Goal: Task Accomplishment & Management: Complete application form

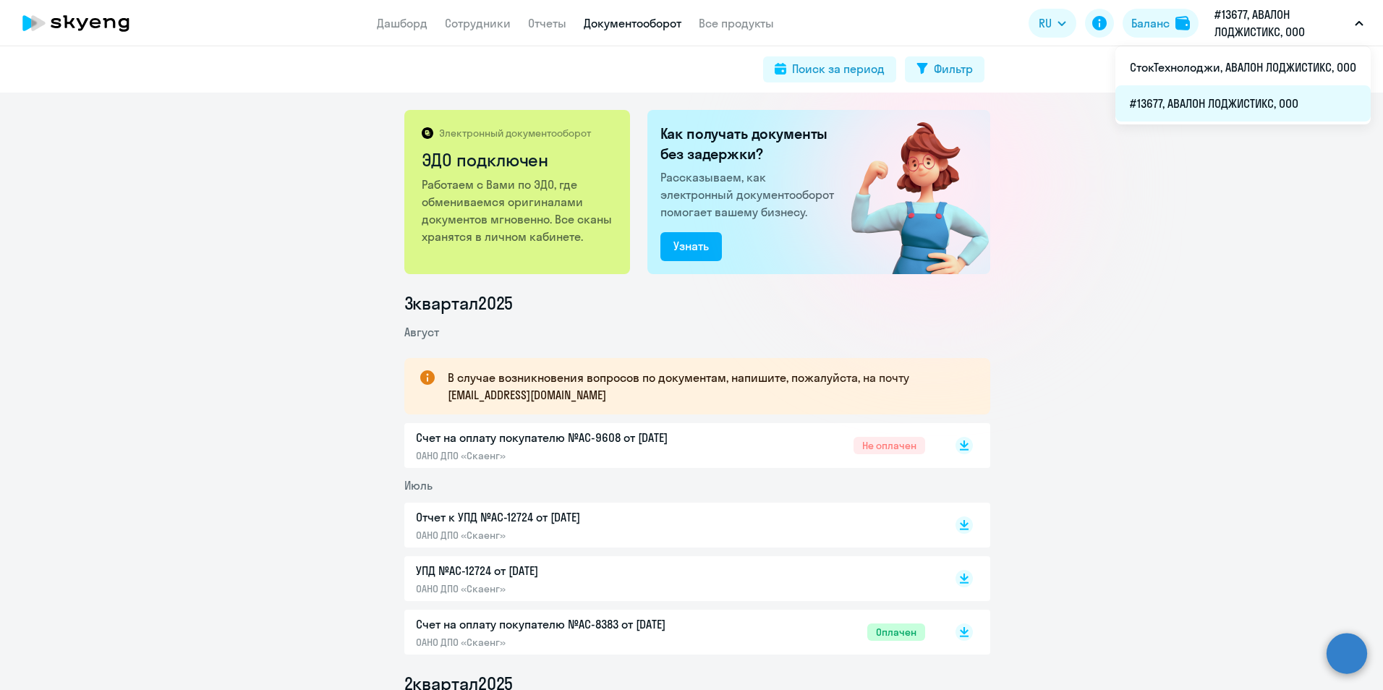
click at [1226, 103] on li "#13677, АВАЛОН ЛОДЖИСТИКС, ООО" at bounding box center [1242, 103] width 255 height 36
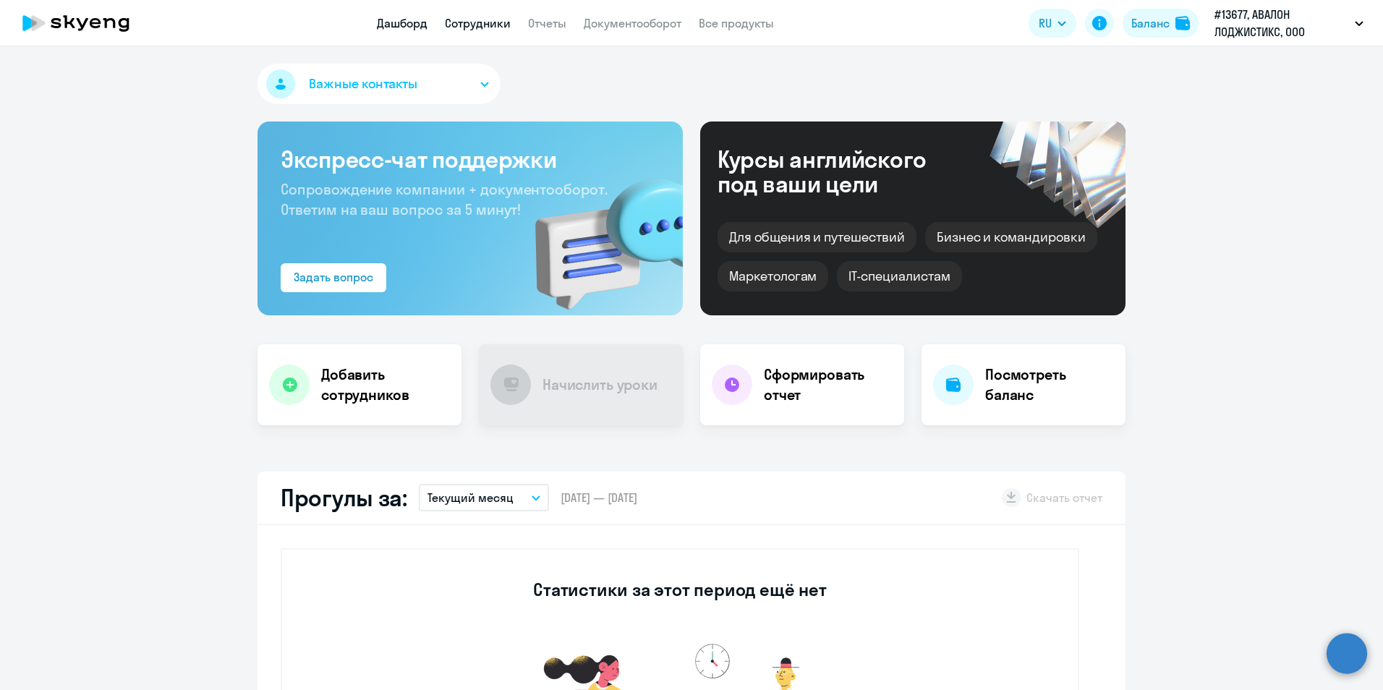
click at [479, 21] on link "Сотрудники" at bounding box center [478, 23] width 66 height 14
select select "30"
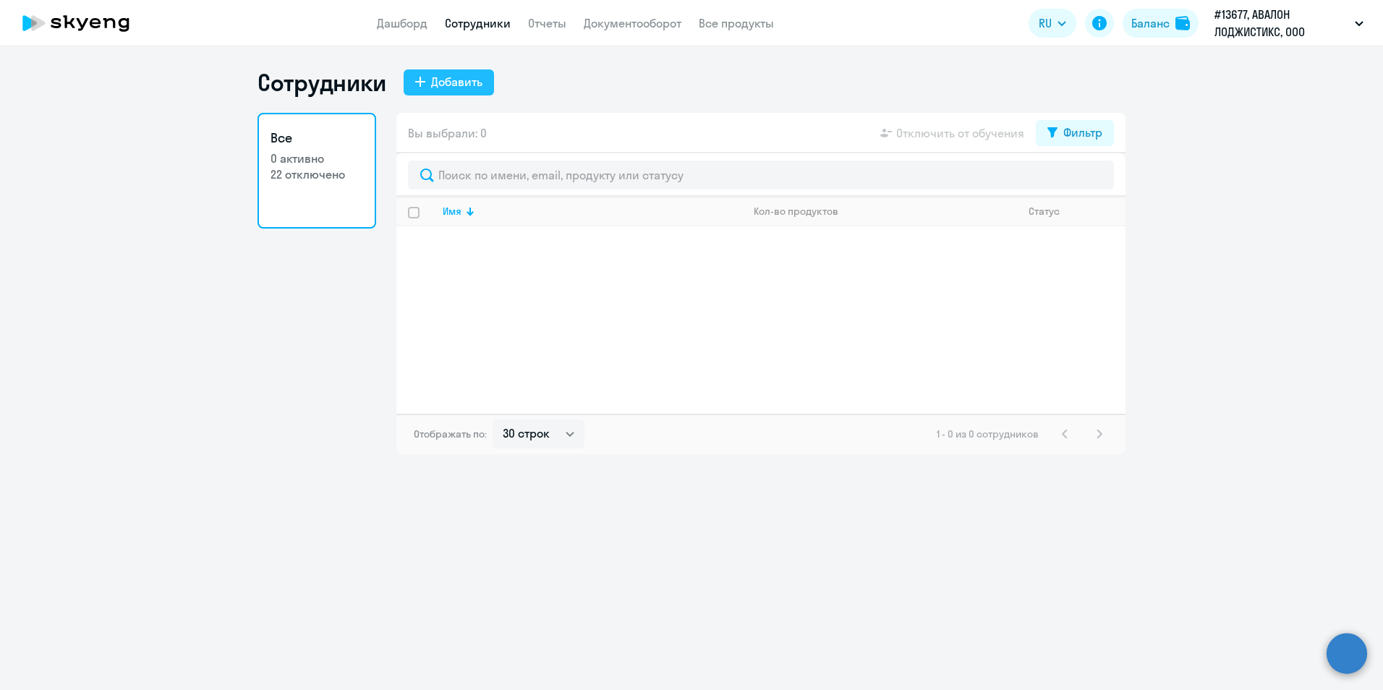
click at [454, 84] on div "Добавить" at bounding box center [456, 81] width 51 height 17
select select "english_adult_not_native_speaker"
select select "3"
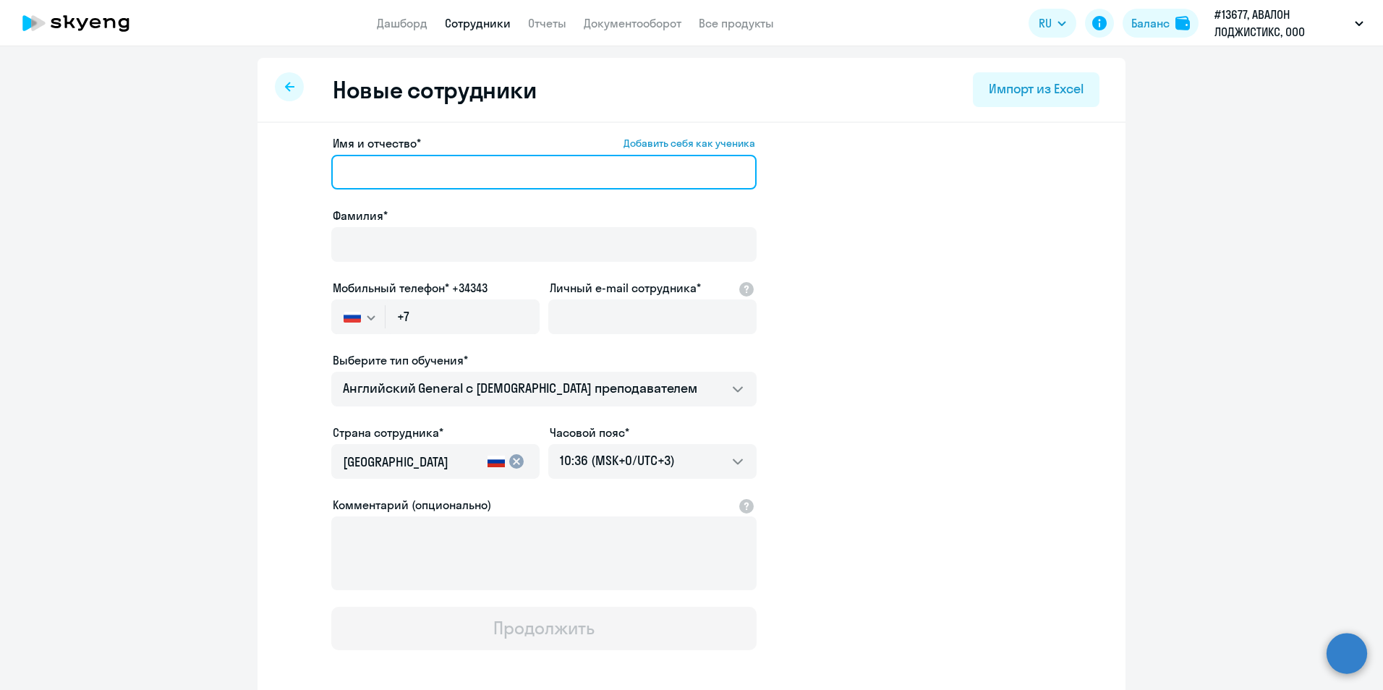
click at [435, 164] on input "Имя и отчество* Добавить себя как ученика" at bounding box center [543, 172] width 425 height 35
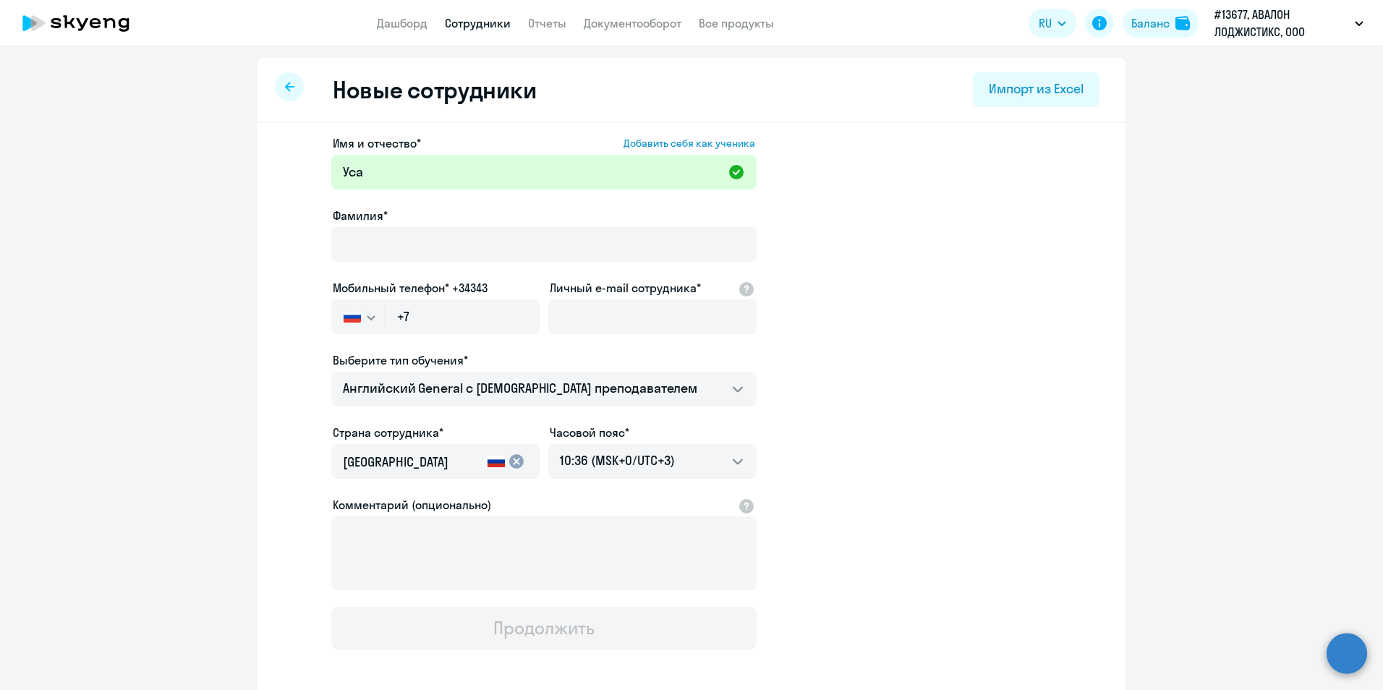
click at [1018, 412] on app-new-student-form "Имя и отчество* Добавить себя как ученика Уса Фамилия* Мобильный телефон* +3434…" at bounding box center [692, 393] width 822 height 516
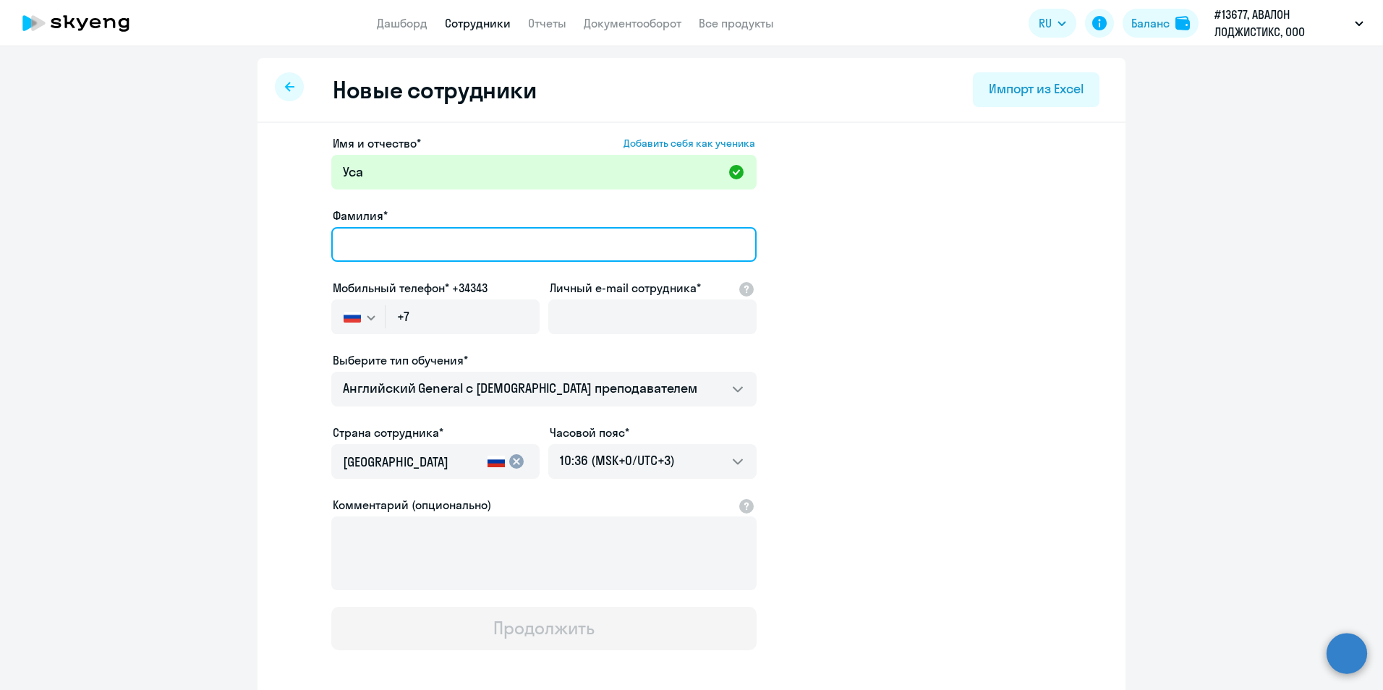
click at [492, 240] on input "Фамилия*" at bounding box center [543, 244] width 425 height 35
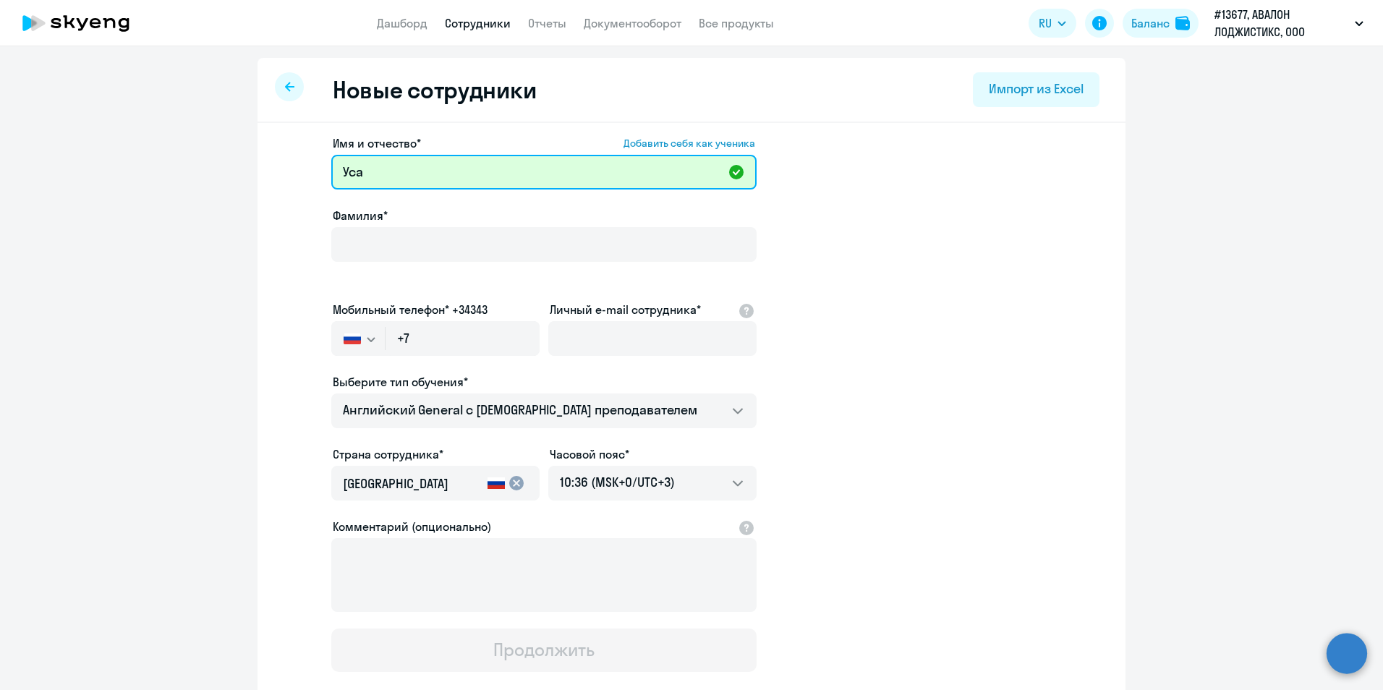
click at [495, 173] on input "Уса" at bounding box center [543, 172] width 425 height 35
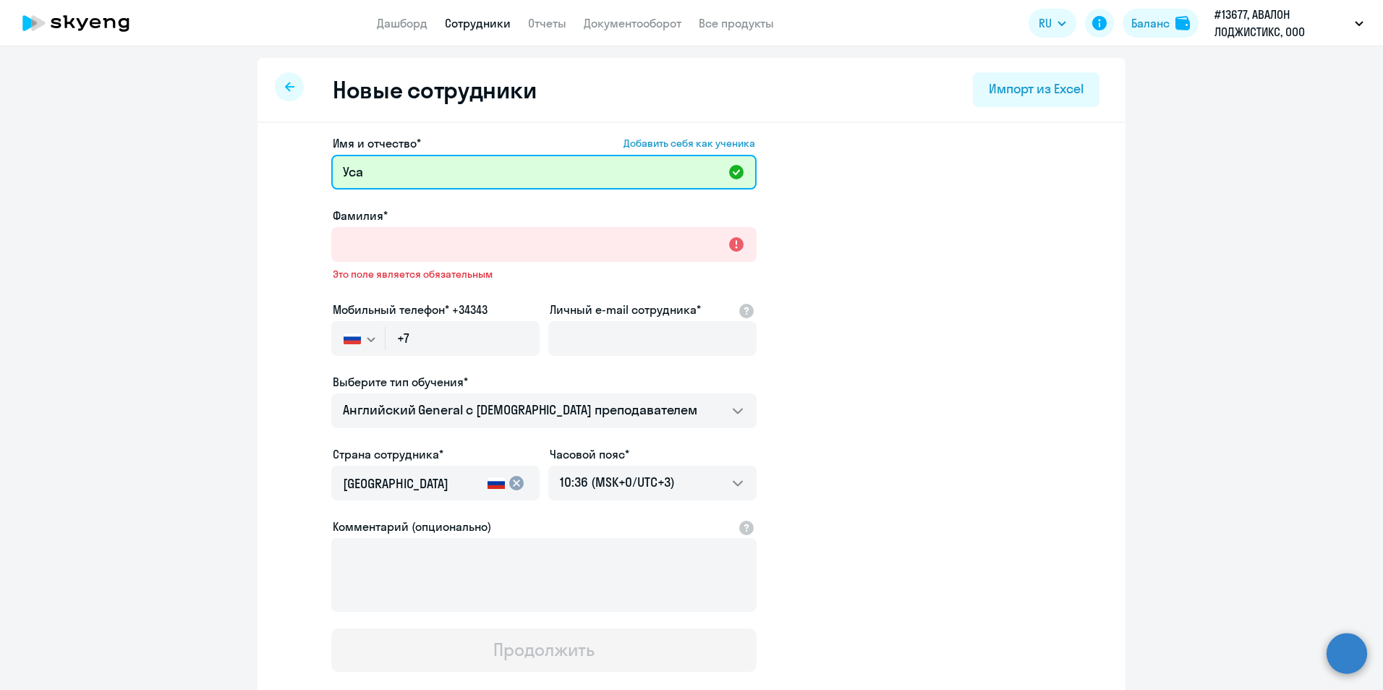
click at [455, 171] on input "Уса" at bounding box center [543, 172] width 425 height 35
type input "[PERSON_NAME]"
drag, startPoint x: 386, startPoint y: 168, endPoint x: 315, endPoint y: 161, distance: 71.9
click at [315, 161] on app-new-student-form "Имя и отчество* Добавить себя как ученика Усанова Фамилия* Это поле является об…" at bounding box center [692, 403] width 822 height 537
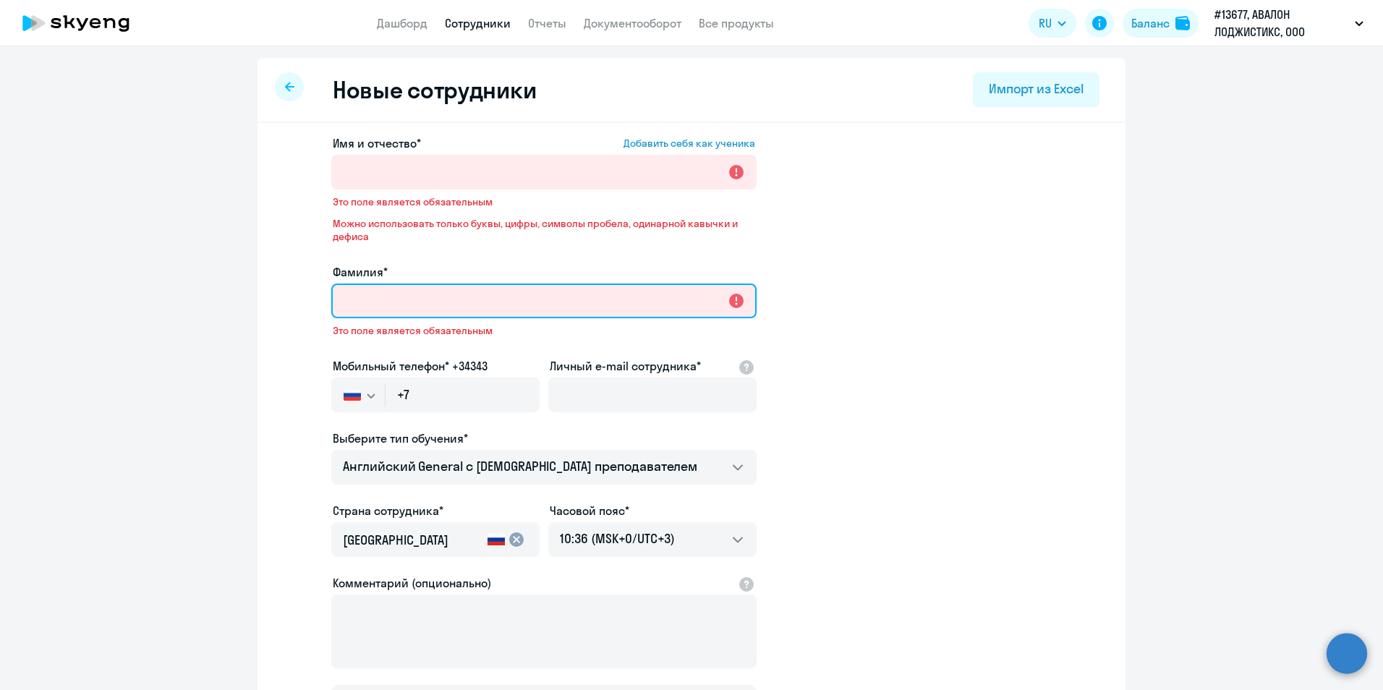
click at [484, 285] on input "Фамилия*" at bounding box center [543, 300] width 425 height 35
paste input "[PERSON_NAME]"
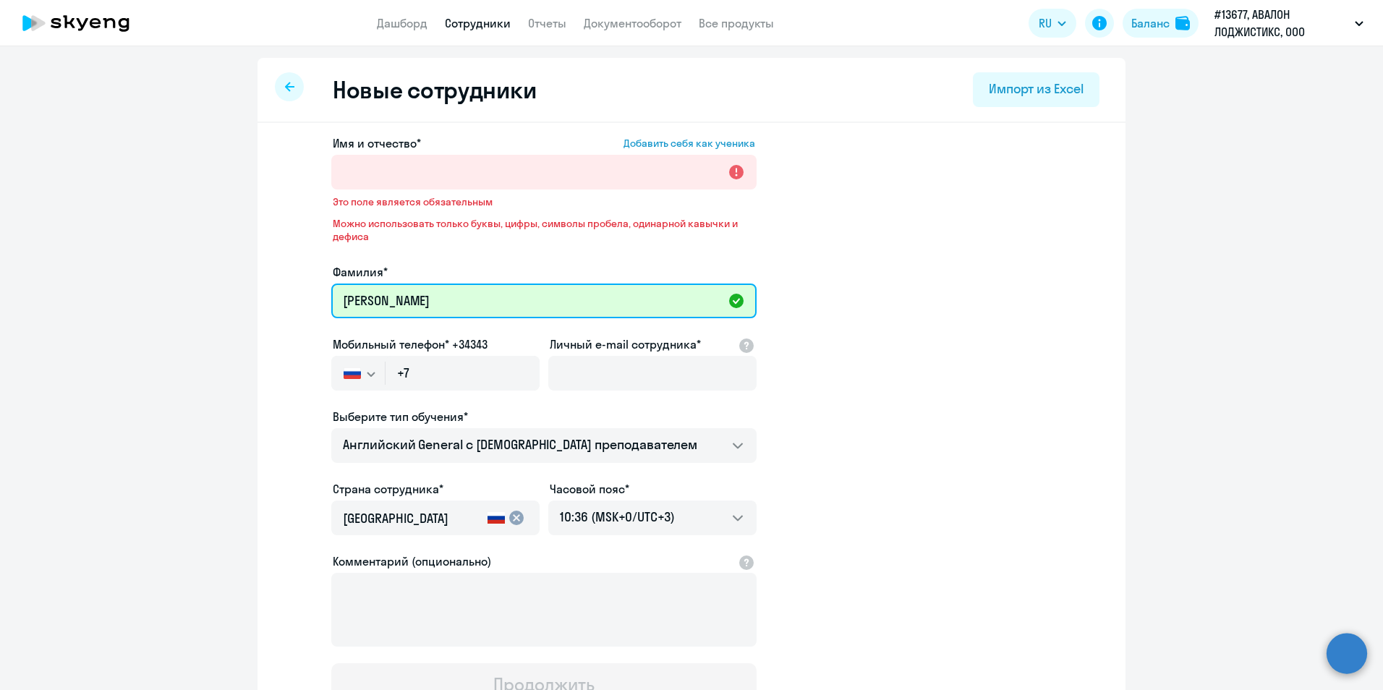
type input "[PERSON_NAME]"
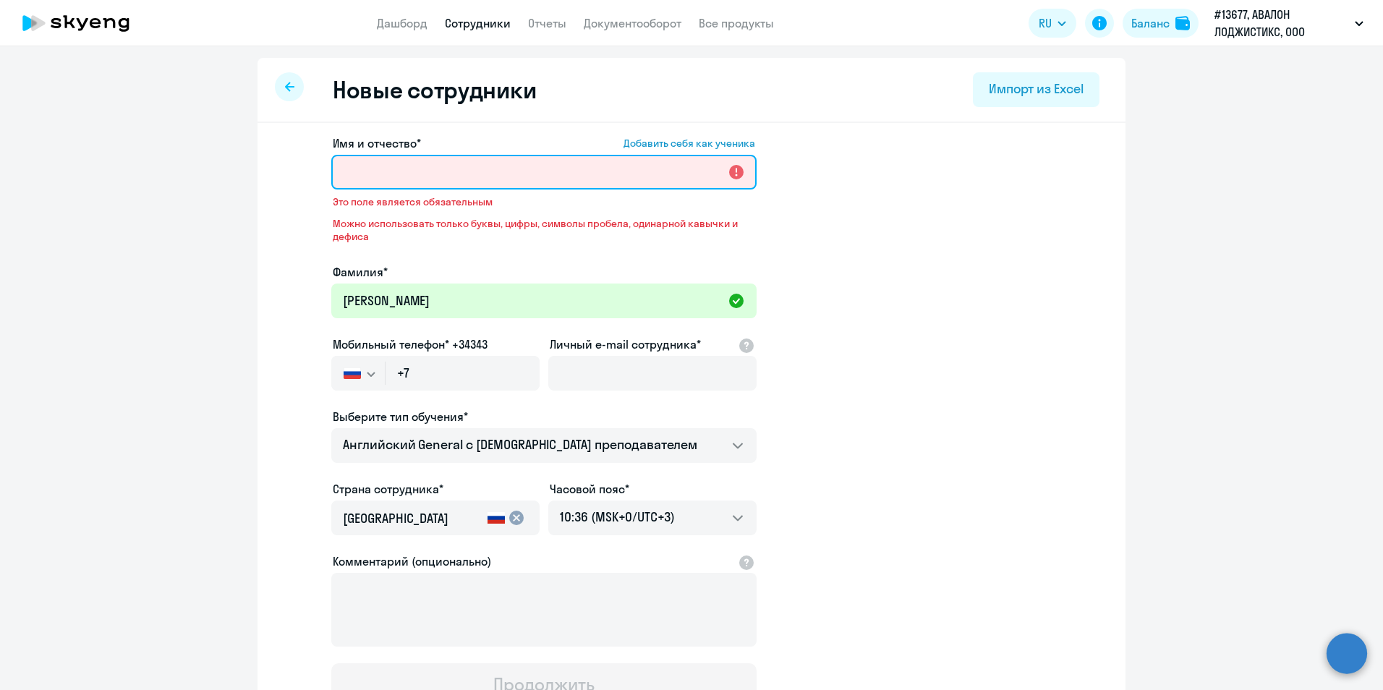
click at [438, 184] on input "Имя и отчество* Добавить себя как ученика" at bounding box center [543, 172] width 425 height 35
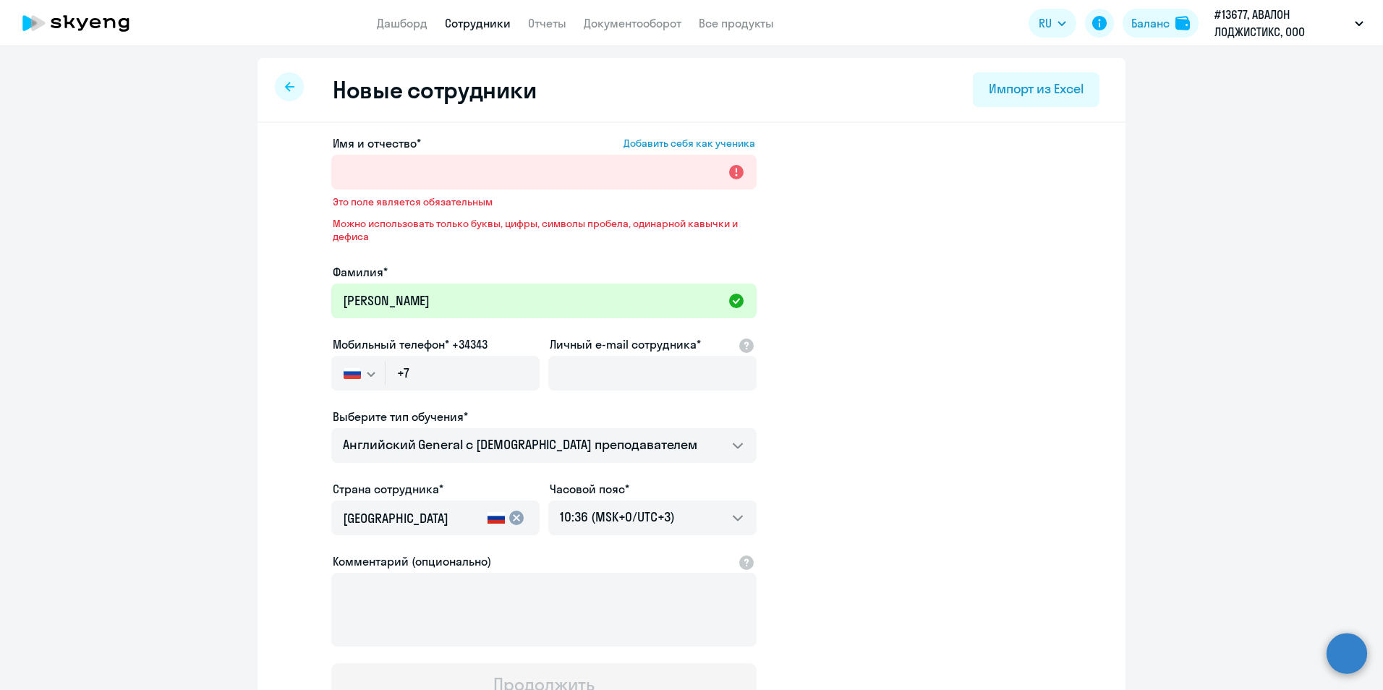
click at [1141, 344] on ng-component "Новые сотрудники Импорт из Excel Имя и отчество* Добавить себя как ученика Это …" at bounding box center [691, 436] width 1383 height 757
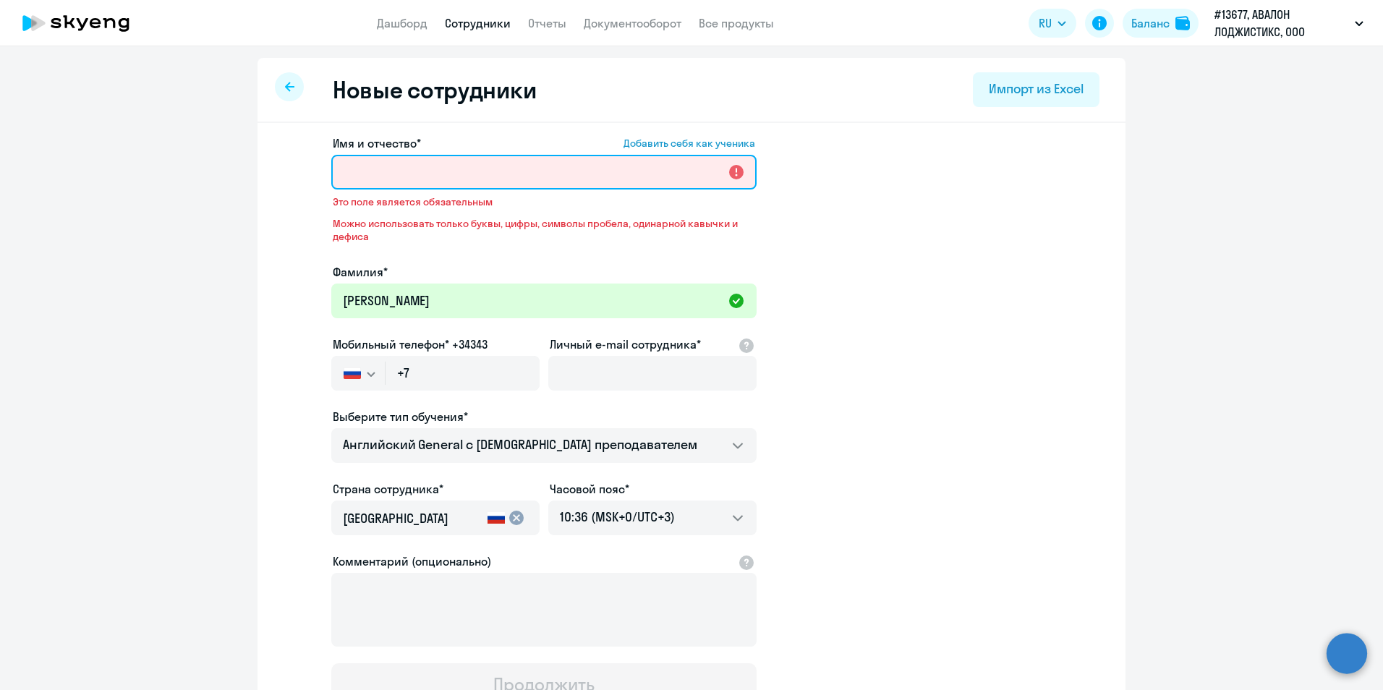
drag, startPoint x: 606, startPoint y: 182, endPoint x: 609, endPoint y: 174, distance: 8.5
click at [608, 179] on input "Имя и отчество* Добавить себя как ученика" at bounding box center [543, 172] width 425 height 35
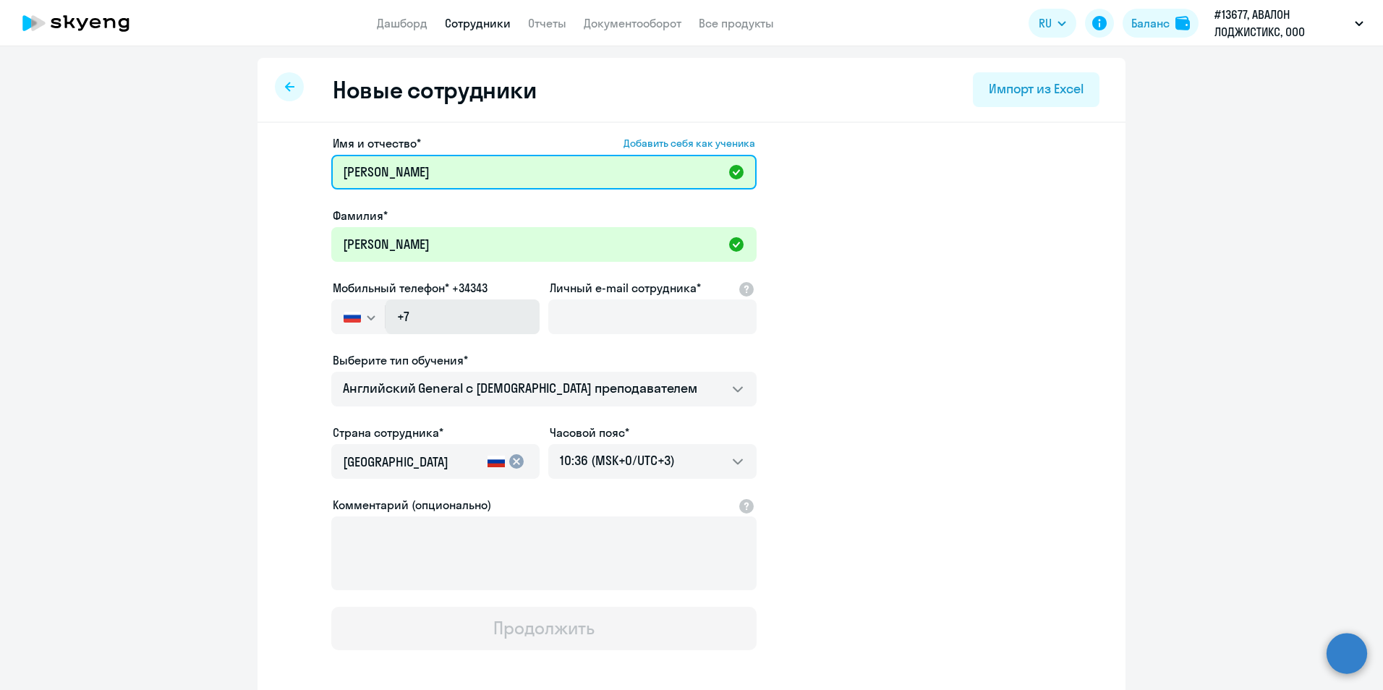
type input "[PERSON_NAME]"
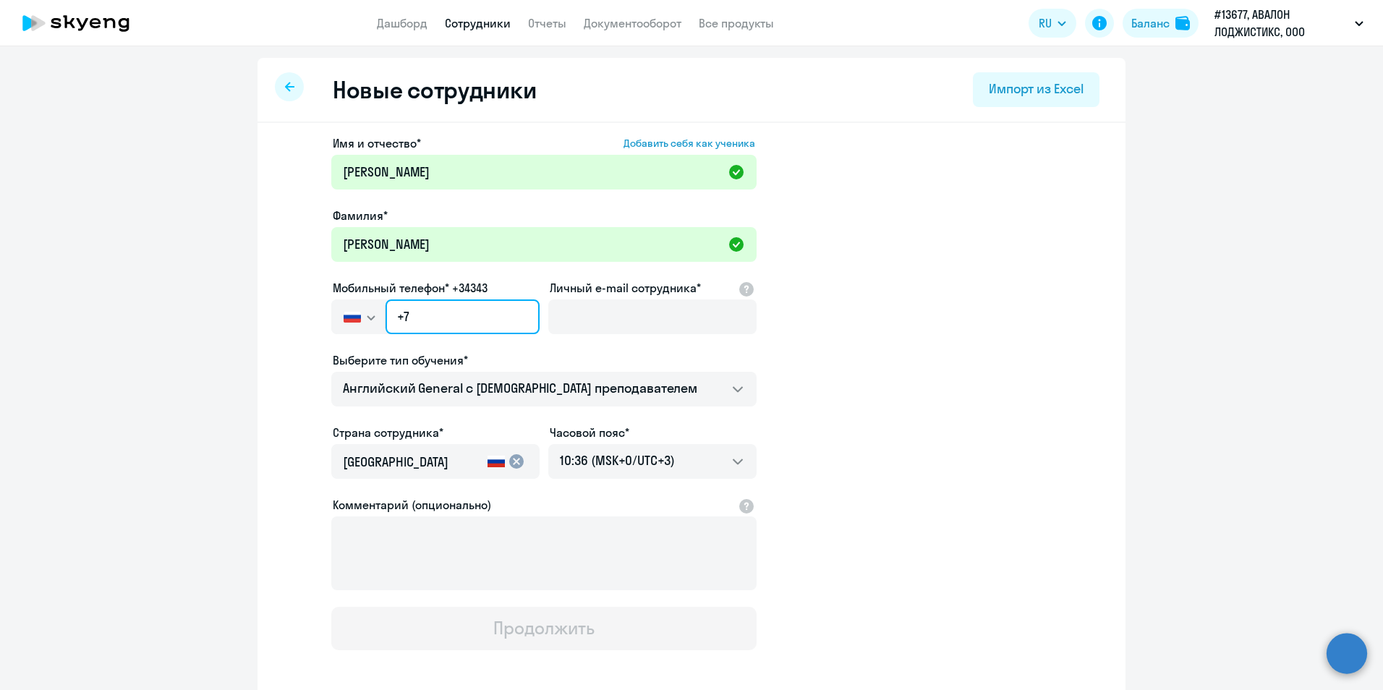
click at [455, 317] on input "+7" at bounding box center [462, 316] width 154 height 35
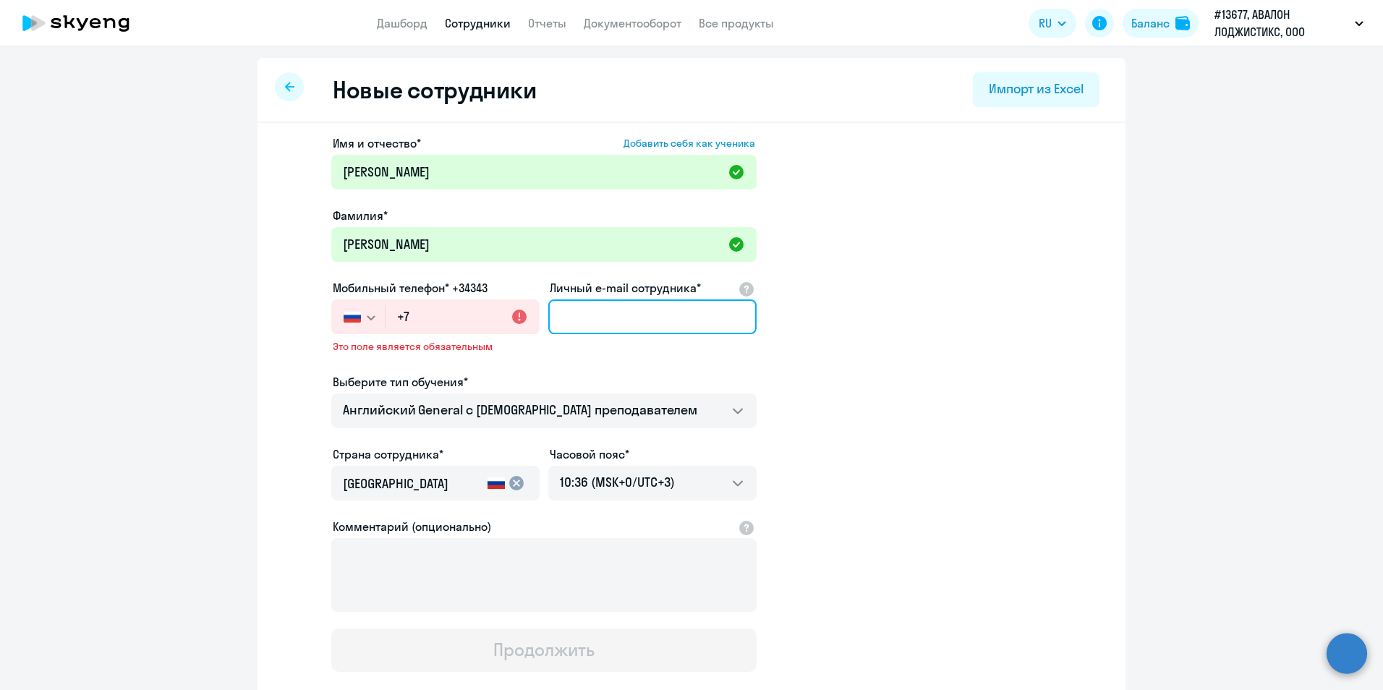
click at [601, 322] on input "Личный e-mail сотрудника*" at bounding box center [652, 316] width 208 height 35
paste input "[PERSON_NAME][EMAIL_ADDRESS][DOMAIN_NAME]"
type input "[PERSON_NAME][EMAIL_ADDRESS][DOMAIN_NAME]"
click at [886, 435] on app-new-student-form "Имя и отчество* Добавить себя как ученика Анна Ивановна Фамилия* Усанова Мобиль…" at bounding box center [692, 403] width 822 height 537
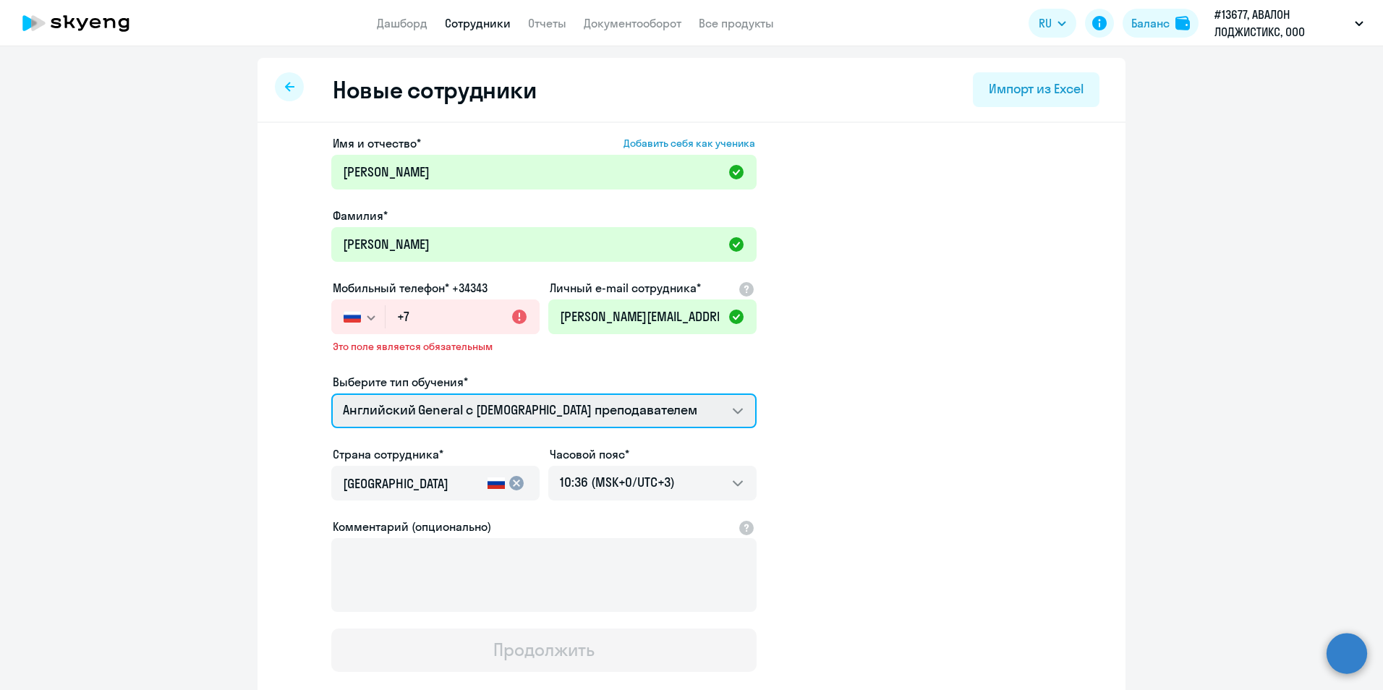
click at [720, 419] on select "Английский General с русскоговорящим преподавателем Английский General с англог…" at bounding box center [543, 410] width 425 height 35
select select "english_adult_native_speaker"
click at [331, 393] on select "Английский General с русскоговорящим преподавателем Английский General с англог…" at bounding box center [543, 410] width 425 height 35
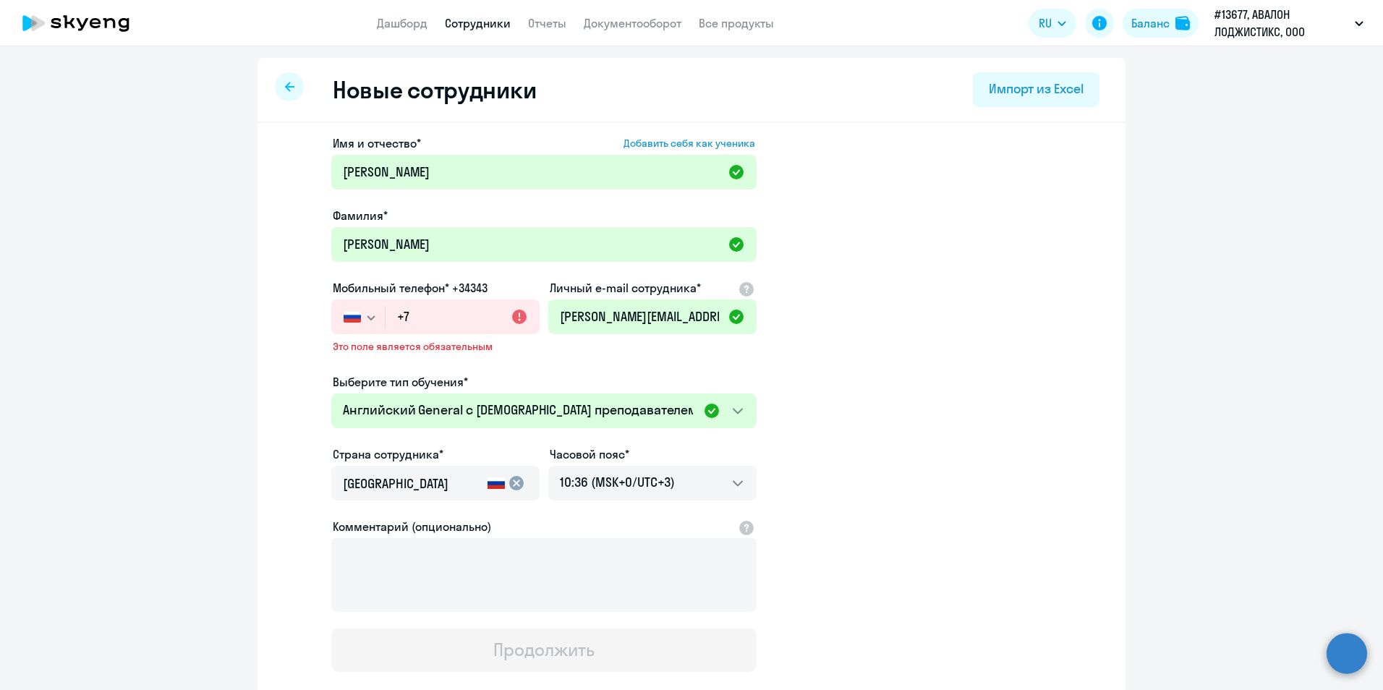
click at [994, 313] on app-new-student-form "Имя и отчество* Добавить себя как ученика Анна Ивановна Фамилия* Усанова Мобиль…" at bounding box center [692, 403] width 822 height 537
click at [681, 490] on select "20:36 (MSK-14/UTC-11) 21:36 (MSK-13/UTC-10) 22:36 (MSK-12/UTC-9) 23:36 (MSK-11/…" at bounding box center [652, 483] width 208 height 35
drag, startPoint x: 998, startPoint y: 343, endPoint x: 986, endPoint y: 340, distance: 12.6
click at [997, 342] on app-new-student-form "Имя и отчество* Добавить себя как ученика Анна Ивановна Фамилия* Усанова Мобиль…" at bounding box center [692, 403] width 822 height 537
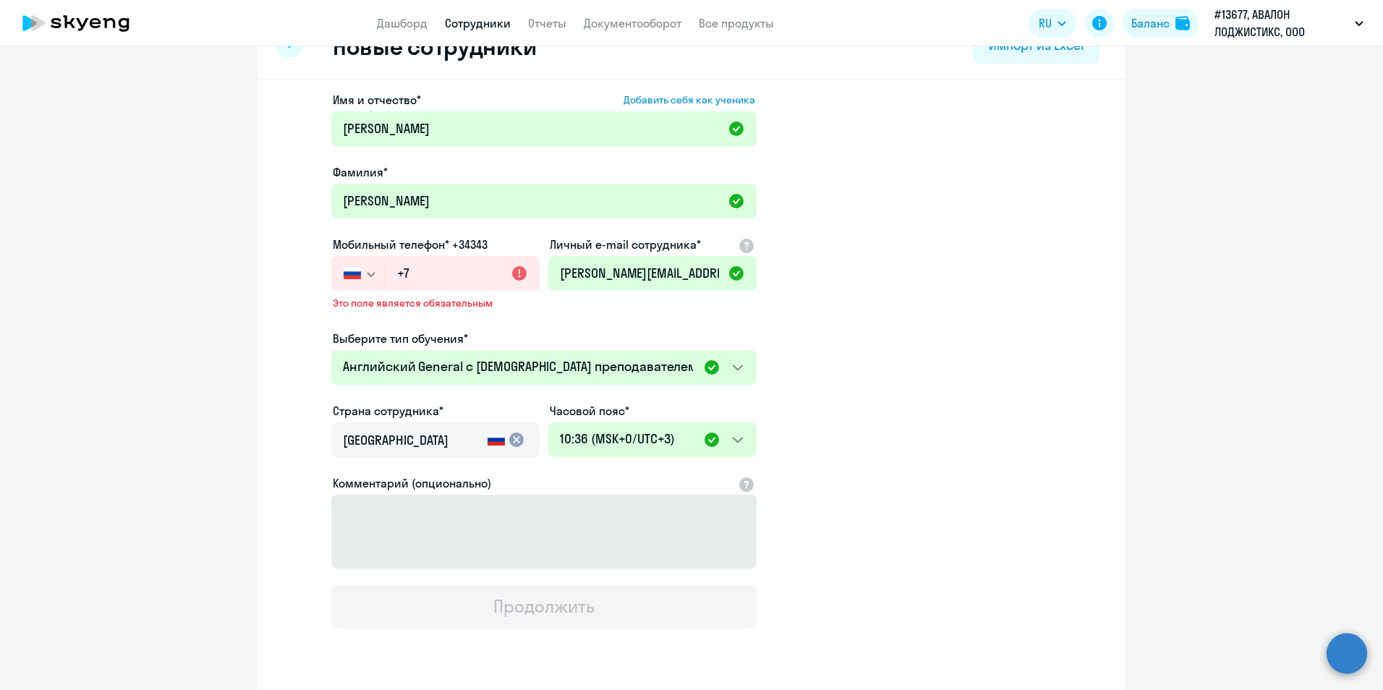
scroll to position [90, 0]
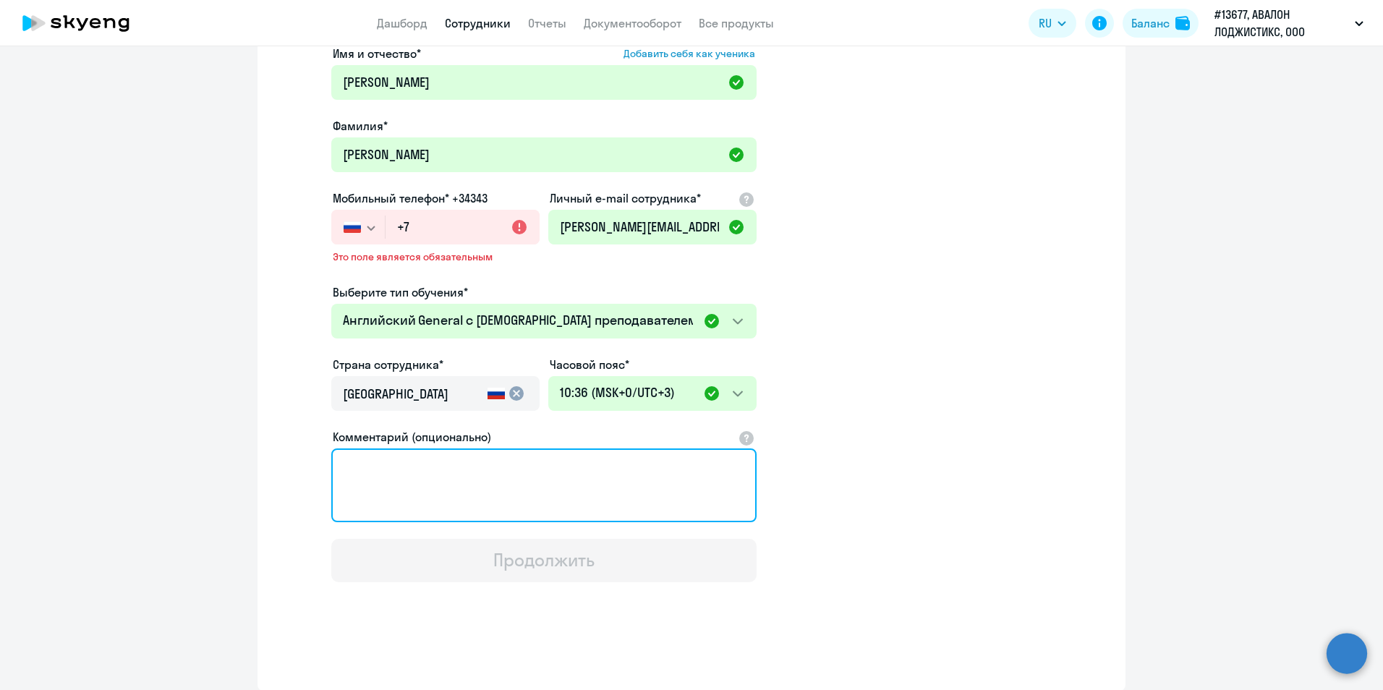
click at [602, 487] on textarea "Комментарий (опционально)" at bounding box center [543, 485] width 425 height 74
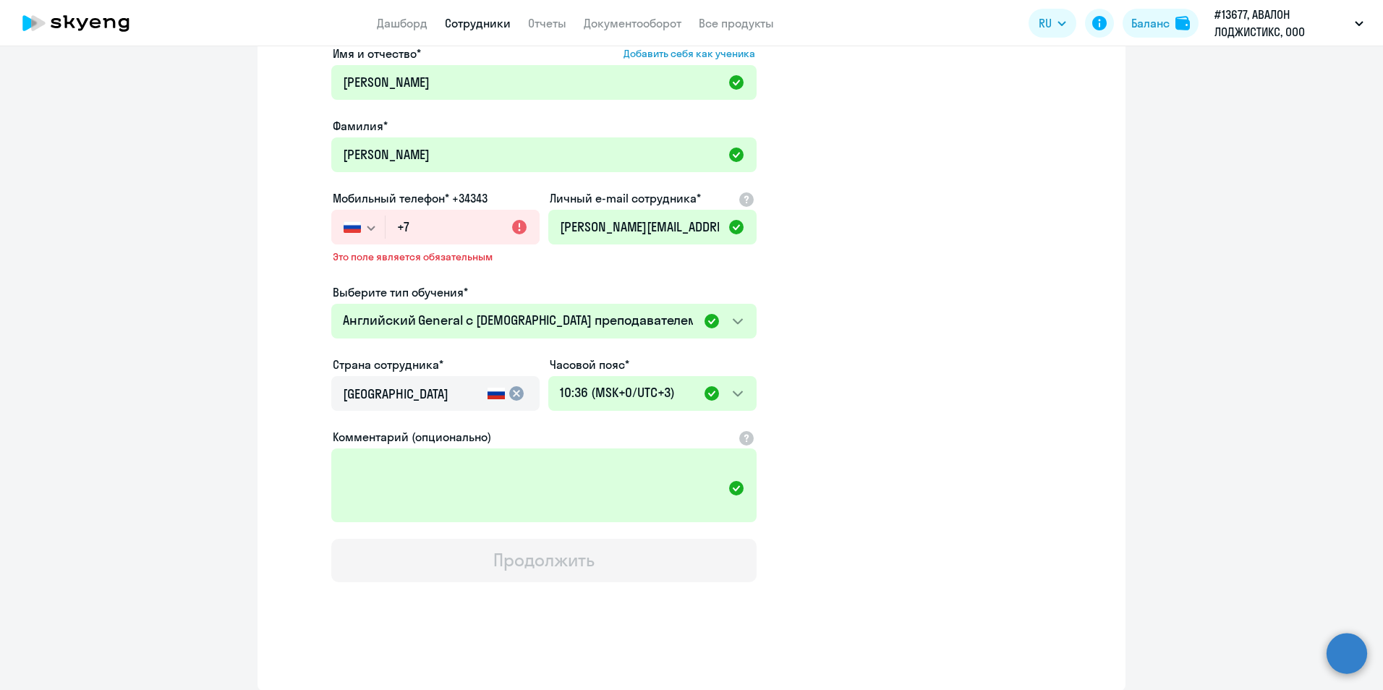
click at [731, 426] on ds-form-field "Часовой пояс* 20:36 (MSK-14/UTC-11) 21:36 (MSK-13/UTC-10) 22:36 (MSK-12/UTC-9) …" at bounding box center [652, 392] width 208 height 72
click at [738, 432] on div at bounding box center [746, 436] width 17 height 17
click at [955, 453] on app-new-student-form "Имя и отчество* Добавить себя как ученика Анна Ивановна Фамилия* Усанова Мобиль…" at bounding box center [692, 313] width 822 height 537
click at [742, 443] on div at bounding box center [746, 436] width 17 height 17
click at [996, 374] on app-new-student-form "Имя и отчество* Добавить себя как ученика Анна Ивановна Фамилия* Усанова Мобиль…" at bounding box center [692, 313] width 822 height 537
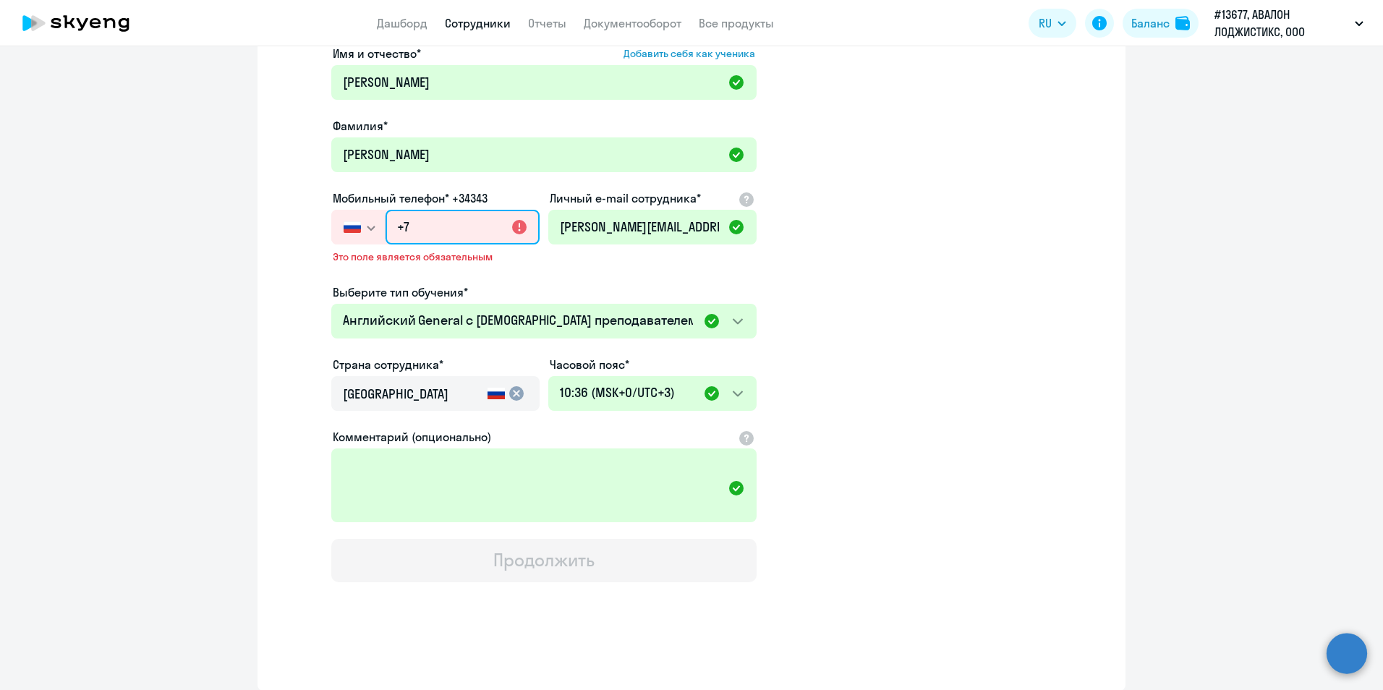
click at [427, 228] on input "+7" at bounding box center [462, 227] width 154 height 35
paste input "919 762-93-07"
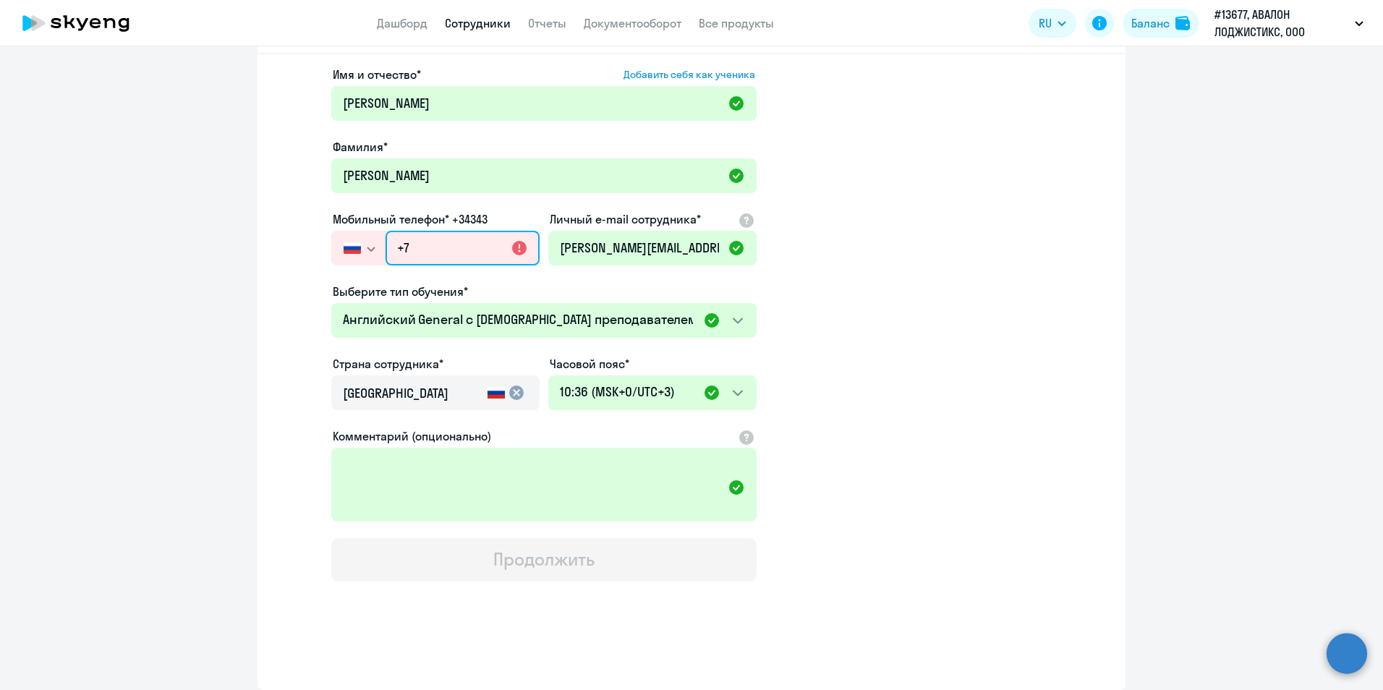
type input "[PHONE_NUMBER]"
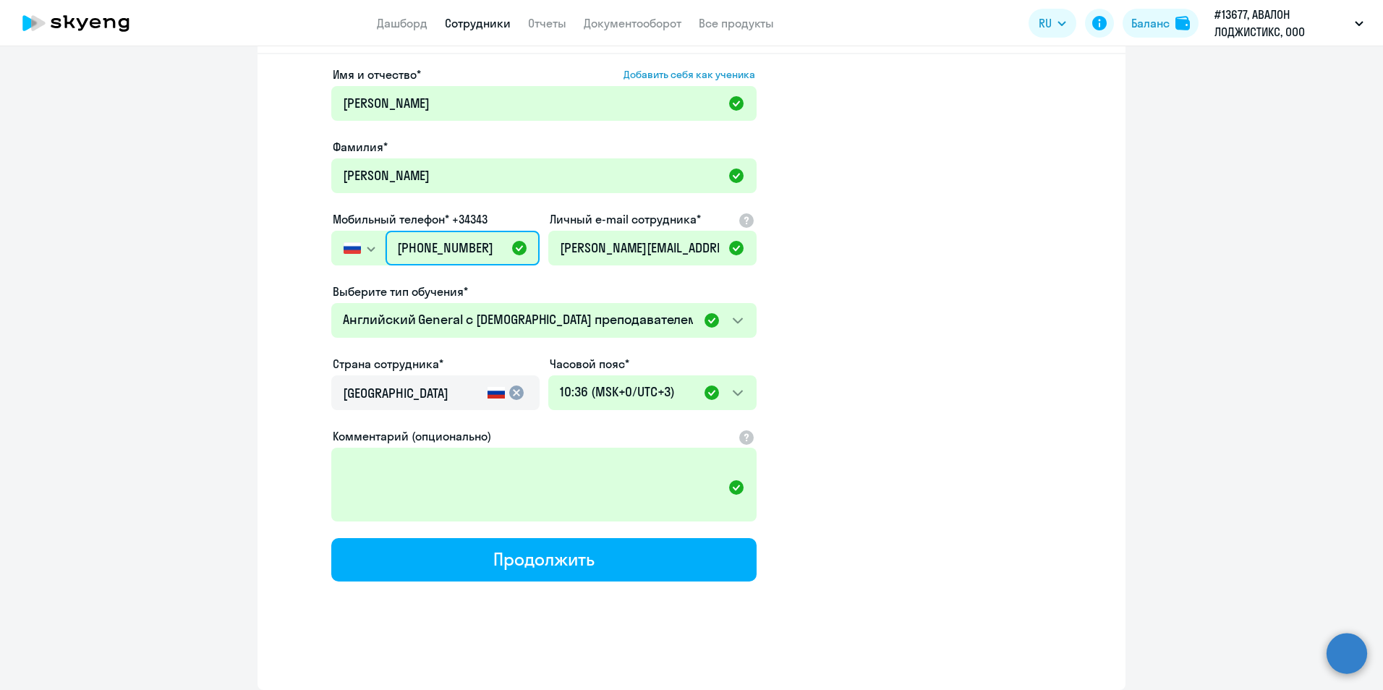
scroll to position [68, 0]
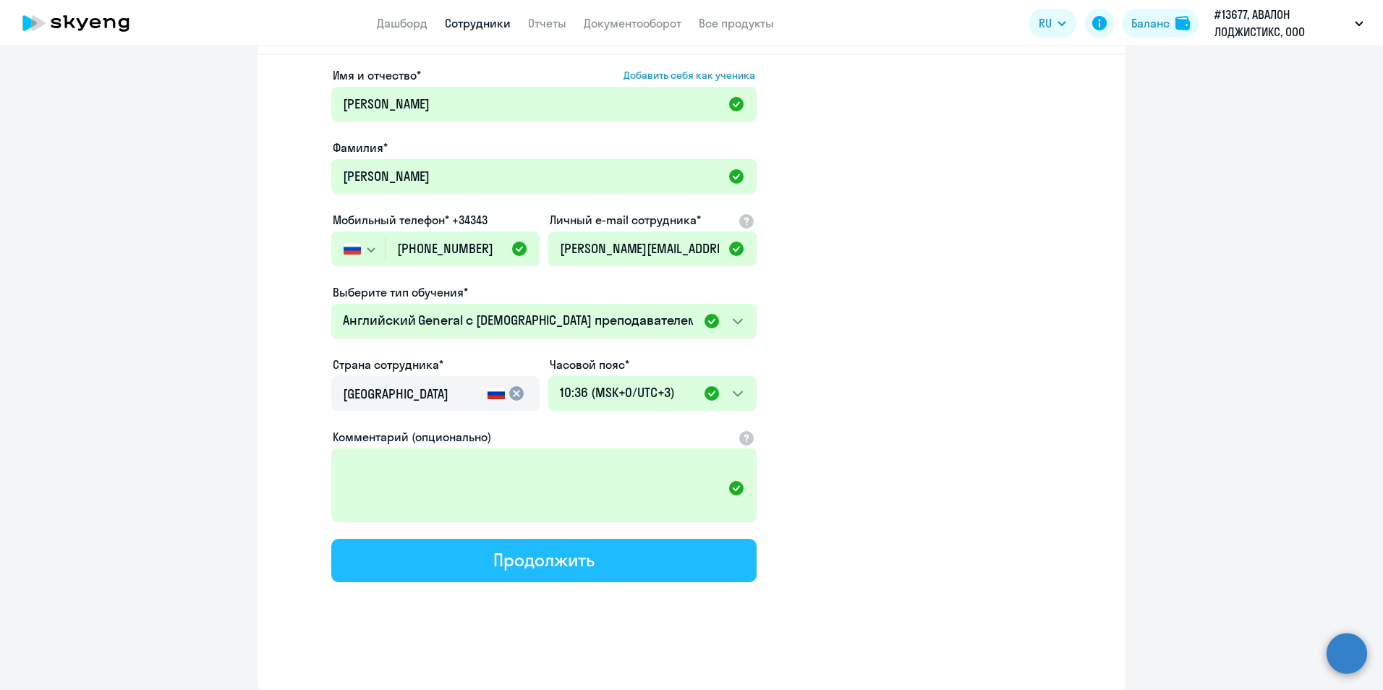
click at [542, 568] on div "Продолжить" at bounding box center [543, 559] width 101 height 23
select select "english_adult_native_speaker"
select select "3"
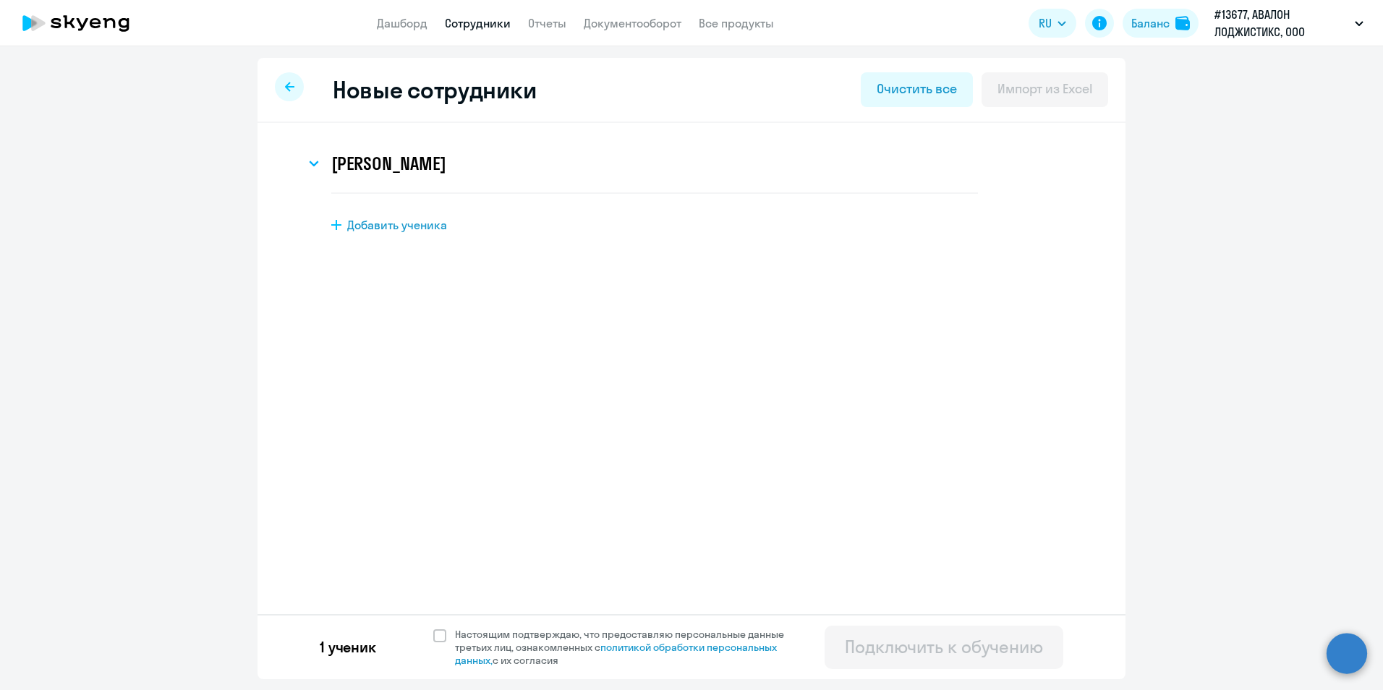
scroll to position [0, 0]
click at [485, 18] on link "Сотрудники" at bounding box center [478, 23] width 66 height 14
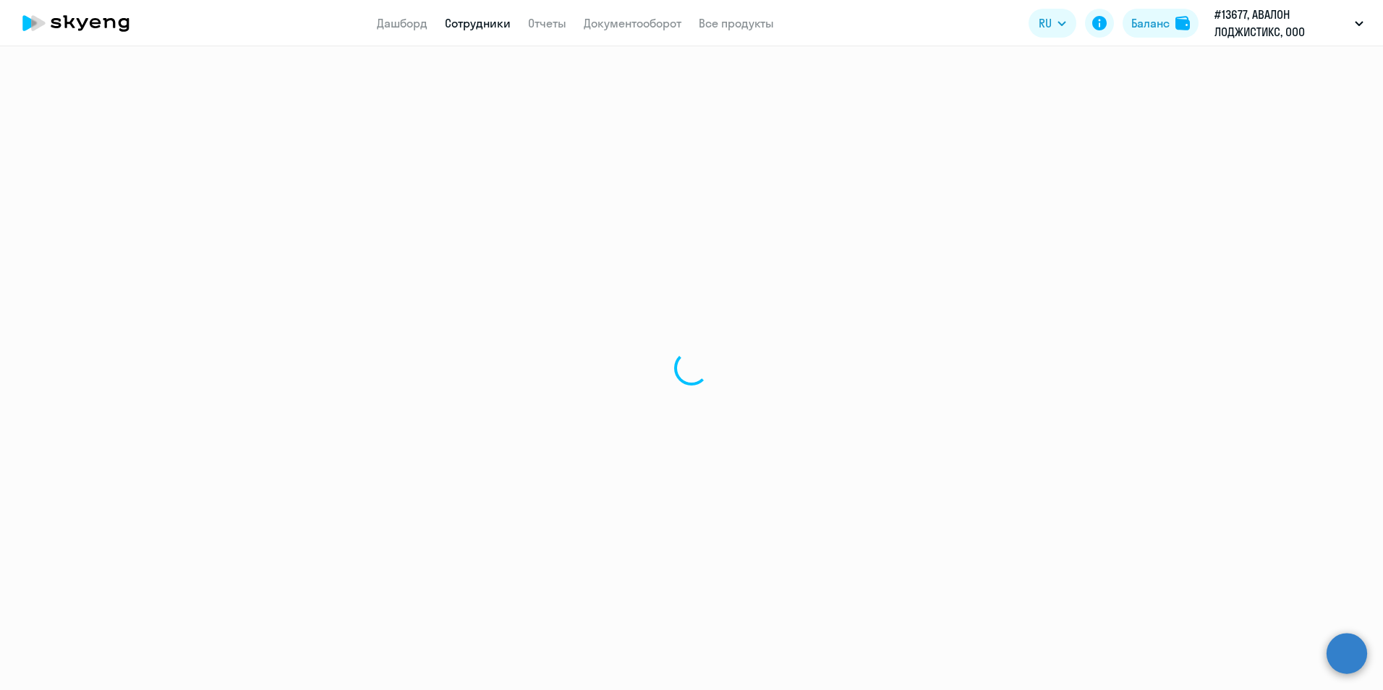
select select "30"
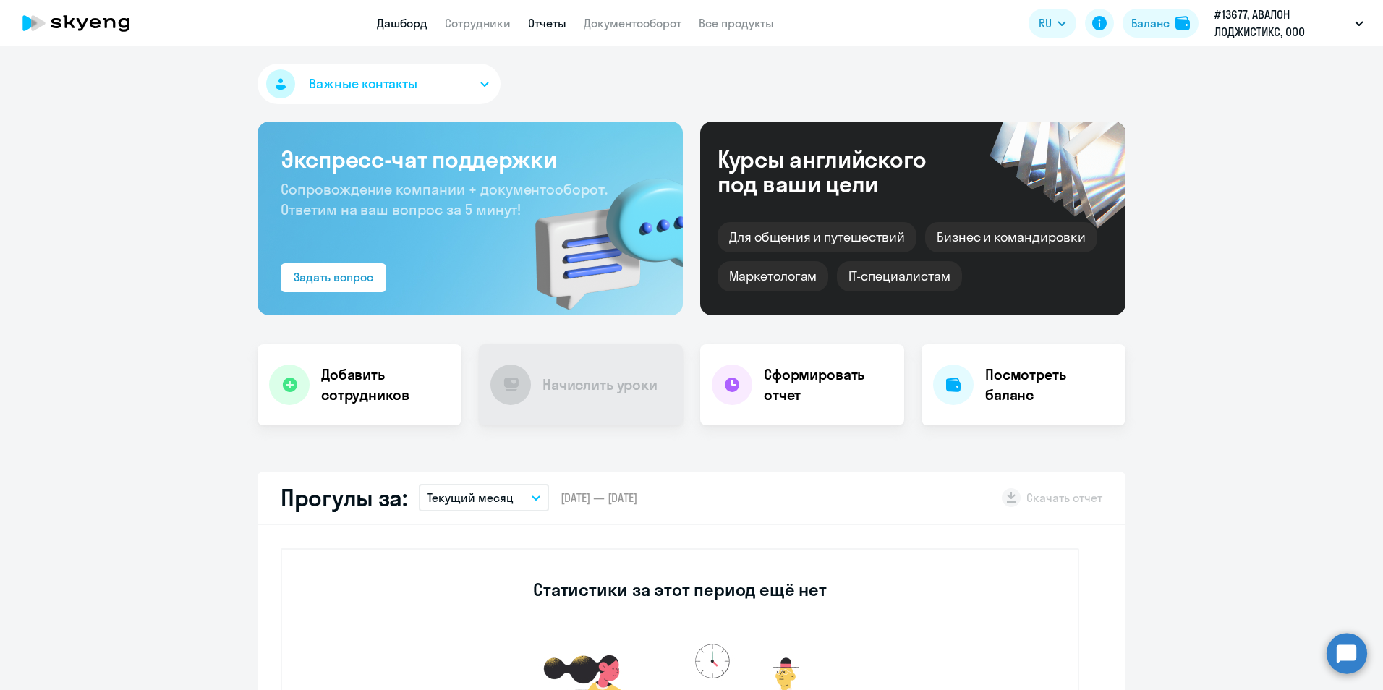
click at [547, 20] on link "Отчеты" at bounding box center [547, 23] width 38 height 14
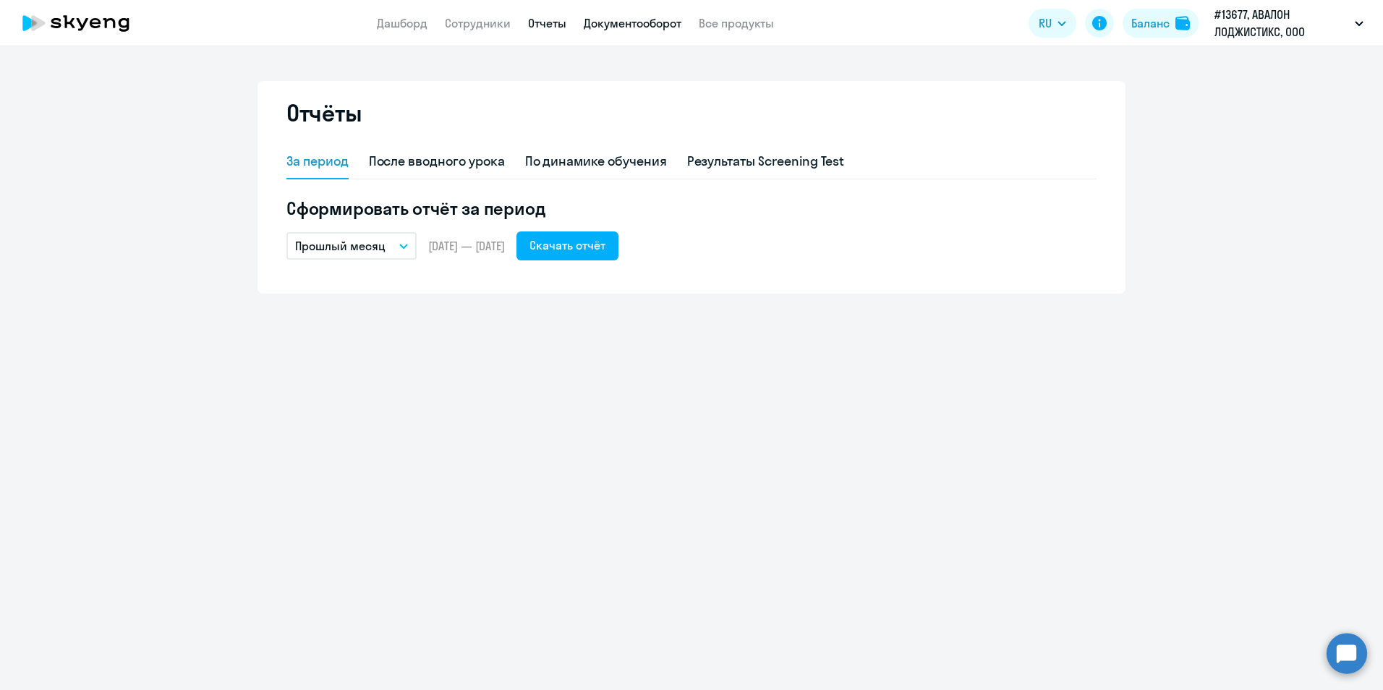
click at [615, 26] on link "Документооборот" at bounding box center [633, 23] width 98 height 14
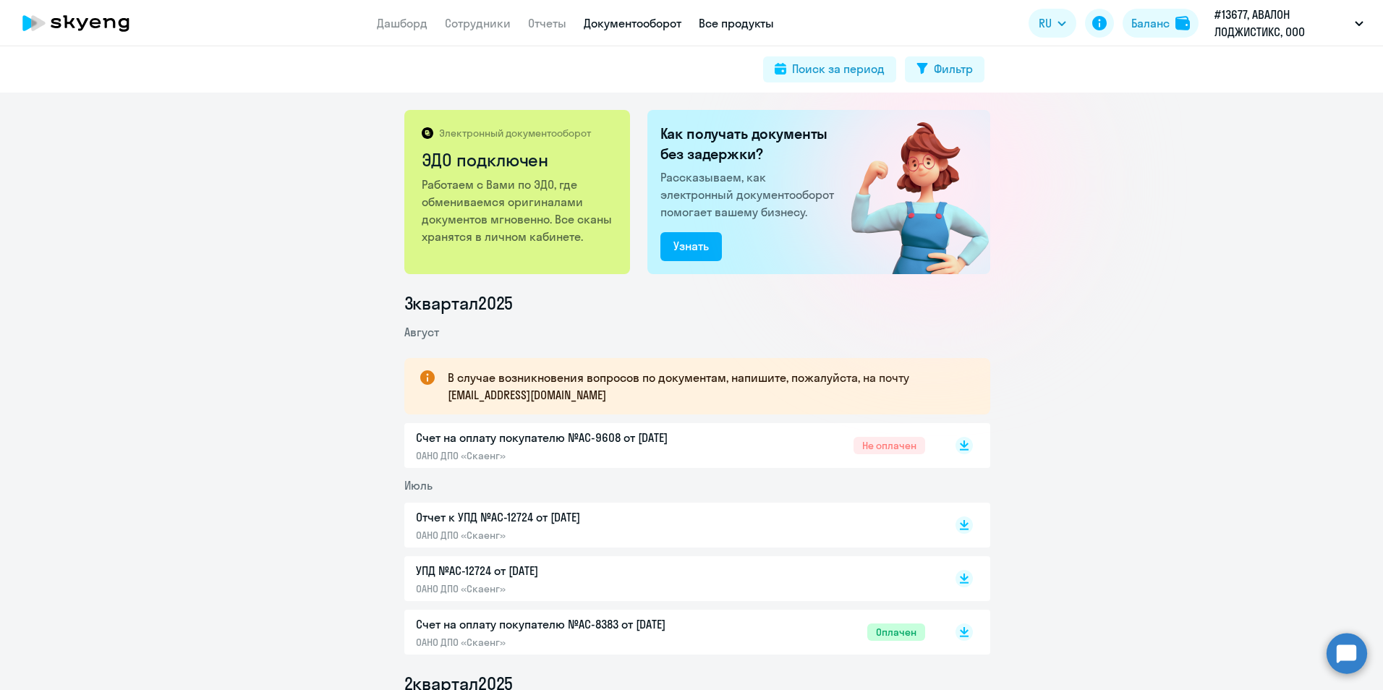
click at [714, 24] on link "Все продукты" at bounding box center [736, 23] width 75 height 14
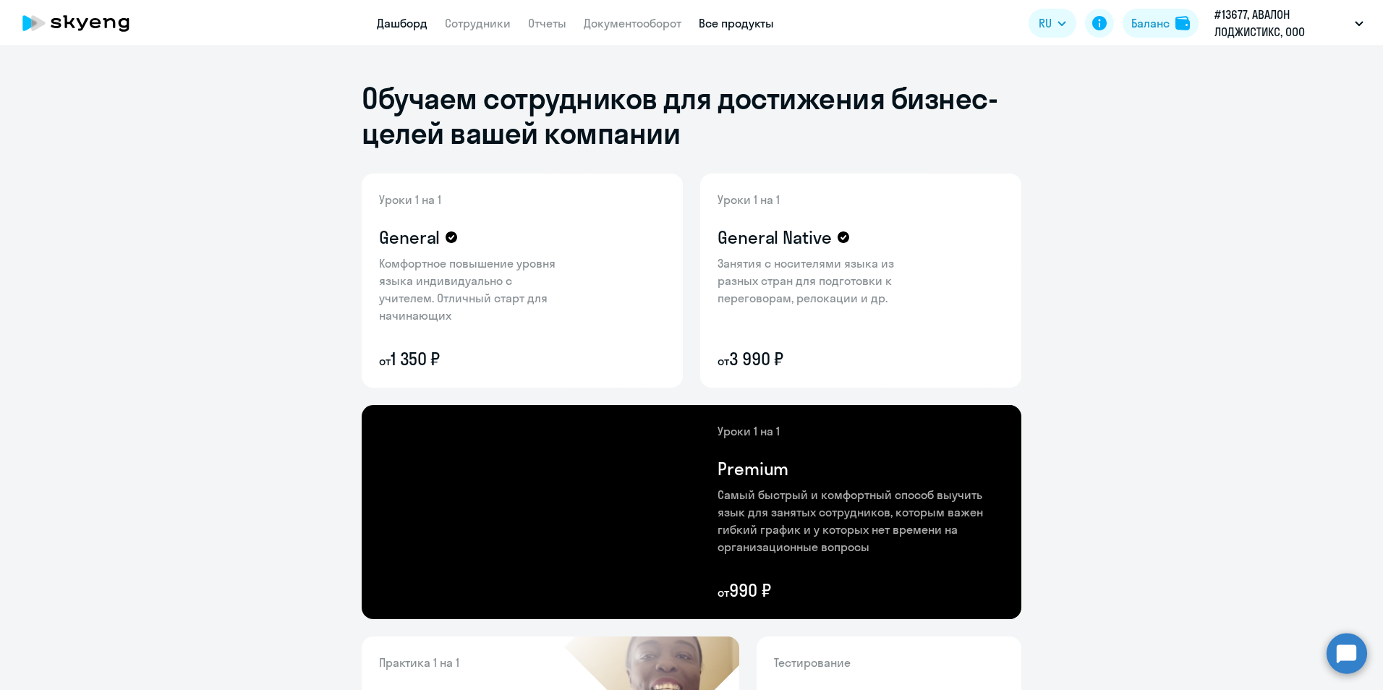
click at [413, 25] on link "Дашборд" at bounding box center [402, 23] width 51 height 14
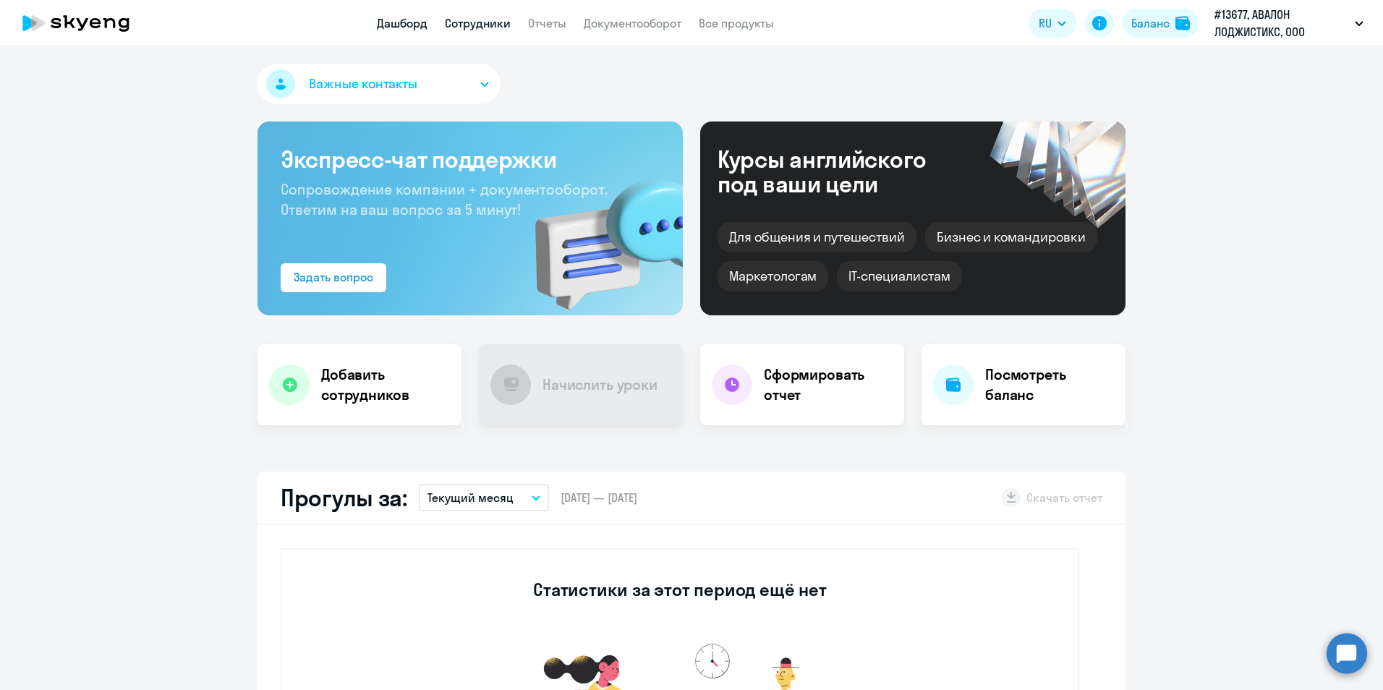
click at [480, 28] on link "Сотрудники" at bounding box center [478, 23] width 66 height 14
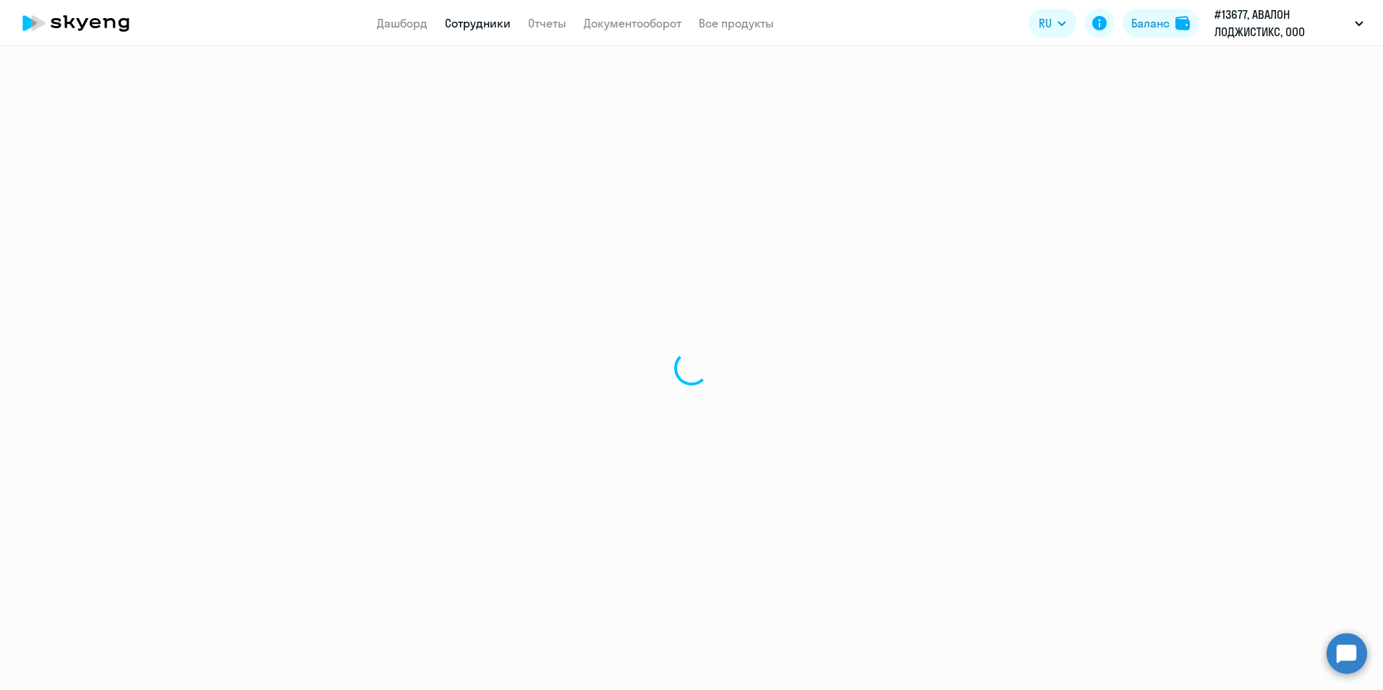
select select "30"
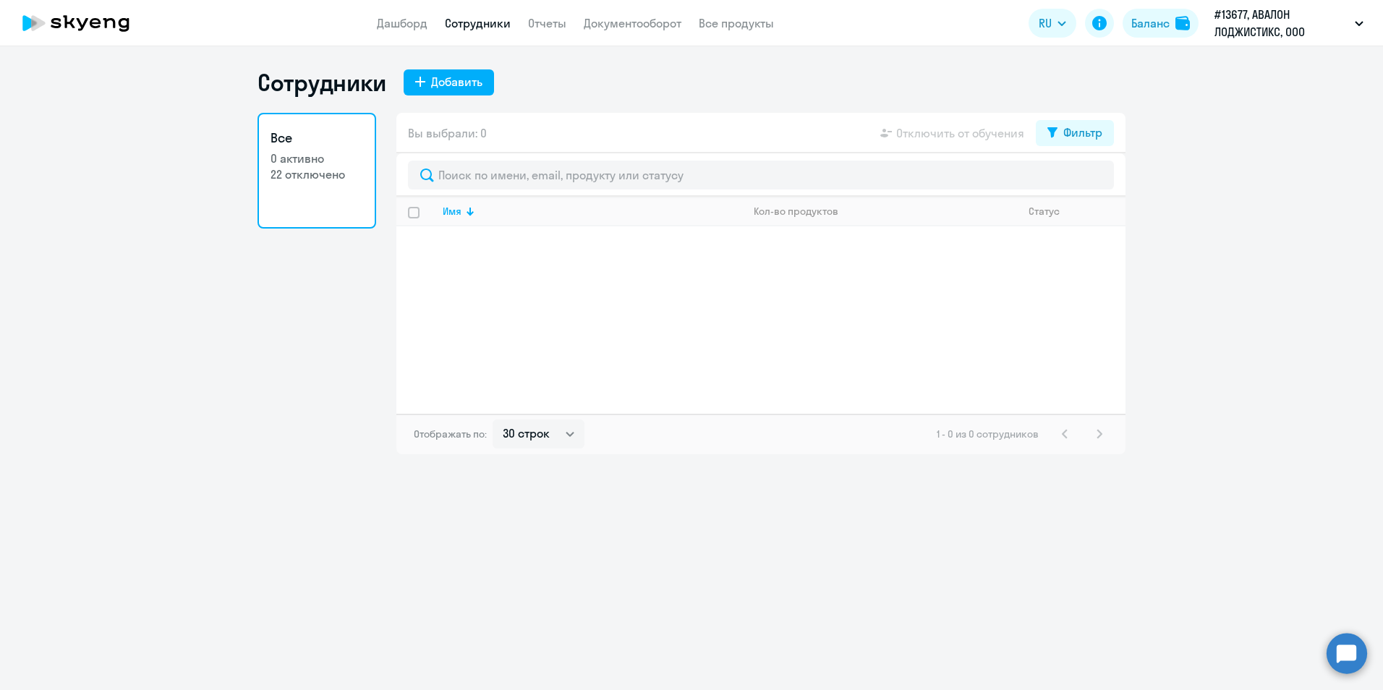
click at [333, 184] on link "Все 0 активно 22 отключено" at bounding box center [316, 171] width 119 height 116
click at [327, 172] on p "22 отключено" at bounding box center [316, 174] width 93 height 16
click at [466, 91] on button "Добавить" at bounding box center [449, 82] width 90 height 26
select select "english_adult_native_speaker"
select select "3"
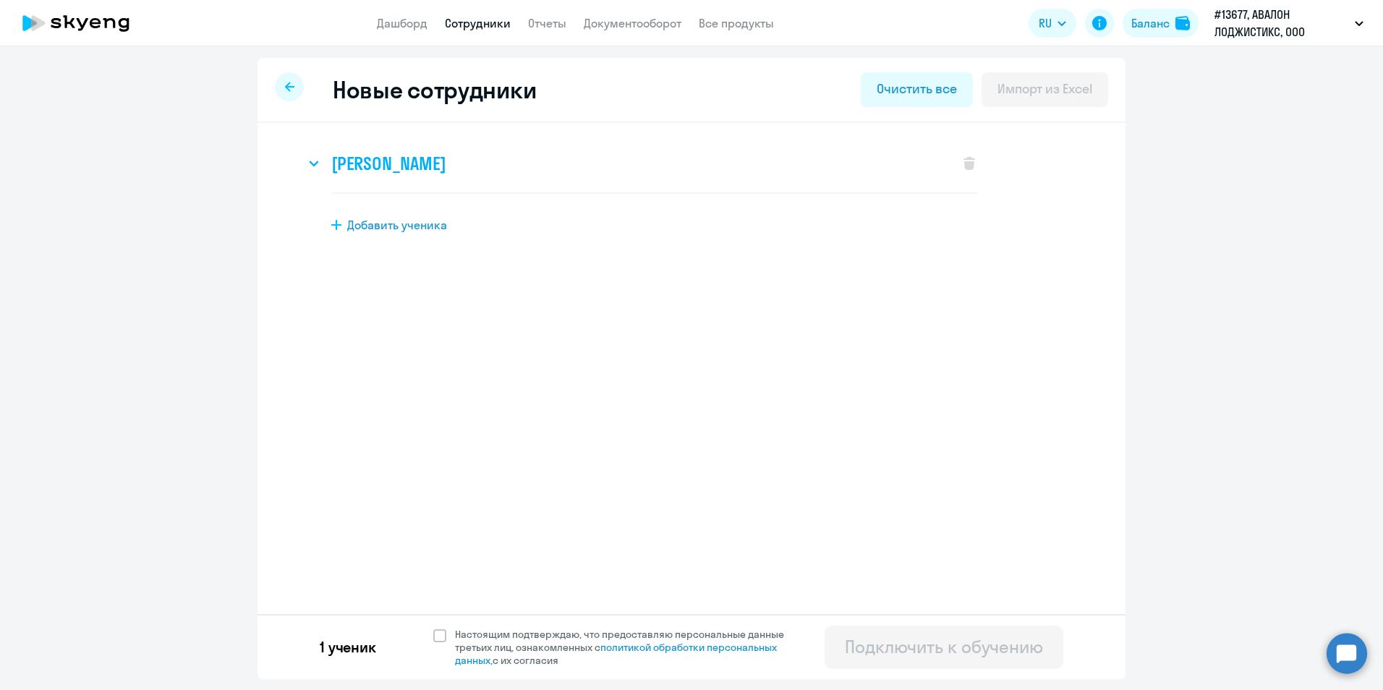
click at [445, 163] on h3 "[PERSON_NAME]" at bounding box center [388, 163] width 114 height 23
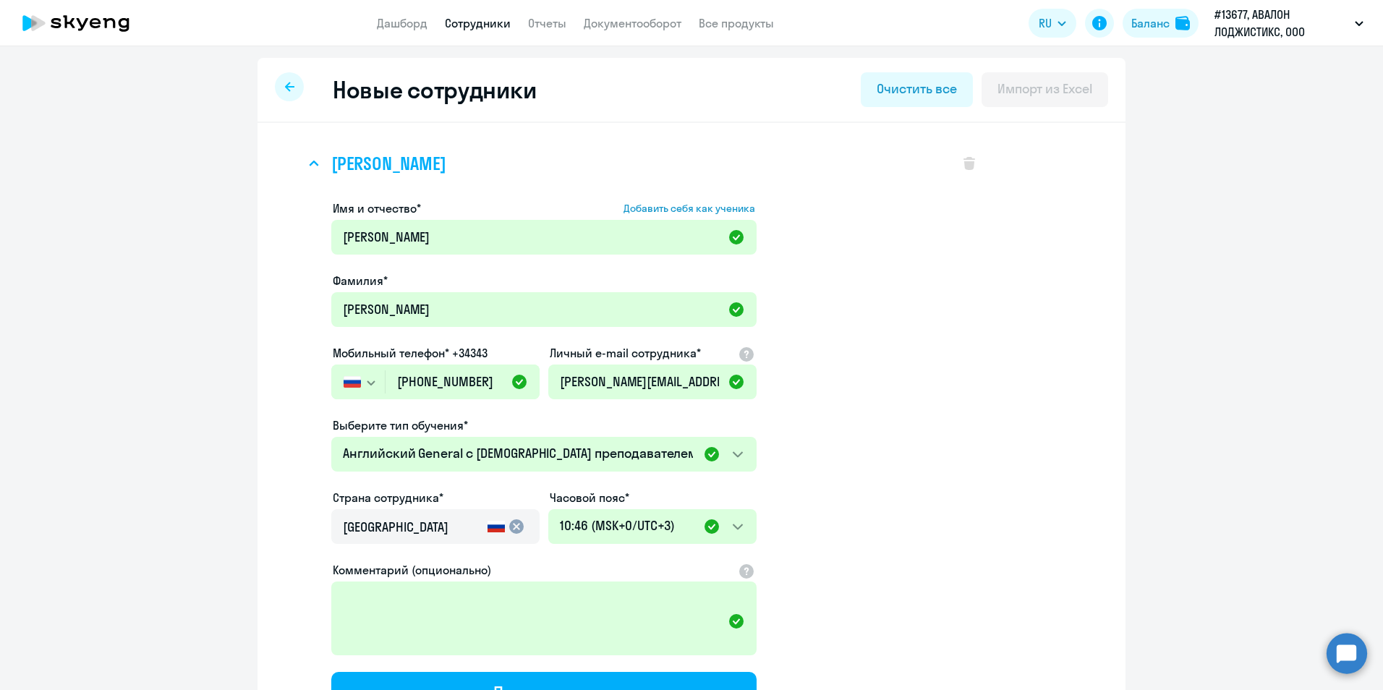
click at [306, 169] on svg-icon at bounding box center [313, 163] width 17 height 17
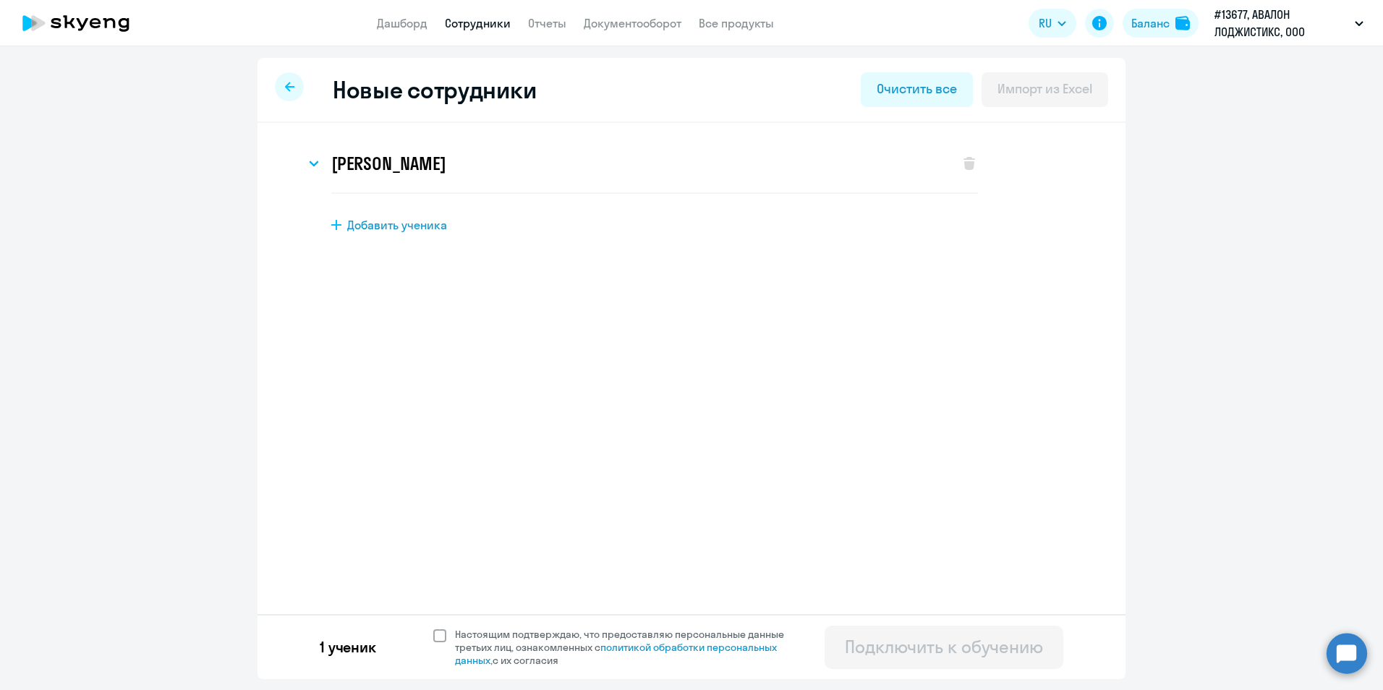
click at [437, 637] on span at bounding box center [439, 635] width 13 height 13
click at [433, 628] on input "Настоящим подтверждаю, что предоставляю персональные данные третьих лиц, ознако…" at bounding box center [432, 627] width 1 height 1
checkbox input "true"
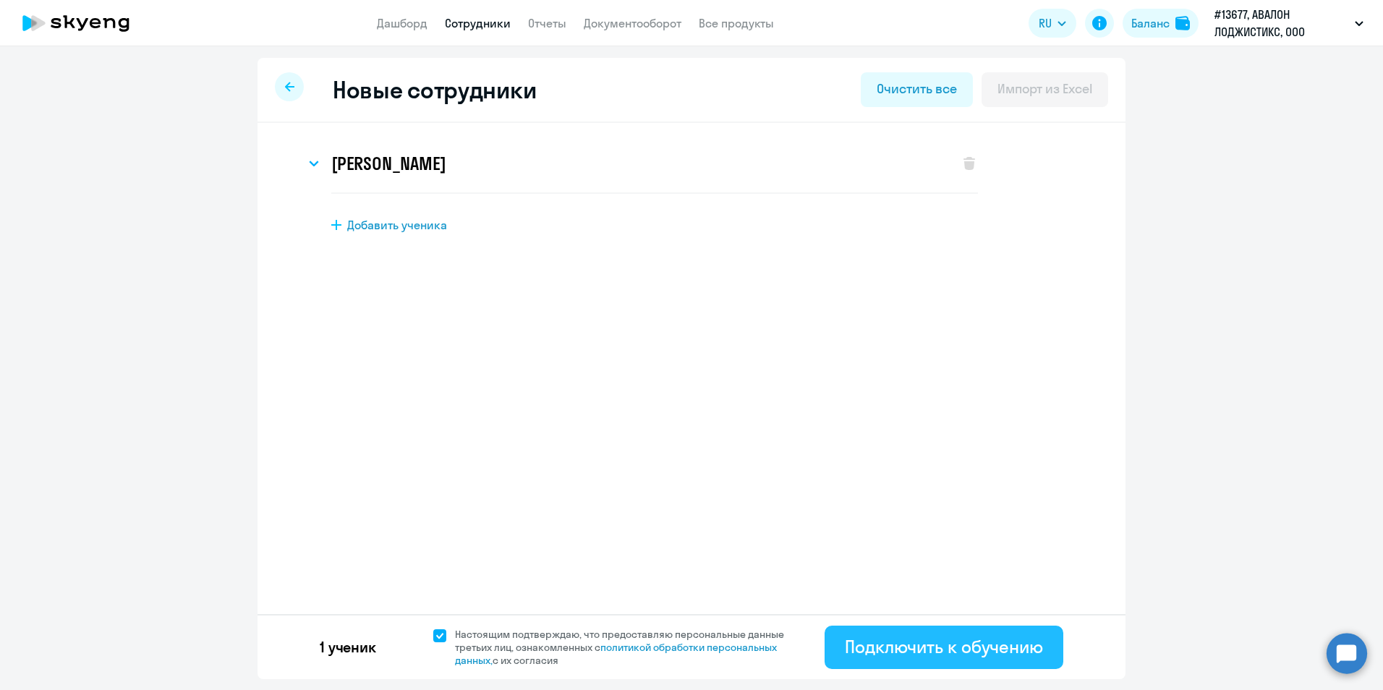
click at [1016, 663] on button "Подключить к обучению" at bounding box center [943, 647] width 239 height 43
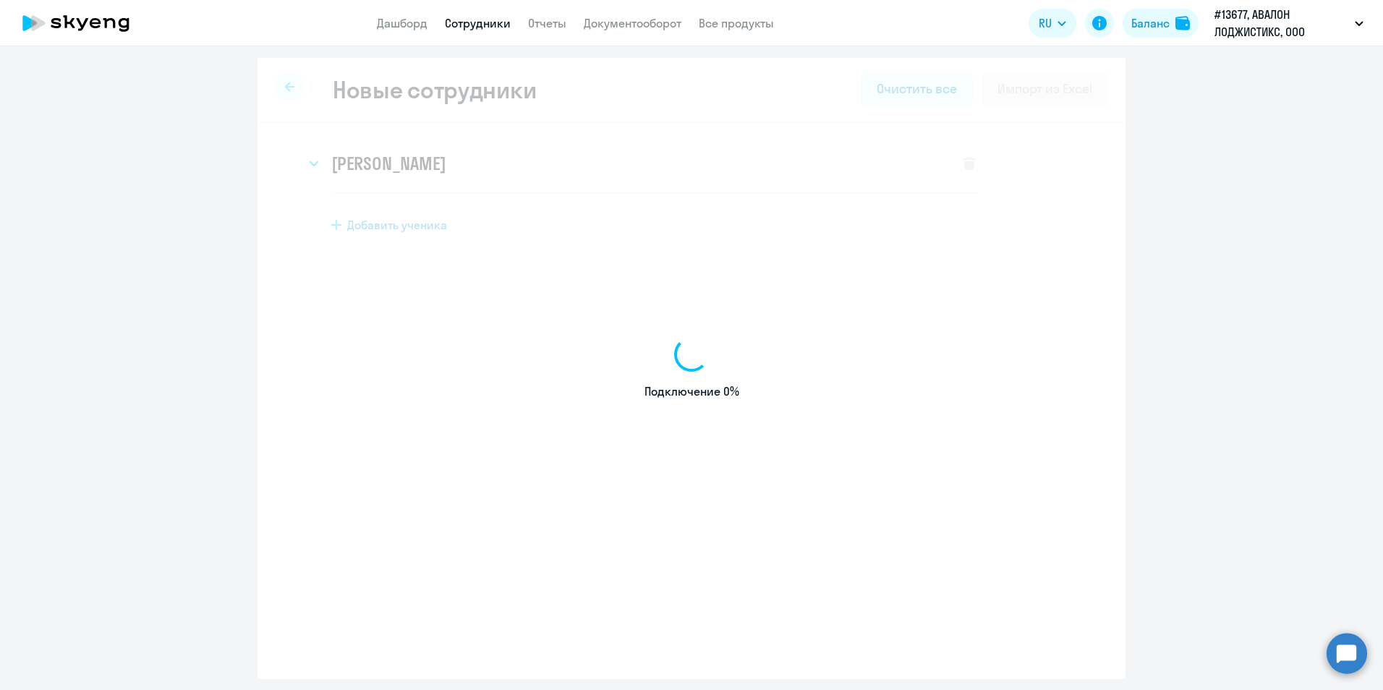
select select "english_adult_not_native_speaker"
select select "3"
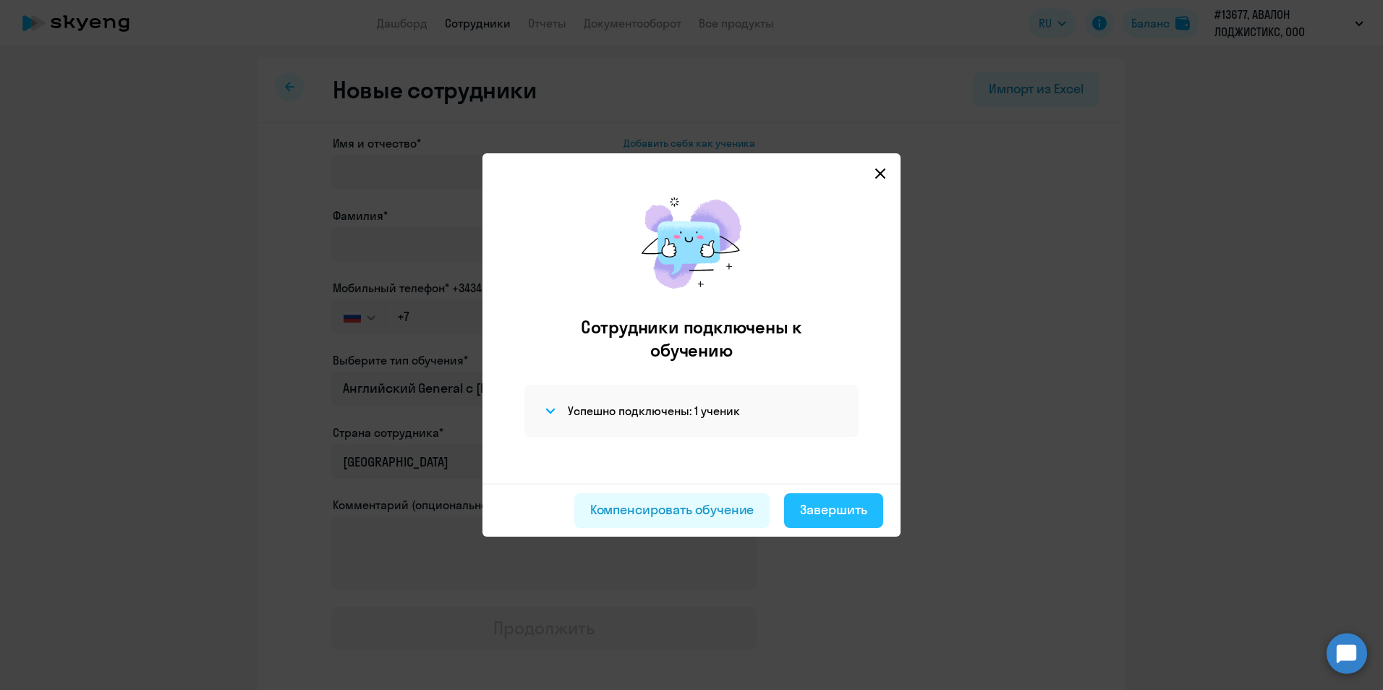
click at [843, 516] on div "Завершить" at bounding box center [833, 509] width 67 height 19
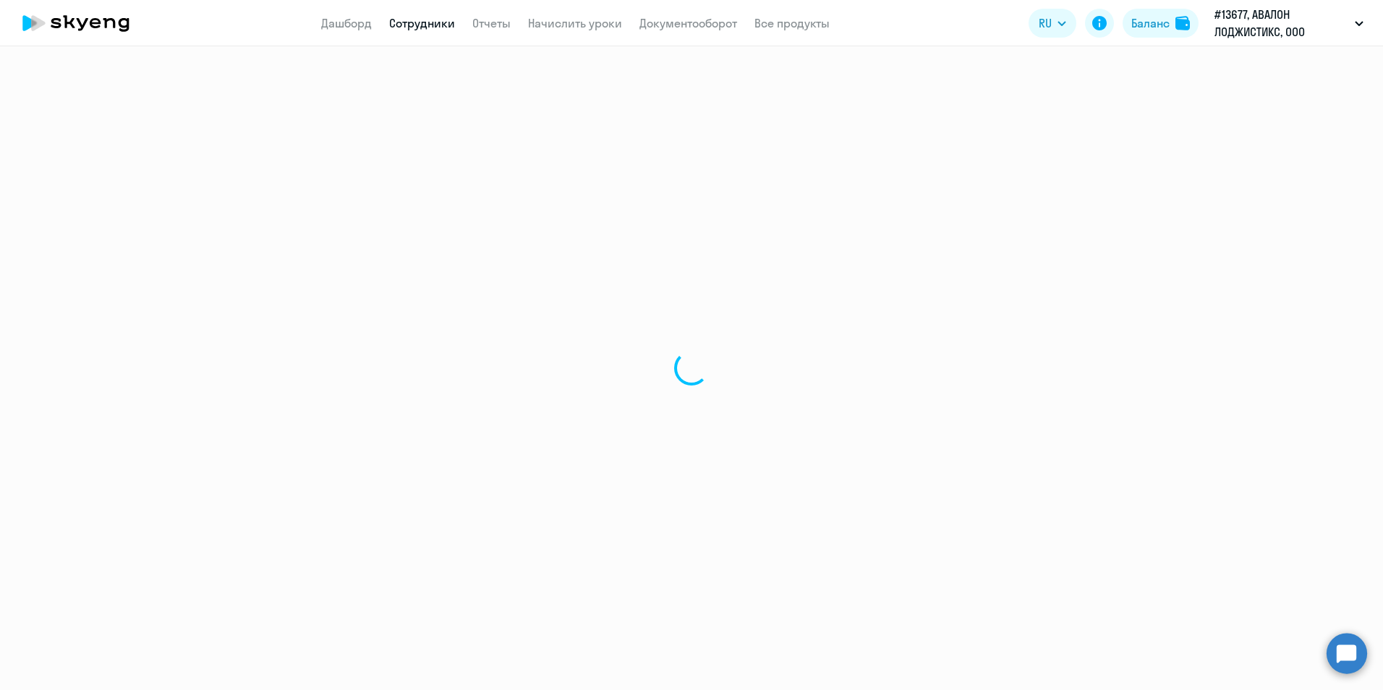
select select "30"
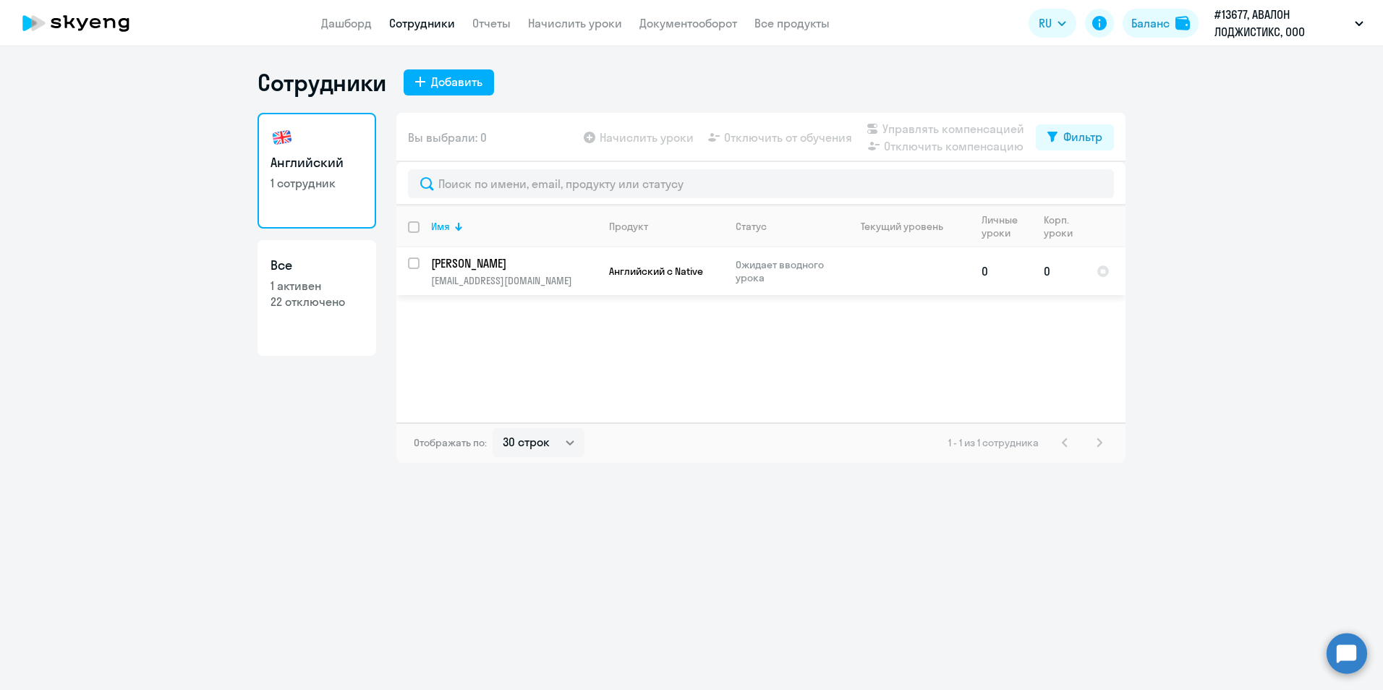
click at [581, 273] on td "[PERSON_NAME] [PERSON_NAME][EMAIL_ADDRESS][DOMAIN_NAME]" at bounding box center [508, 271] width 178 height 48
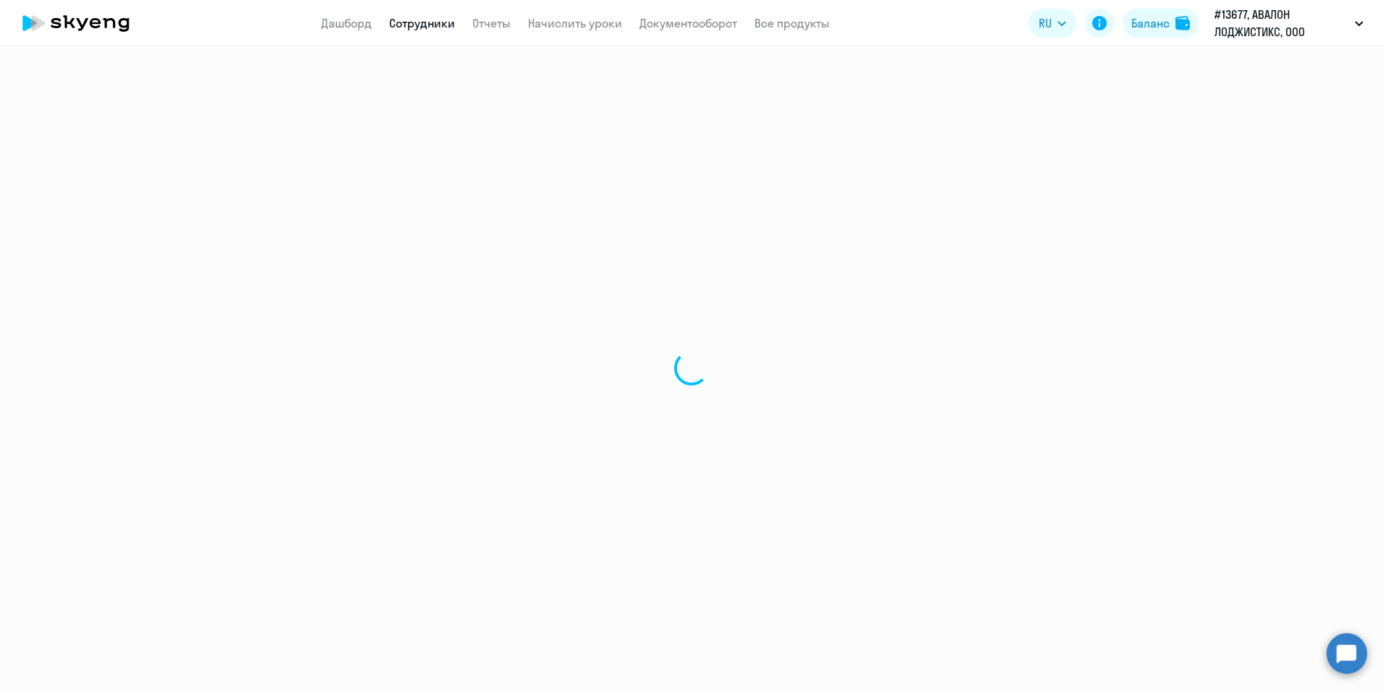
select select "english"
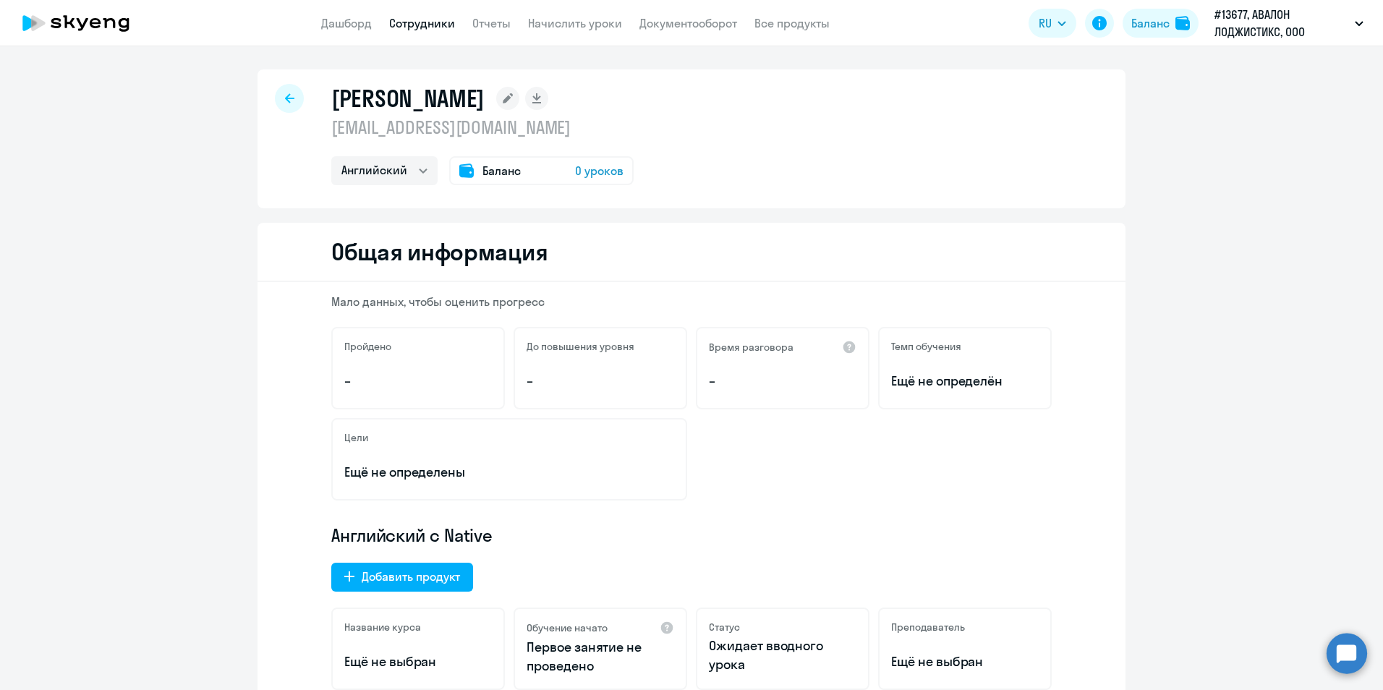
click at [526, 169] on div "Баланс 0 уроков" at bounding box center [541, 170] width 184 height 29
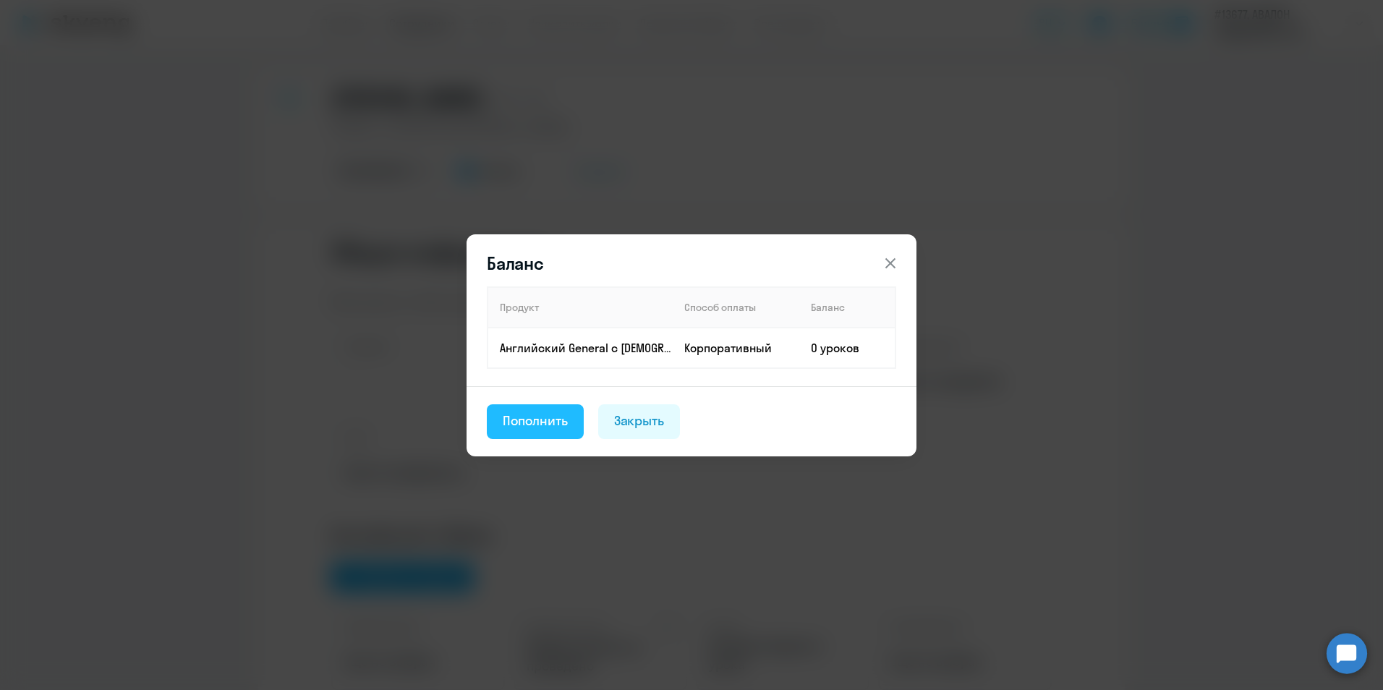
click at [529, 427] on div "Пополнить" at bounding box center [535, 420] width 65 height 19
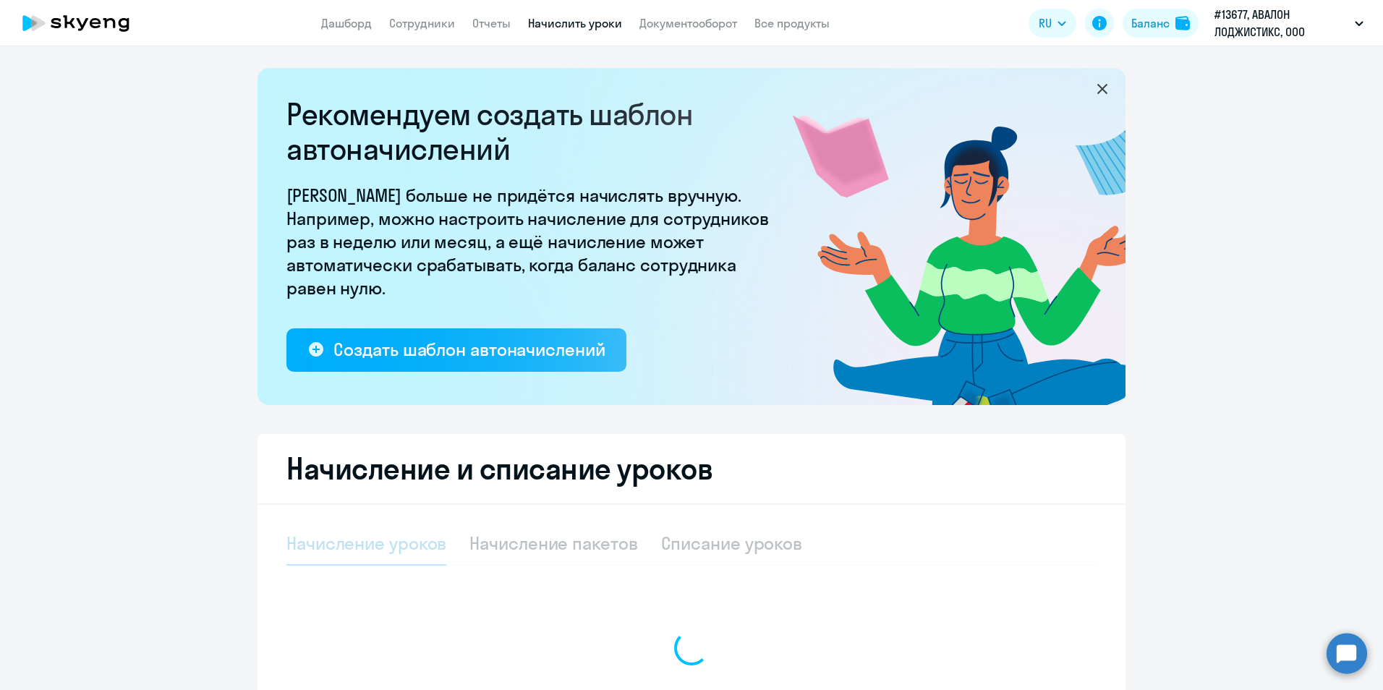
select select "10"
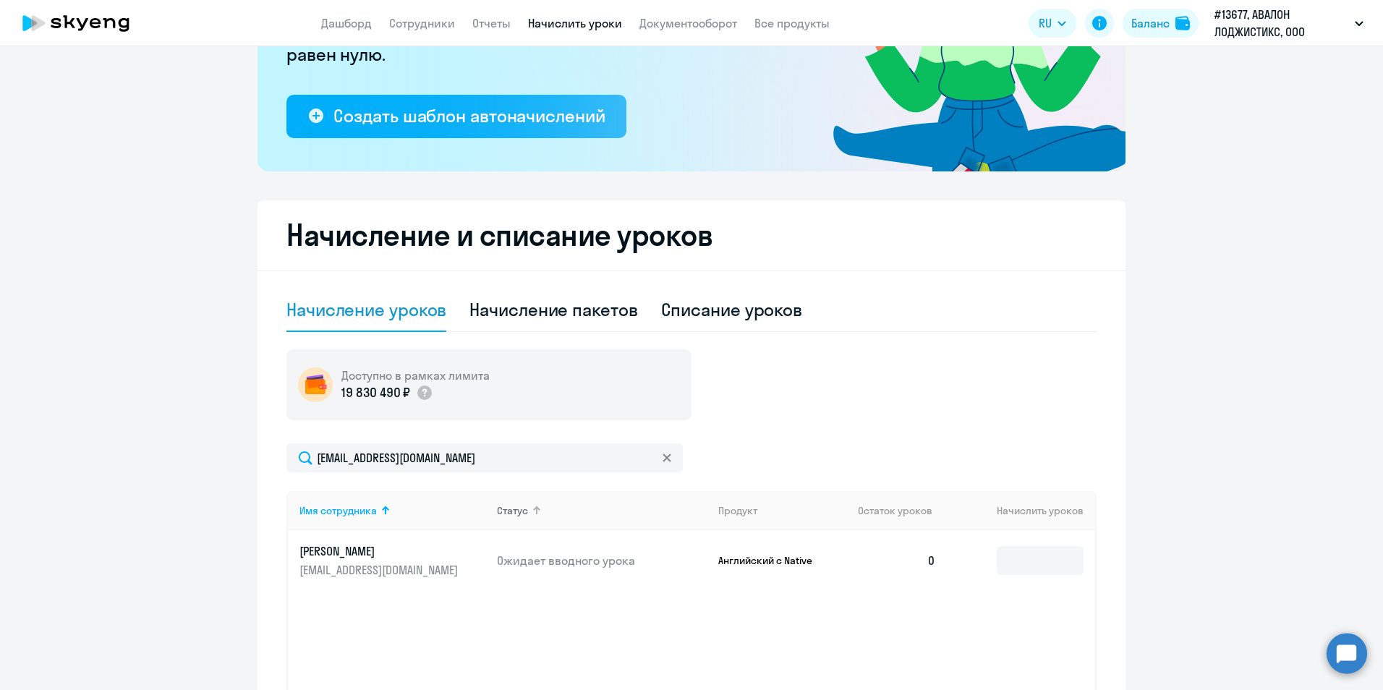
scroll to position [373, 0]
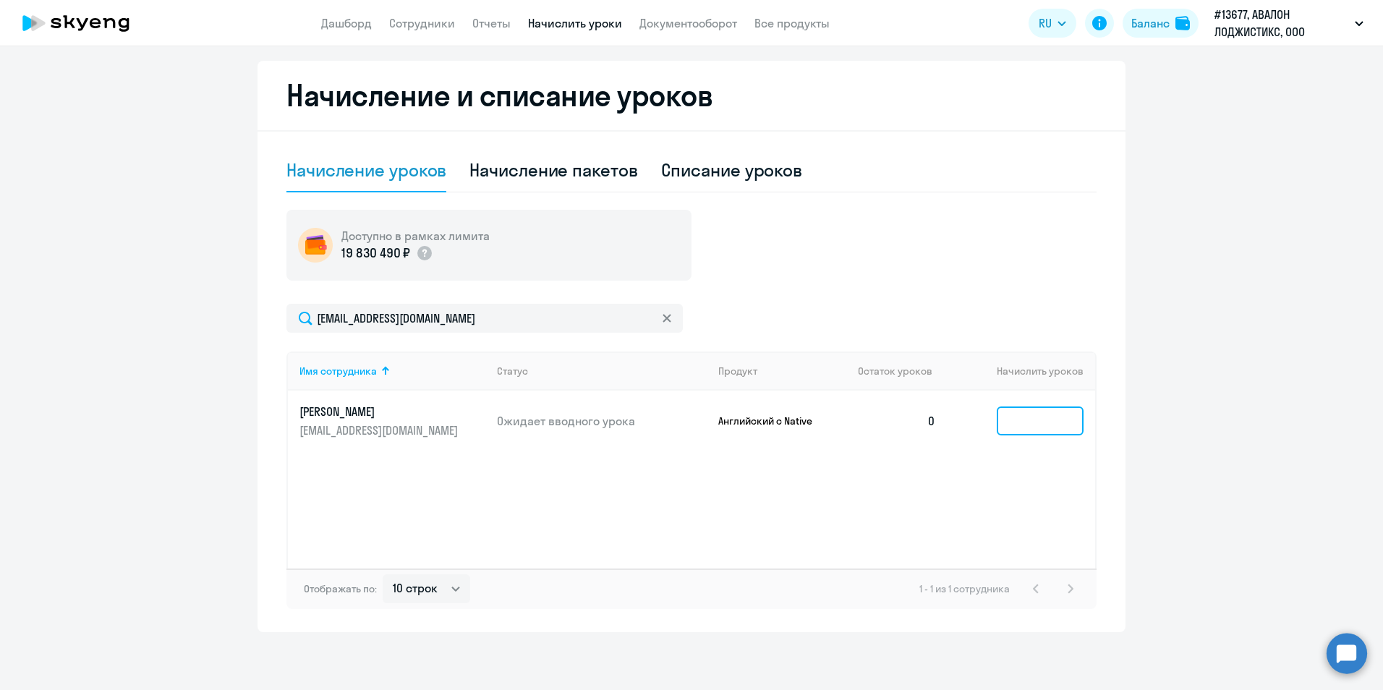
click at [1026, 414] on input at bounding box center [1040, 420] width 87 height 29
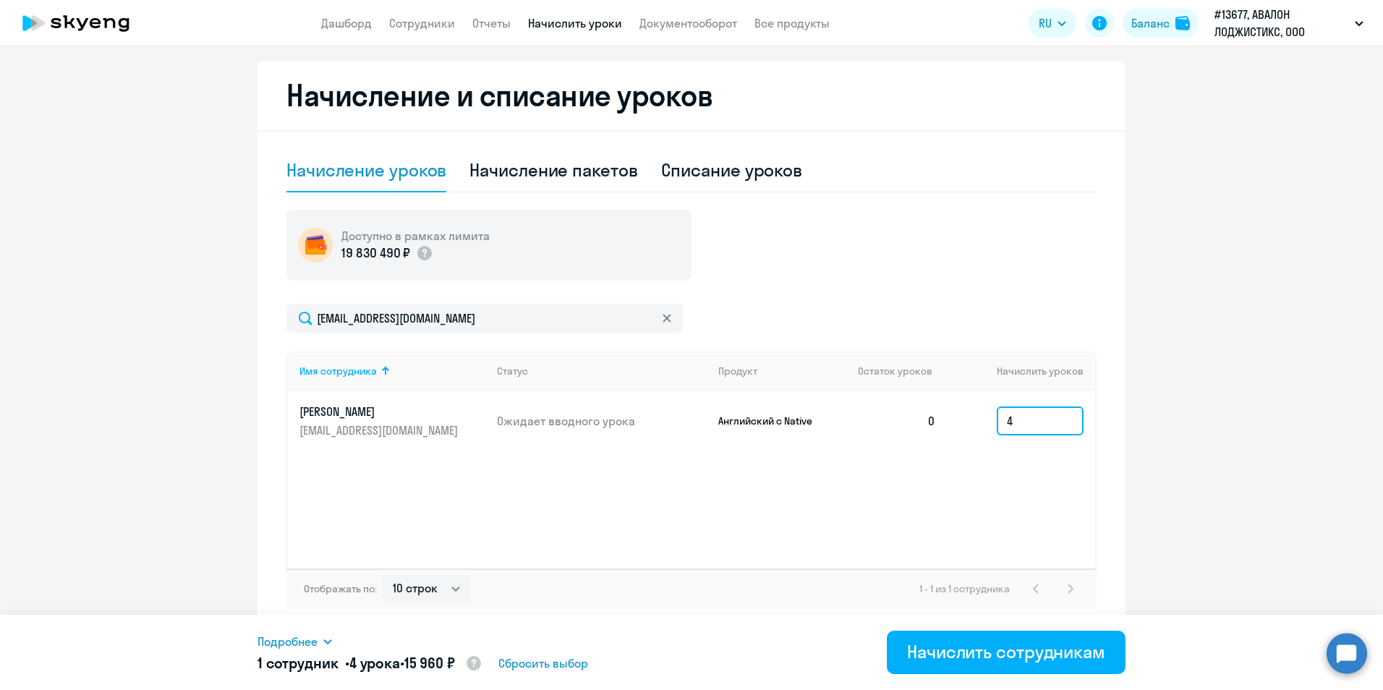
type input "4"
drag, startPoint x: 1046, startPoint y: 486, endPoint x: 1041, endPoint y: 467, distance: 19.3
click at [1046, 486] on div "Имя сотрудника Статус Продукт Остаток уроков Начислить уроков [PERSON_NAME] [PE…" at bounding box center [691, 459] width 810 height 217
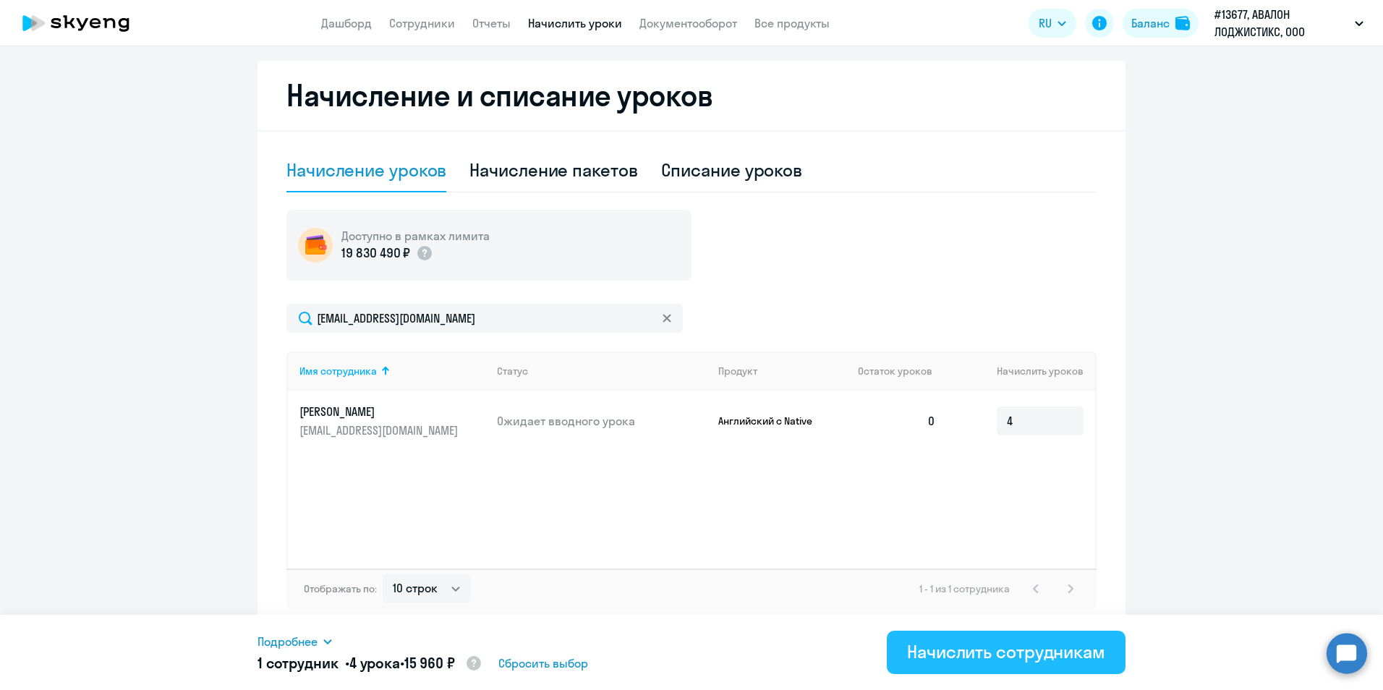
click at [1004, 659] on div "Начислить сотрудникам" at bounding box center [1006, 651] width 198 height 23
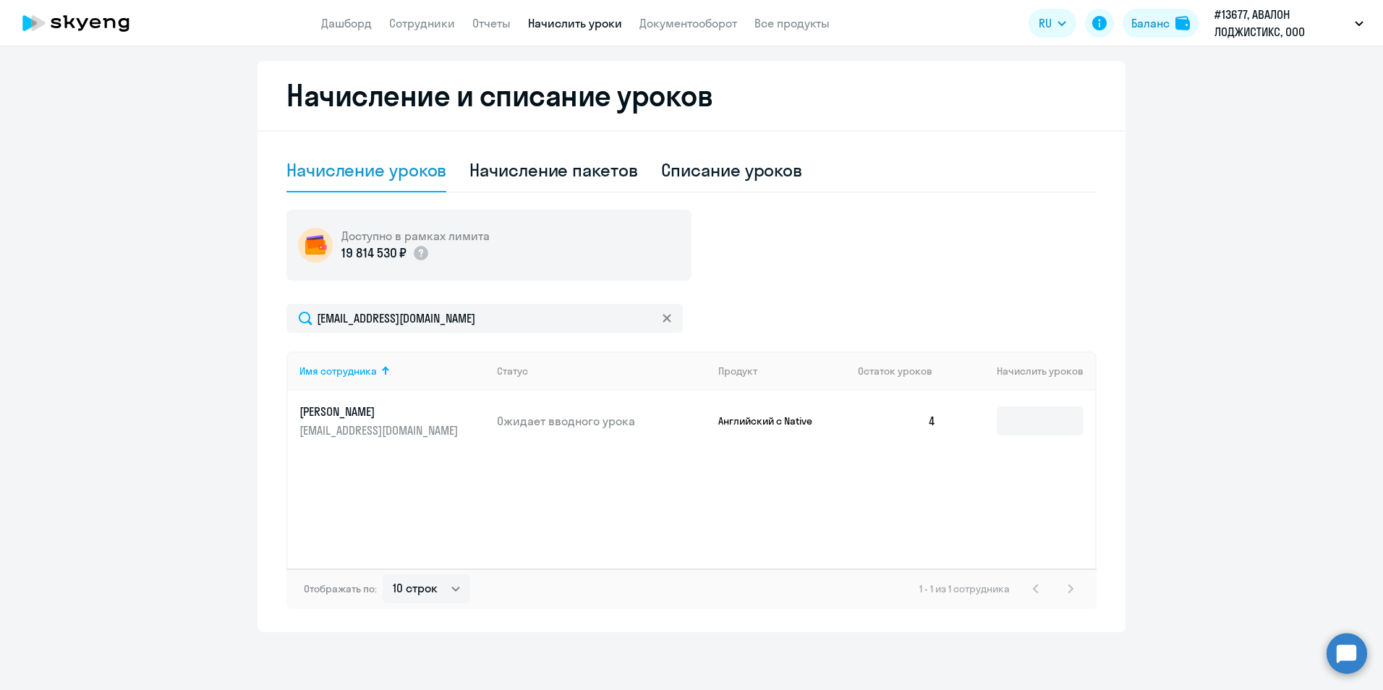
click at [1002, 237] on div "Доступно в рамках лимита 19 814 530 ₽" at bounding box center [691, 245] width 810 height 71
click at [837, 230] on div "Доступно в рамках лимита 19 814 530 ₽" at bounding box center [691, 245] width 810 height 71
click at [708, 177] on div "Списание уроков" at bounding box center [732, 169] width 142 height 23
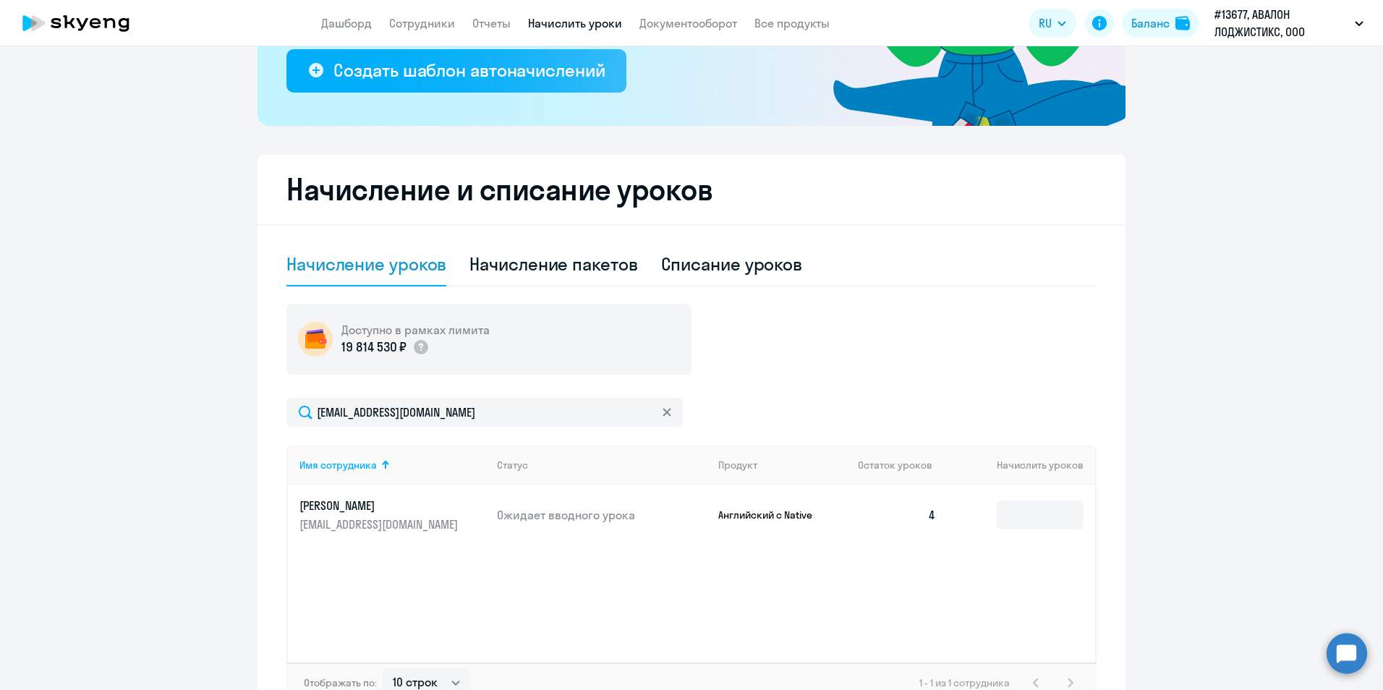
select select "10"
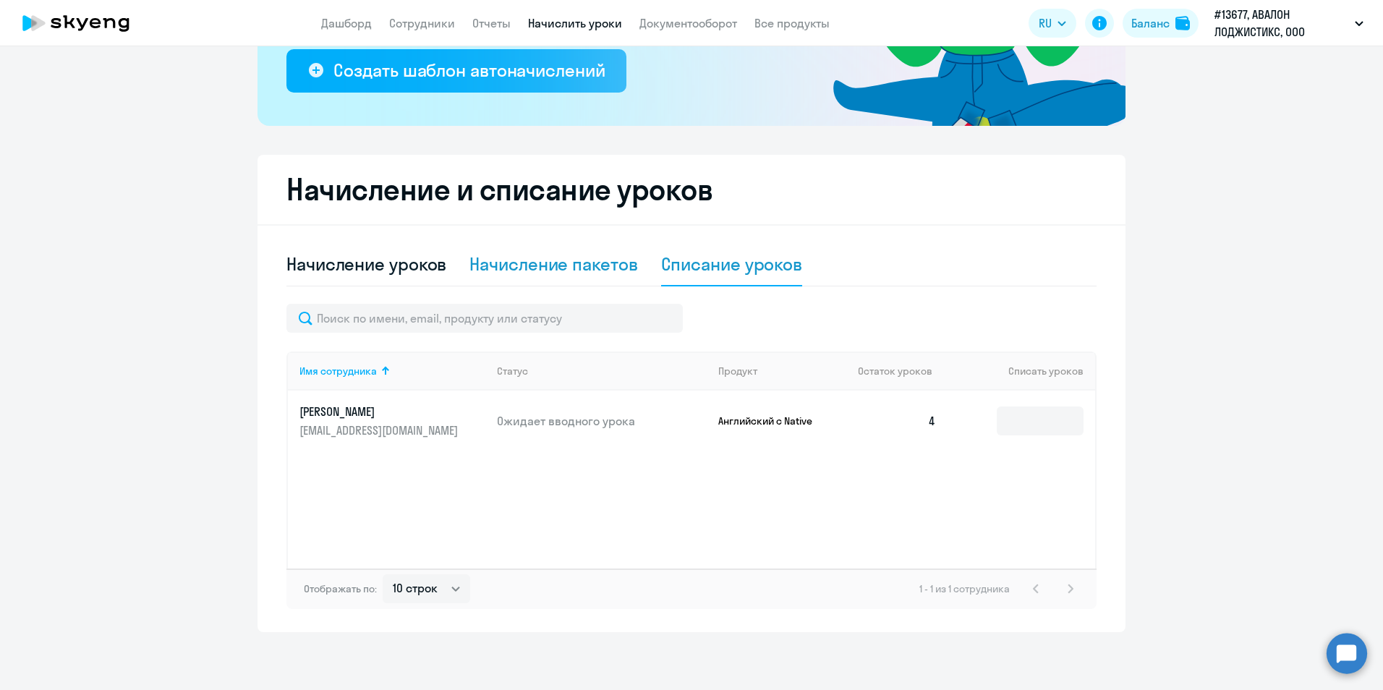
click at [502, 252] on div "Начисление пакетов" at bounding box center [553, 263] width 168 height 23
select select "10"
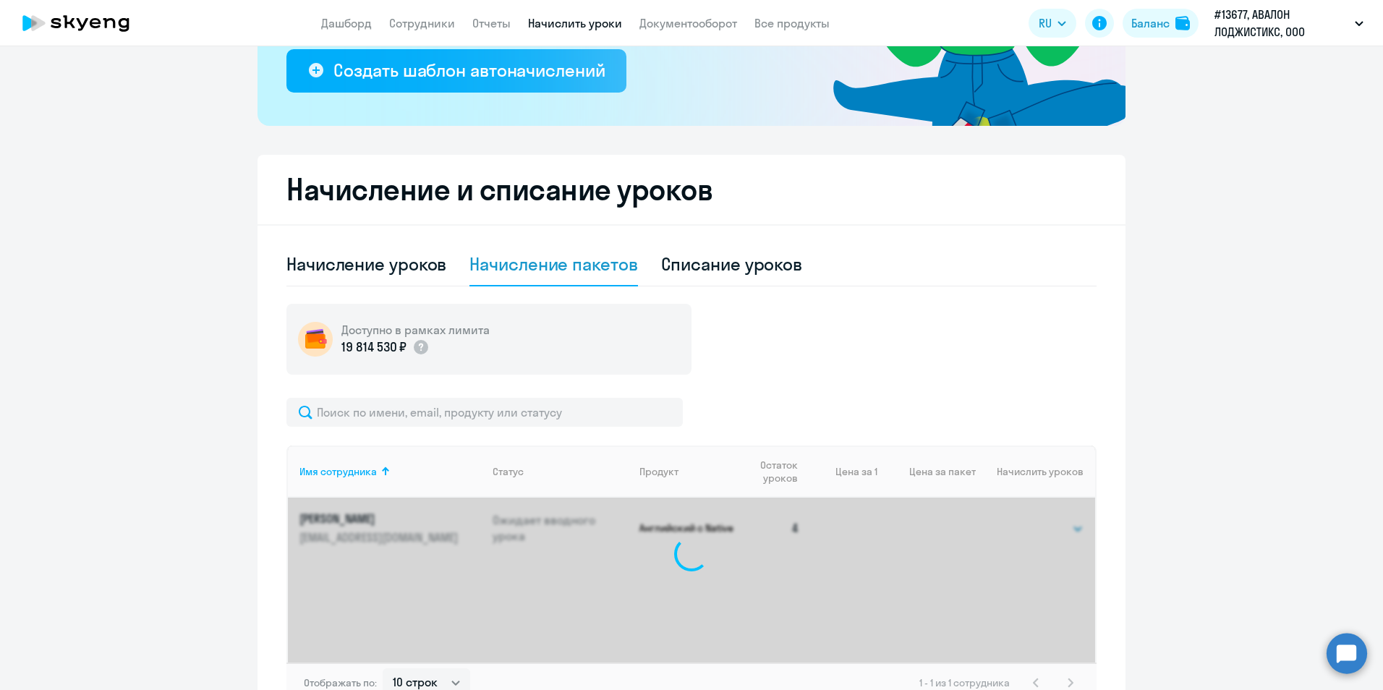
scroll to position [373, 0]
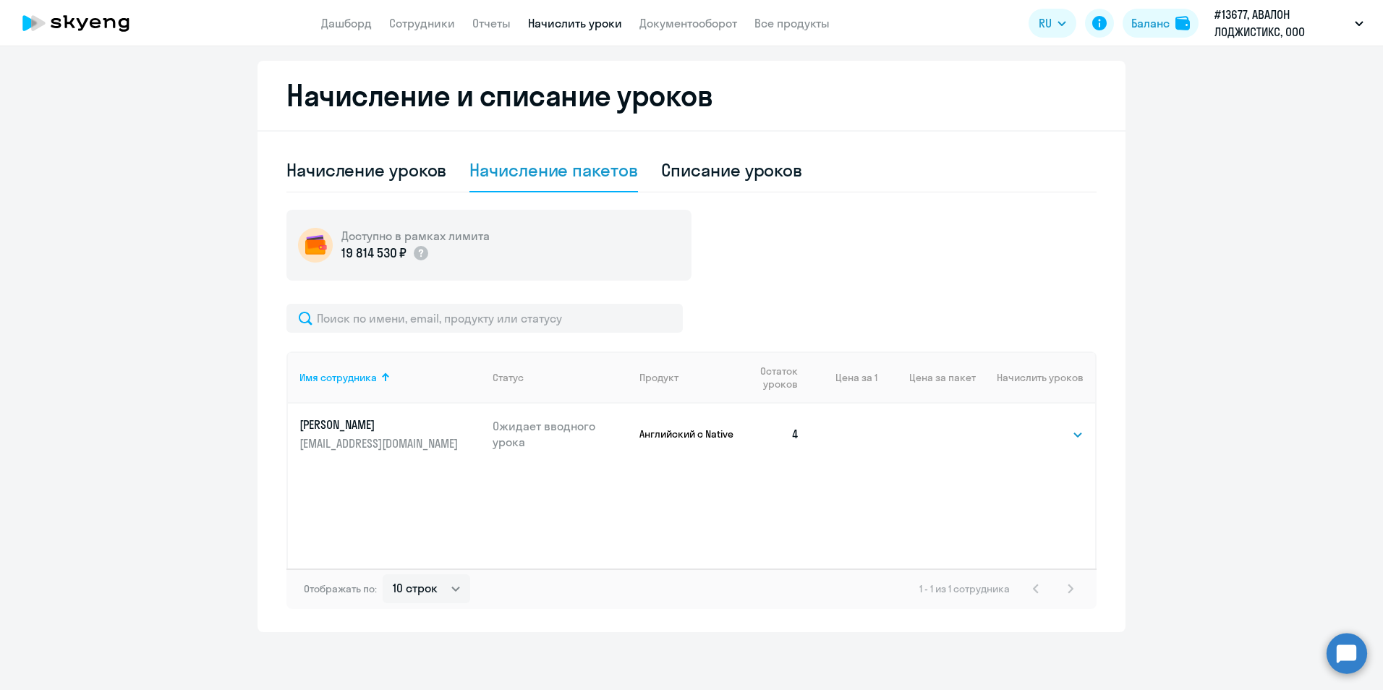
click at [389, 242] on h5 "Доступно в рамках лимита" at bounding box center [415, 236] width 148 height 16
click at [357, 21] on link "Дашборд" at bounding box center [346, 23] width 51 height 14
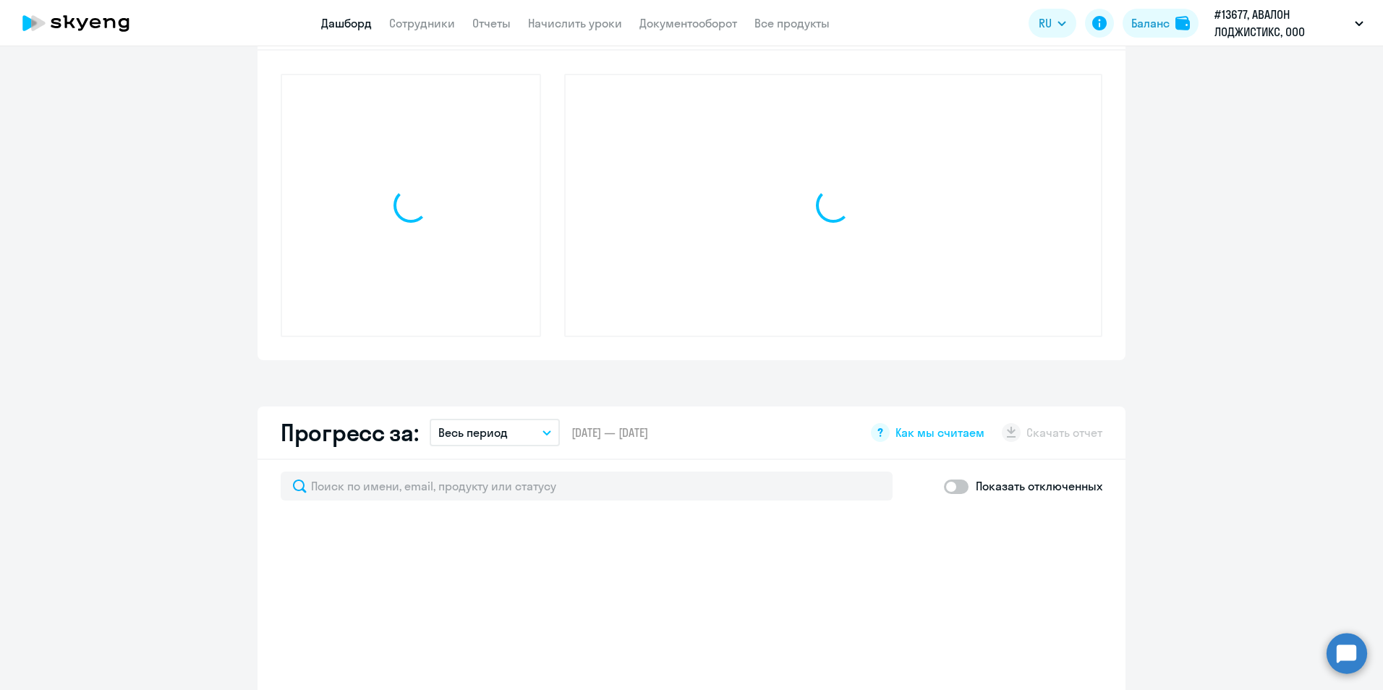
scroll to position [474, 0]
click at [476, 13] on app-header "Дашборд Сотрудники Отчеты Начислить уроки Документооборот Все продукты Дашборд …" at bounding box center [691, 23] width 1383 height 46
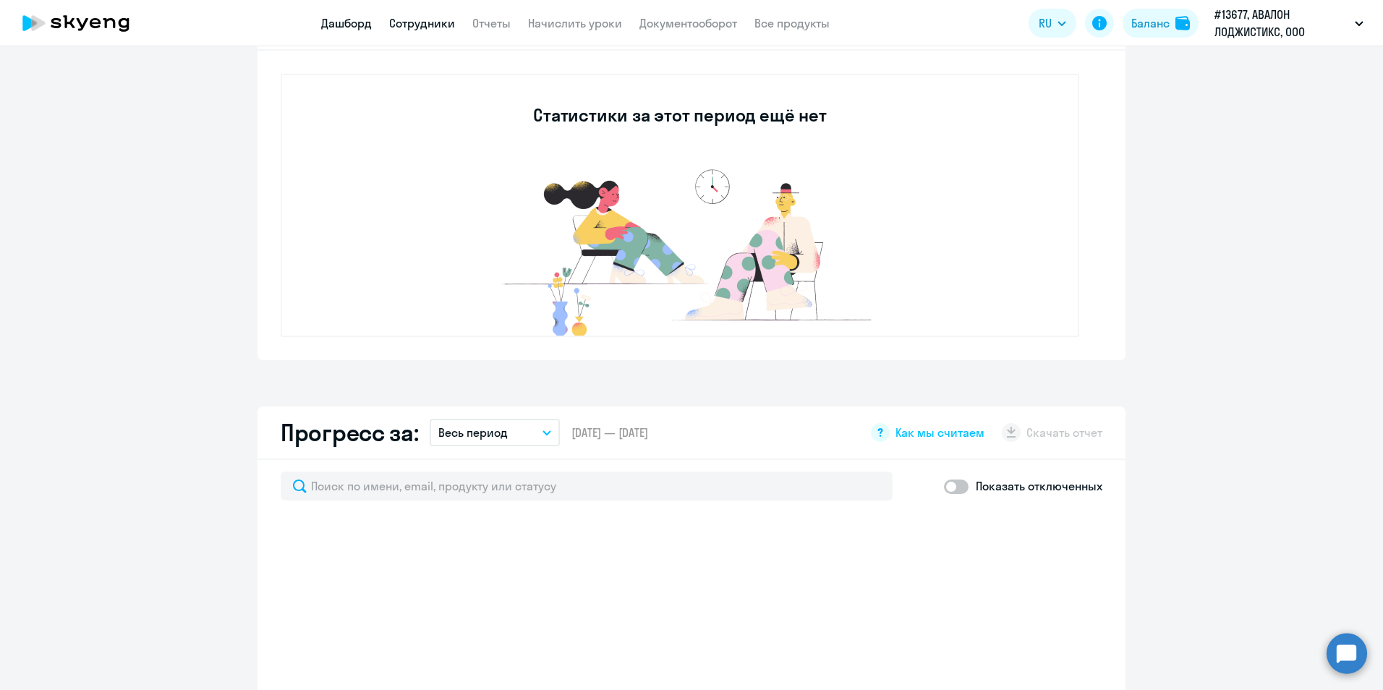
click at [443, 20] on link "Сотрудники" at bounding box center [422, 23] width 66 height 14
select select "30"
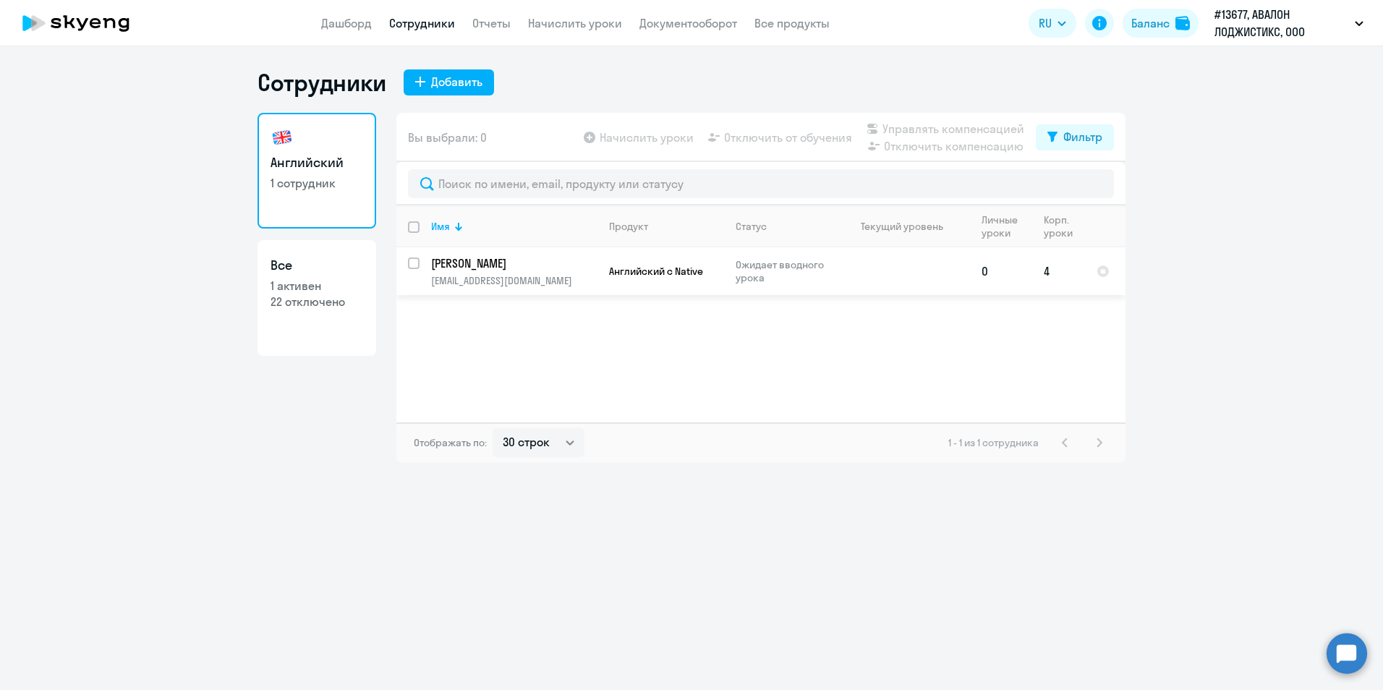
click at [510, 278] on p "[EMAIL_ADDRESS][DOMAIN_NAME]" at bounding box center [514, 280] width 166 height 13
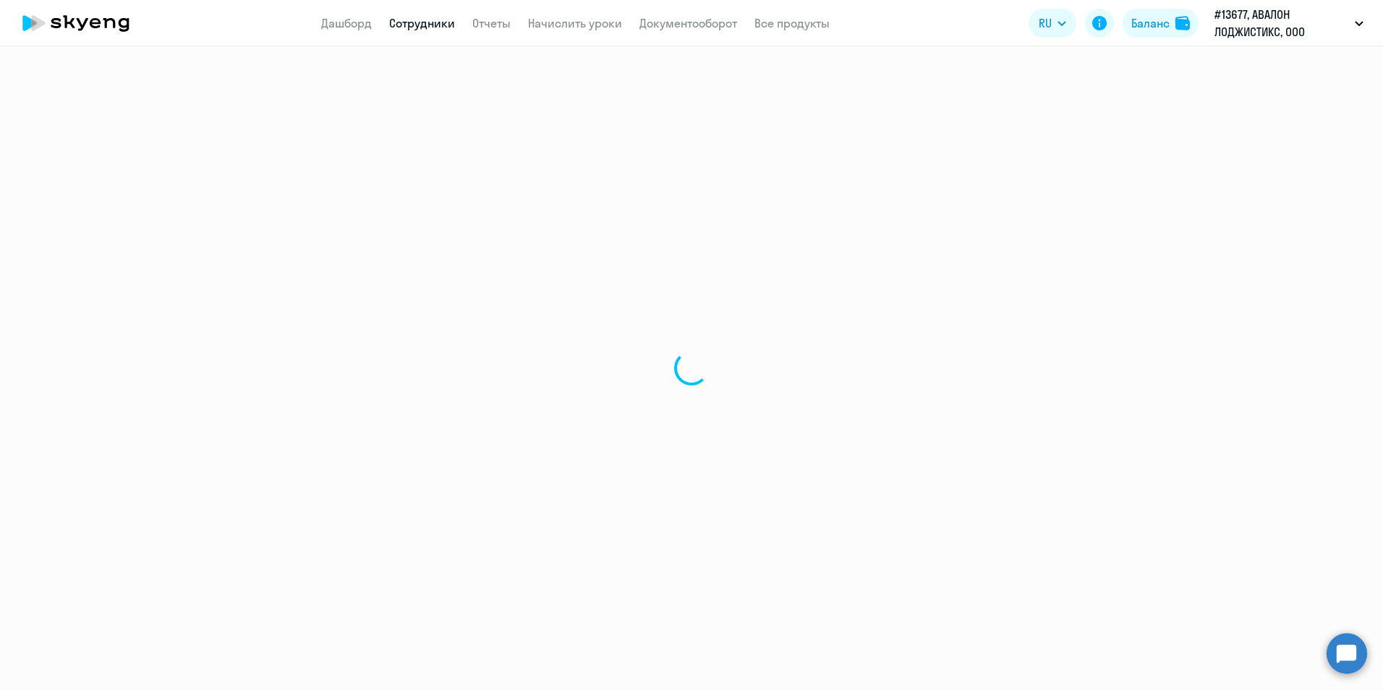
select select "english"
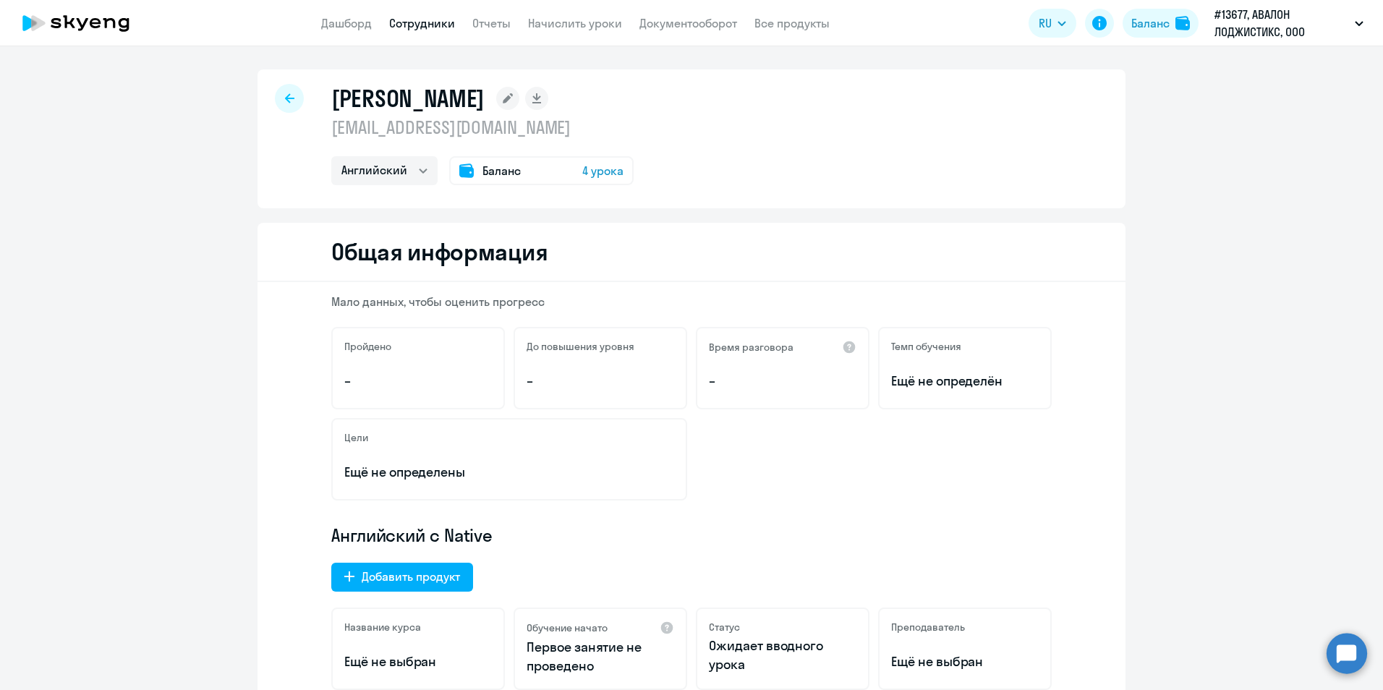
click at [496, 98] on rect at bounding box center [507, 98] width 23 height 23
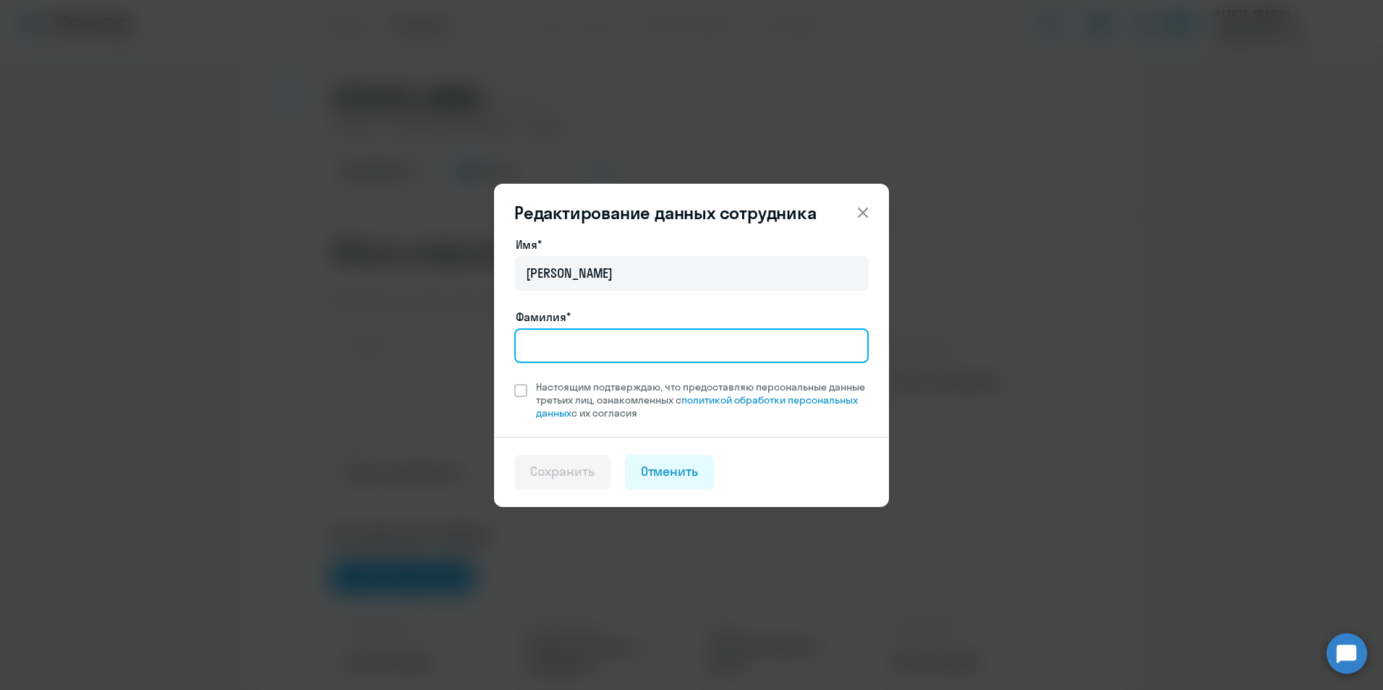
click at [628, 338] on input "Фамилия*" at bounding box center [691, 345] width 354 height 35
type input "[PERSON_NAME]"
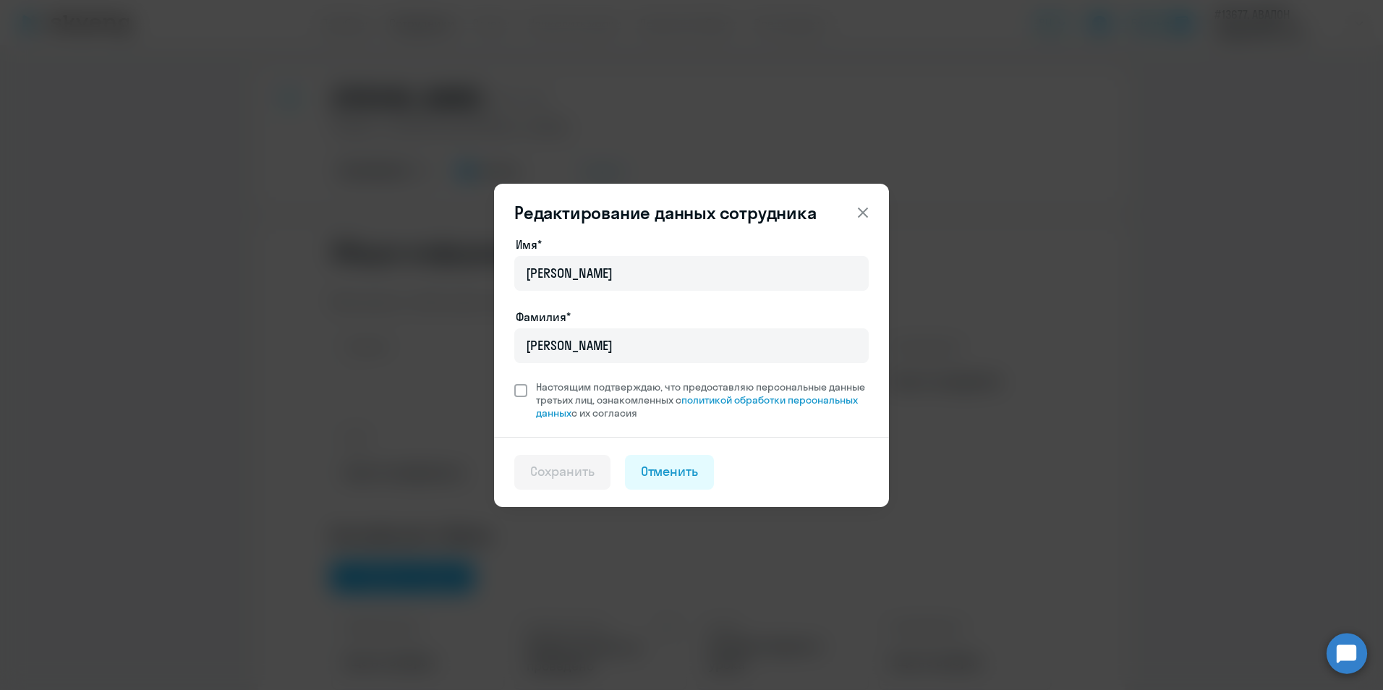
click at [521, 393] on span at bounding box center [520, 390] width 13 height 13
click at [514, 380] on input "Настоящим подтверждаю, что предоставляю персональные данные третьих лиц, ознако…" at bounding box center [513, 380] width 1 height 1
checkbox input "true"
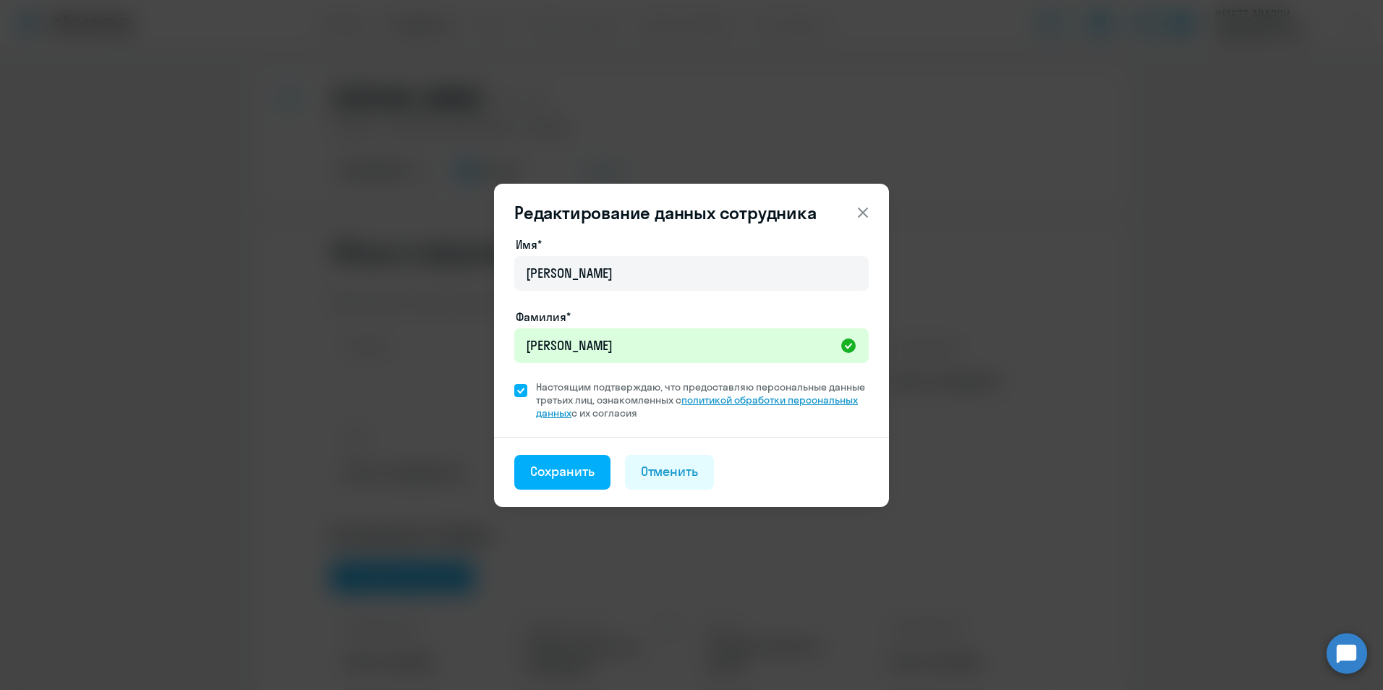
click at [735, 398] on link "политикой обработки персональных данных" at bounding box center [697, 406] width 322 height 26
click at [715, 403] on link "политикой обработки персональных данных" at bounding box center [697, 406] width 322 height 26
click at [560, 474] on div "Сохранить" at bounding box center [562, 471] width 64 height 19
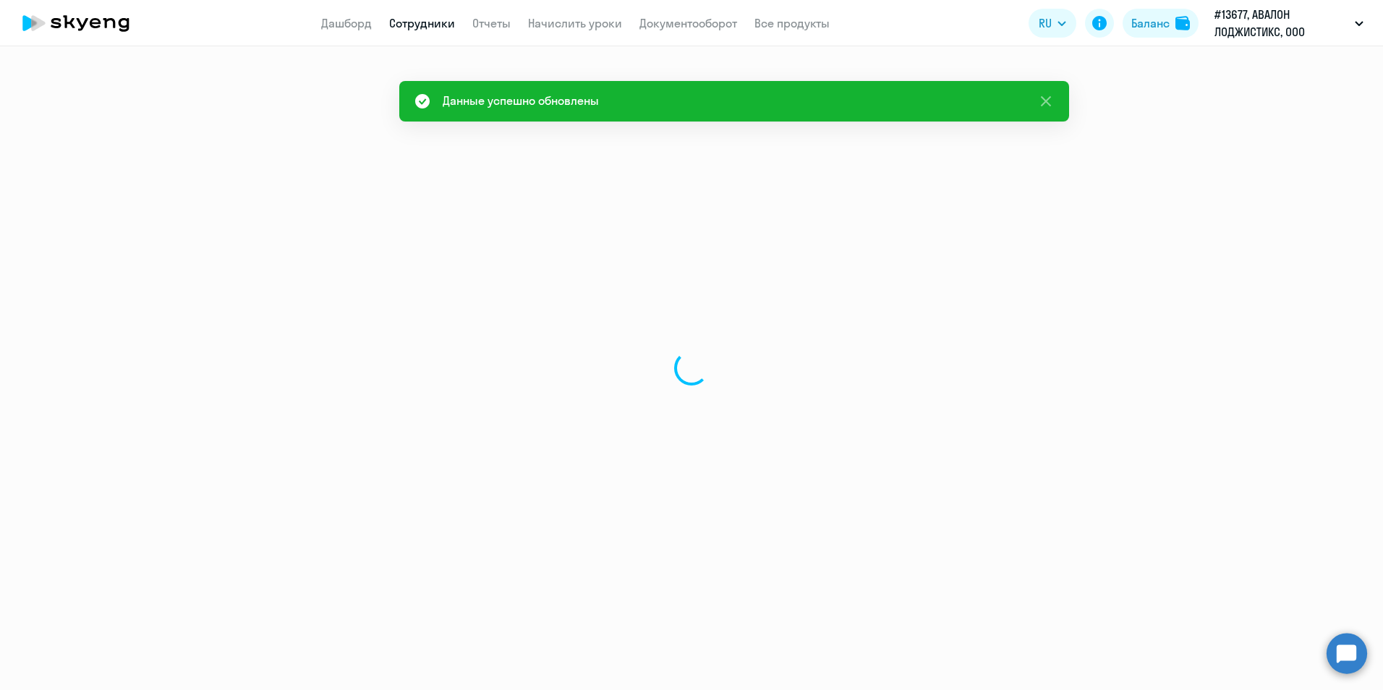
select select "english"
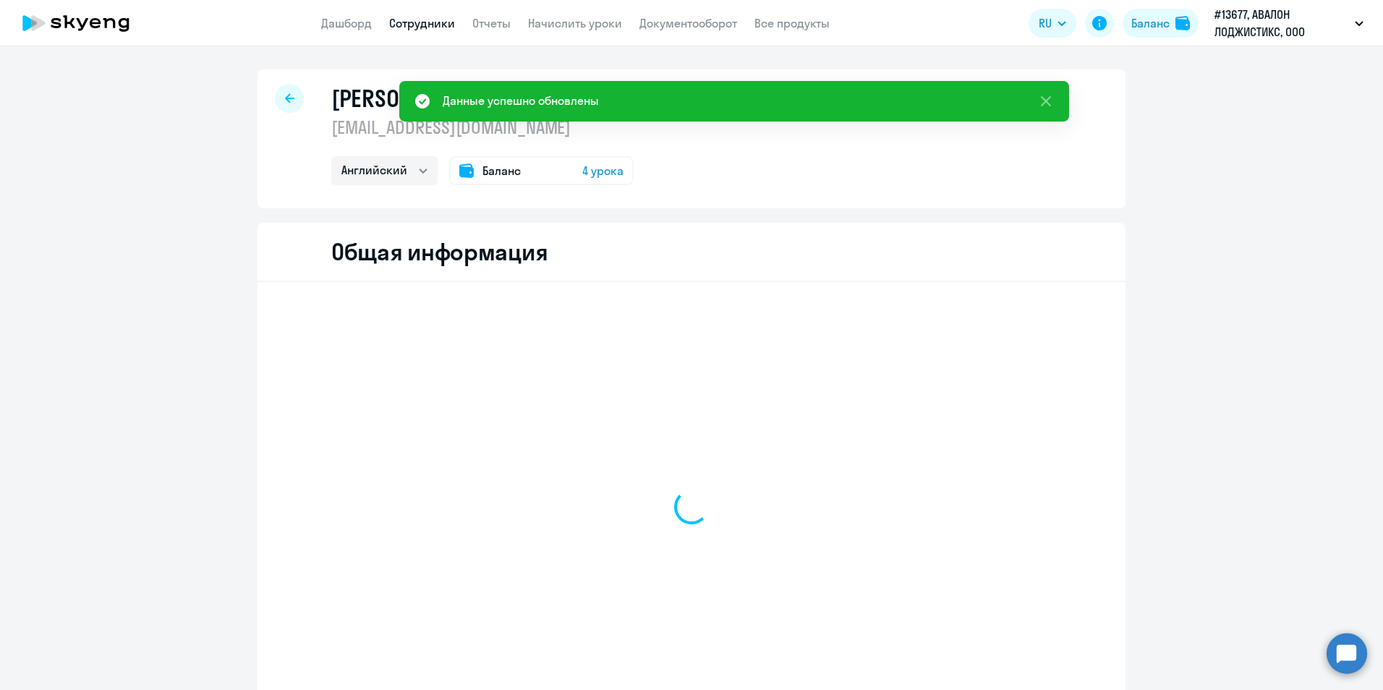
click at [1338, 657] on circle at bounding box center [1346, 653] width 40 height 40
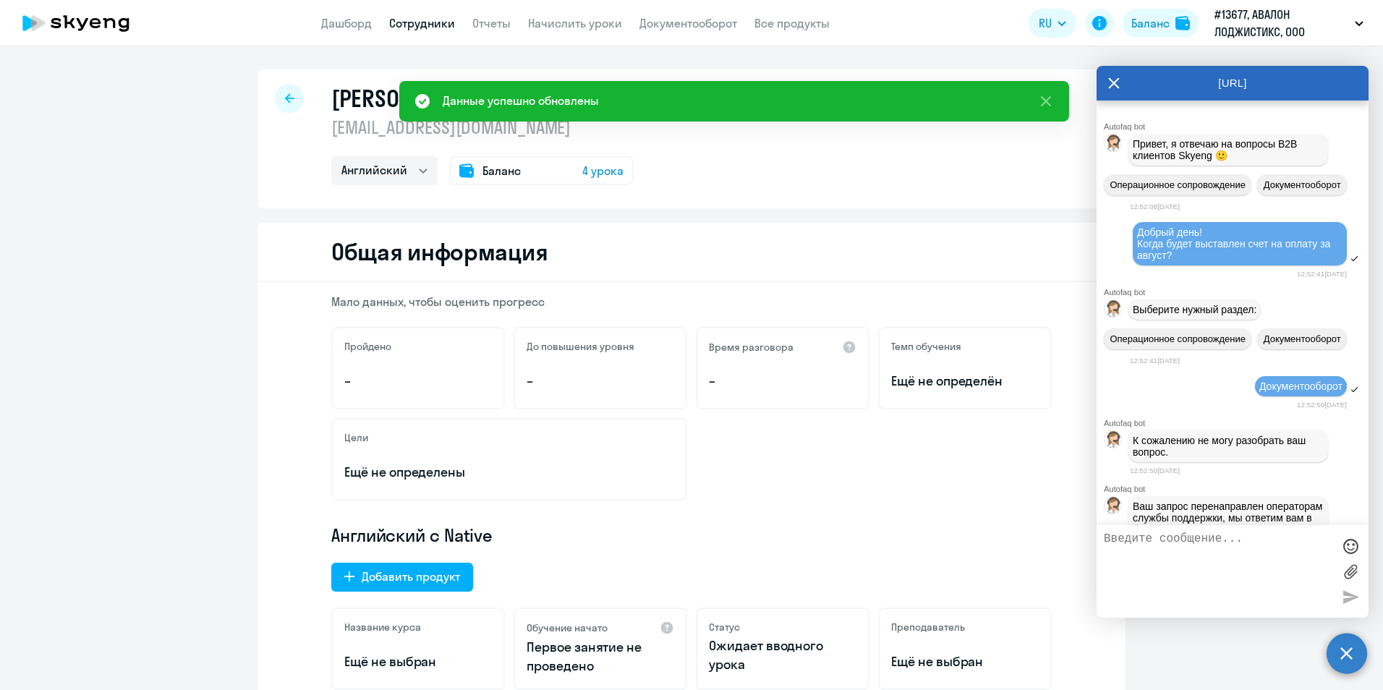
scroll to position [14543, 0]
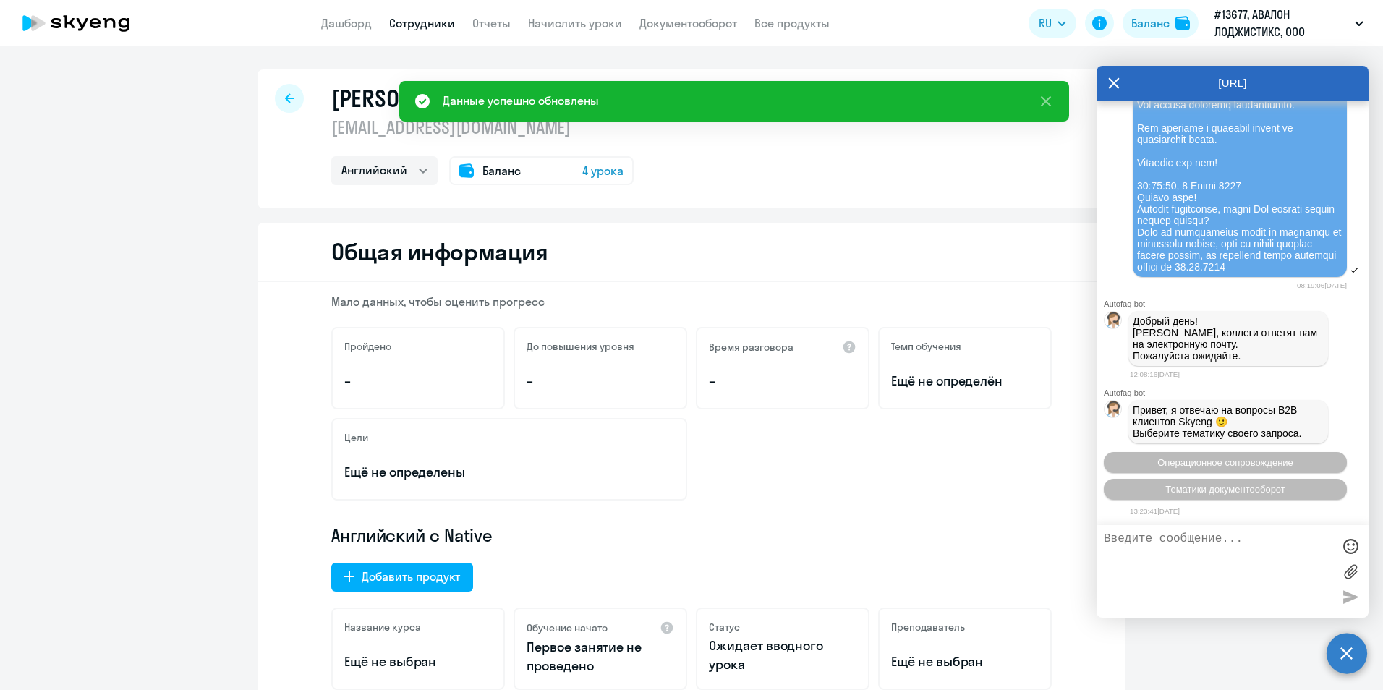
click at [1215, 542] on textarea at bounding box center [1218, 571] width 229 height 78
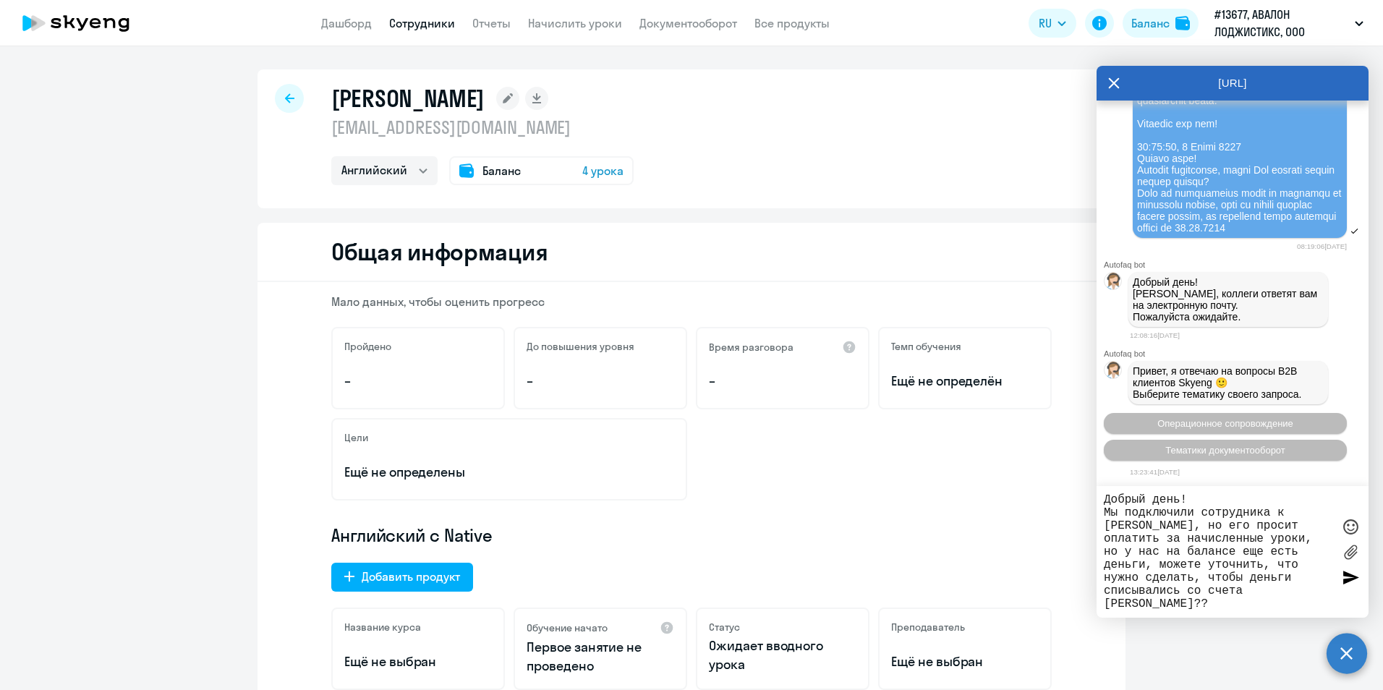
type textarea "Добрый день! Мы подключили сотрудника к [PERSON_NAME], но его просит оплатить з…"
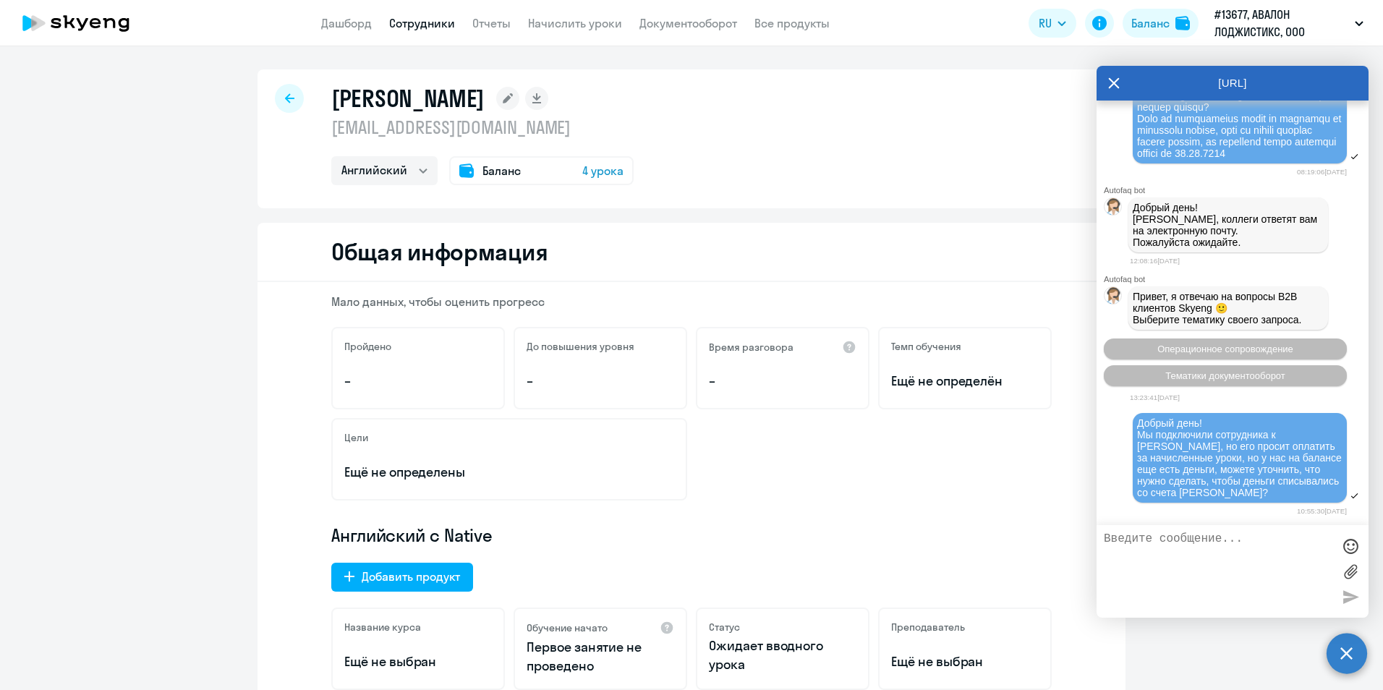
scroll to position [14657, 0]
click at [690, 131] on div "[PERSON_NAME] [EMAIL_ADDRESS][DOMAIN_NAME] Английский Баланс 4 урока" at bounding box center [691, 138] width 868 height 139
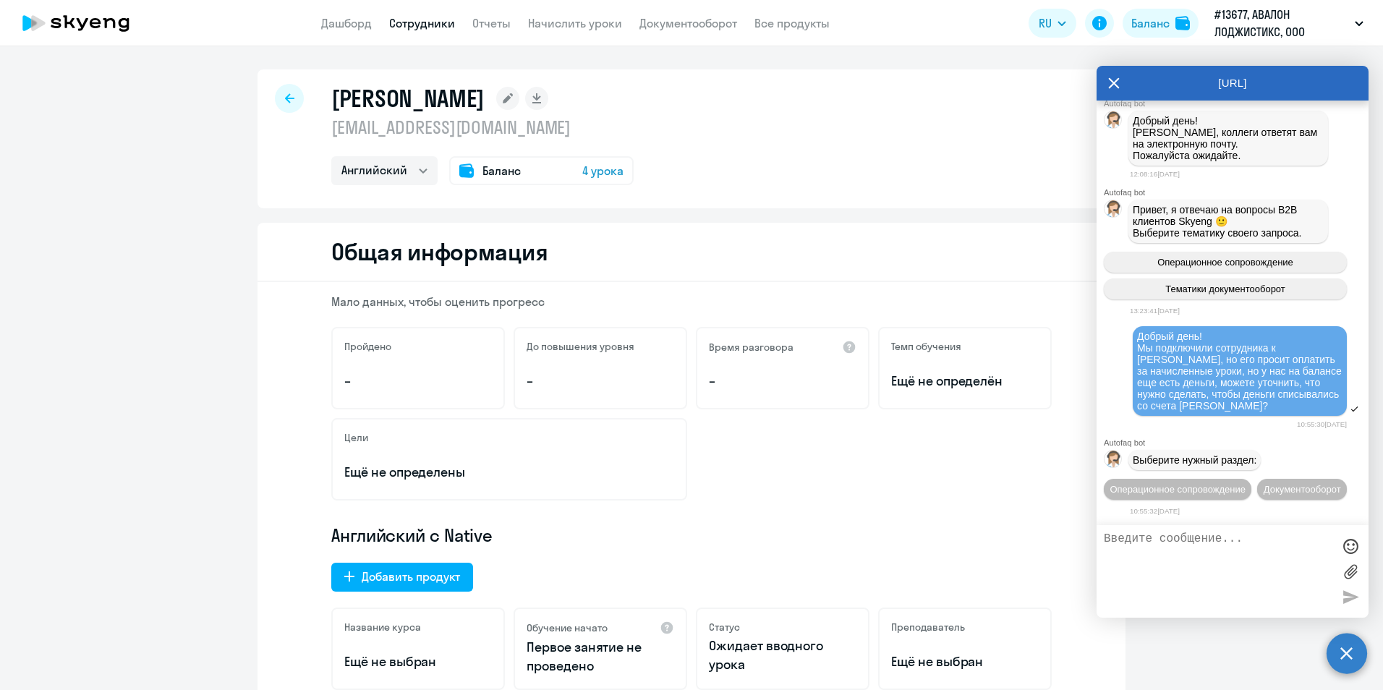
click at [590, 171] on span "4 урока" at bounding box center [602, 170] width 41 height 17
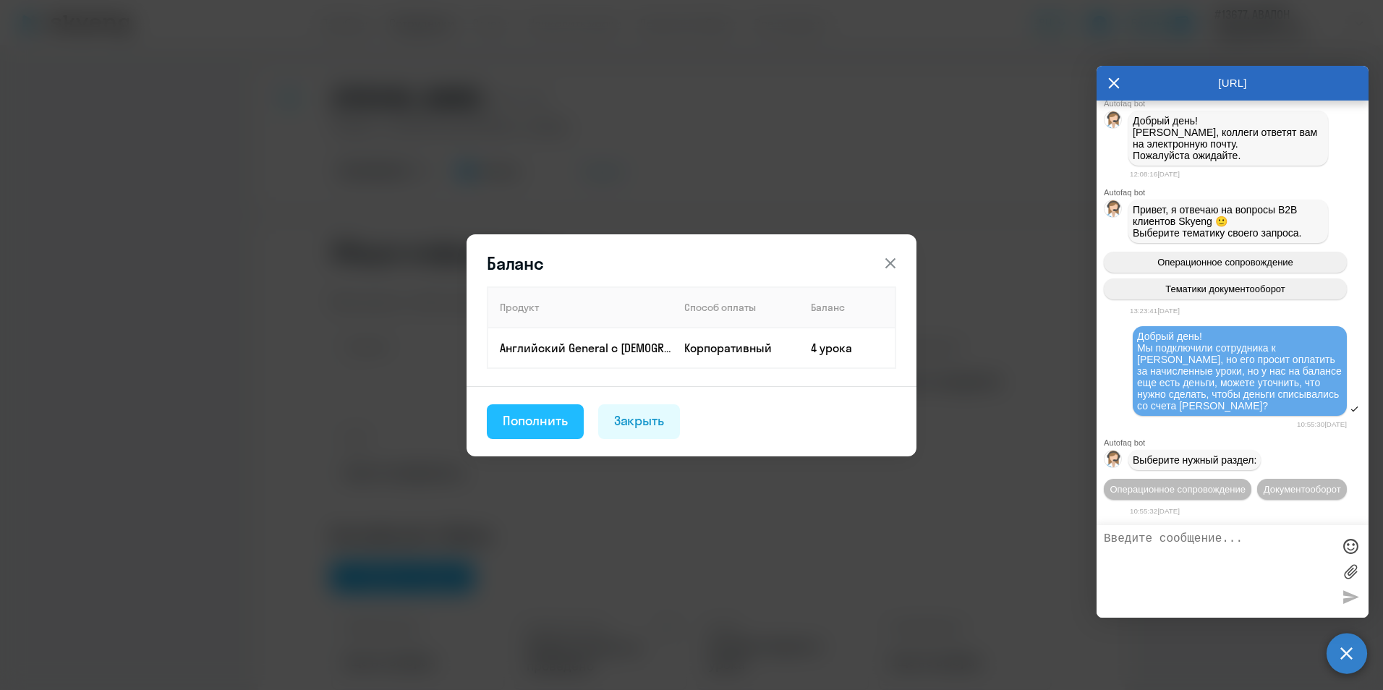
click at [553, 416] on div "Пополнить" at bounding box center [535, 420] width 65 height 19
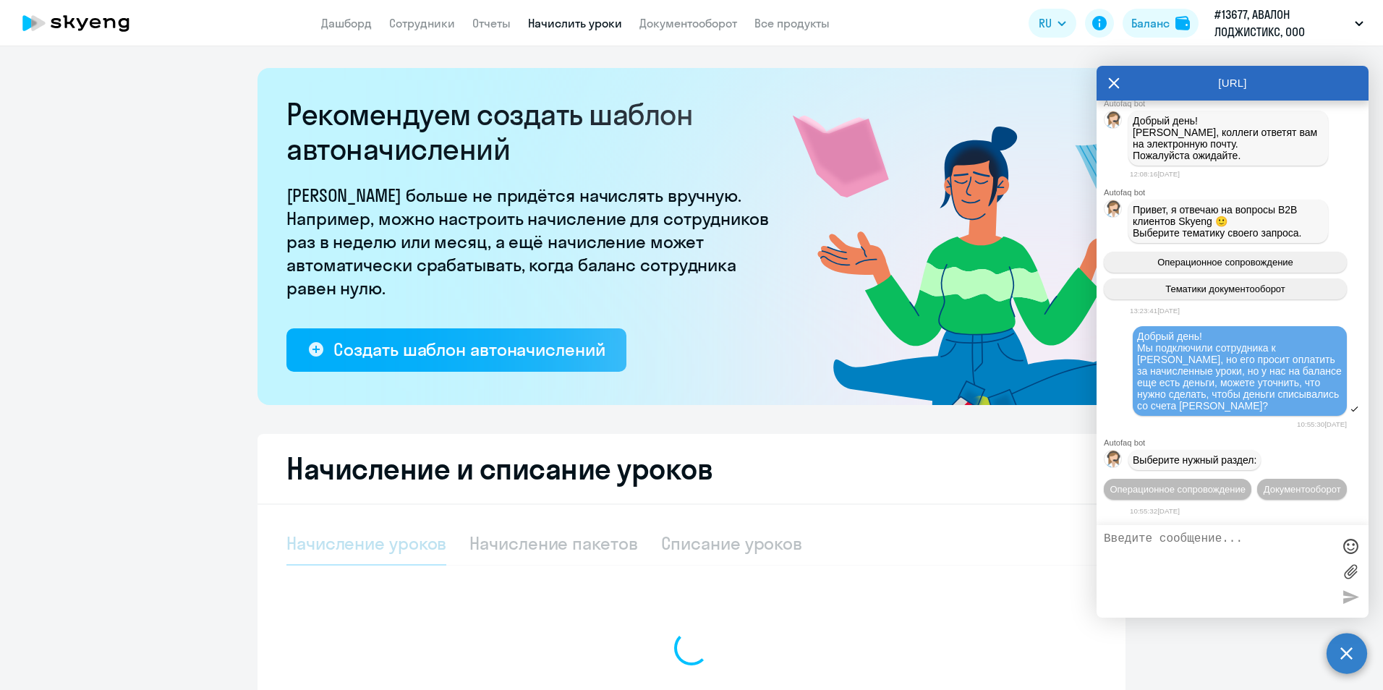
select select "10"
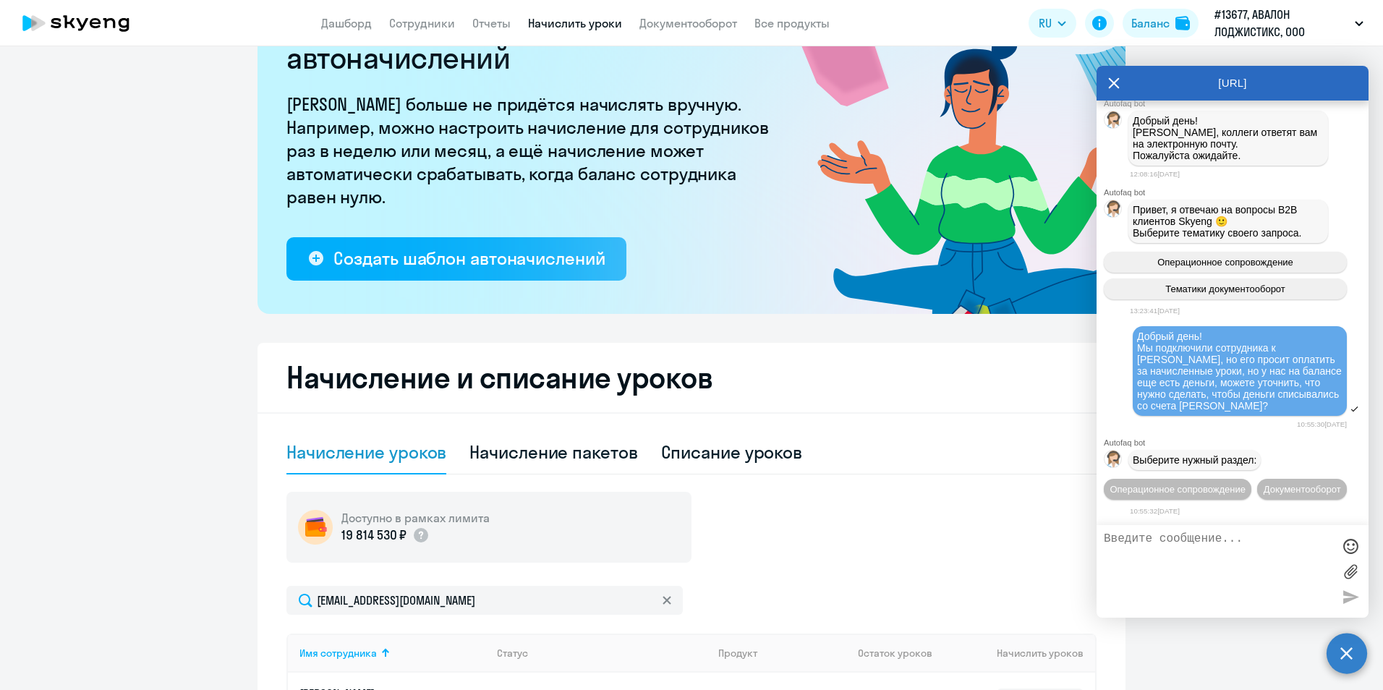
scroll to position [362, 0]
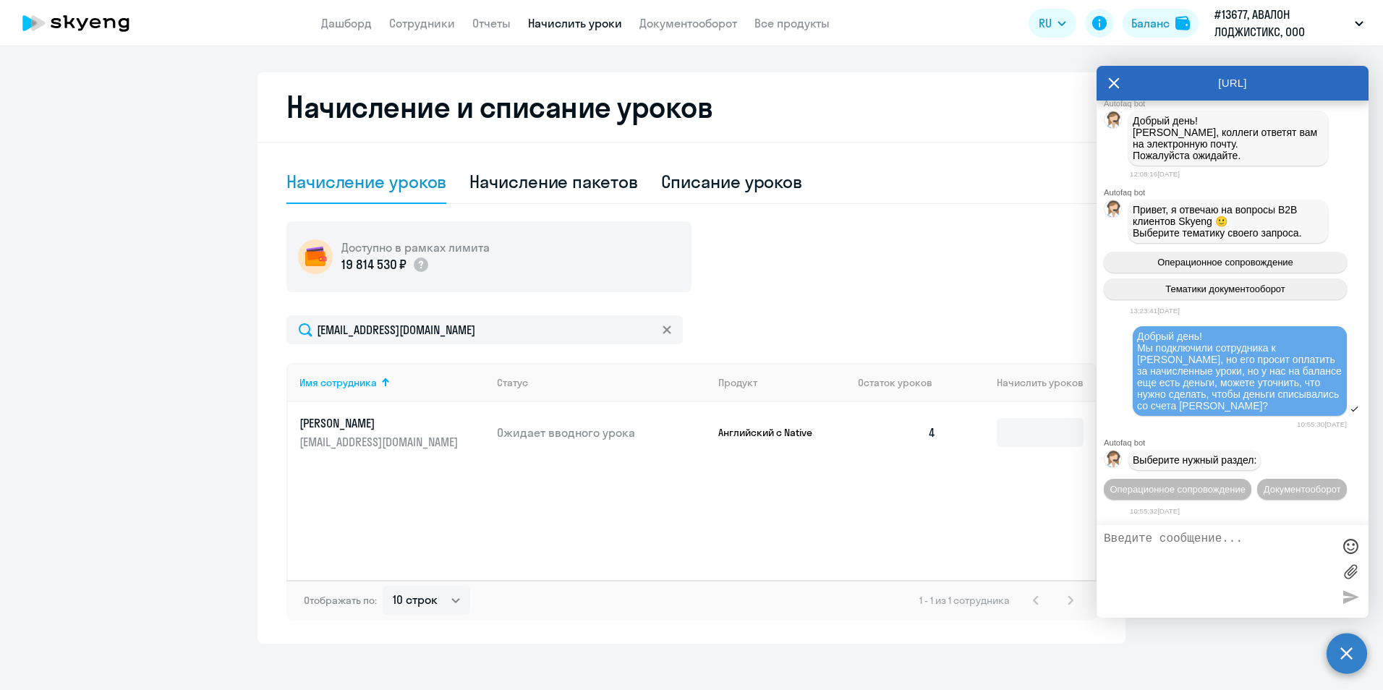
click at [982, 288] on div "Доступно в рамках лимита 19 814 530 ₽" at bounding box center [691, 256] width 810 height 71
click at [920, 428] on td "4" at bounding box center [896, 432] width 101 height 61
click at [928, 432] on td "4" at bounding box center [896, 432] width 101 height 61
click at [509, 187] on div "Начисление пакетов" at bounding box center [553, 181] width 168 height 23
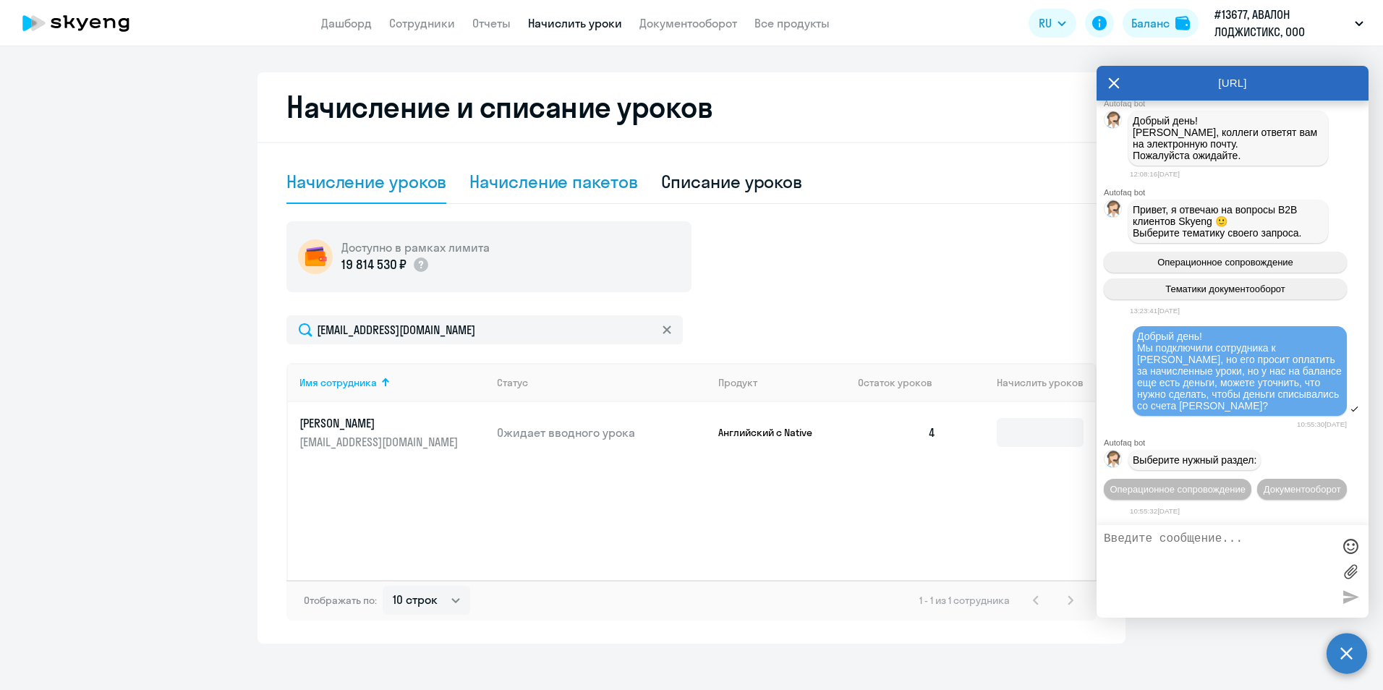
select select "10"
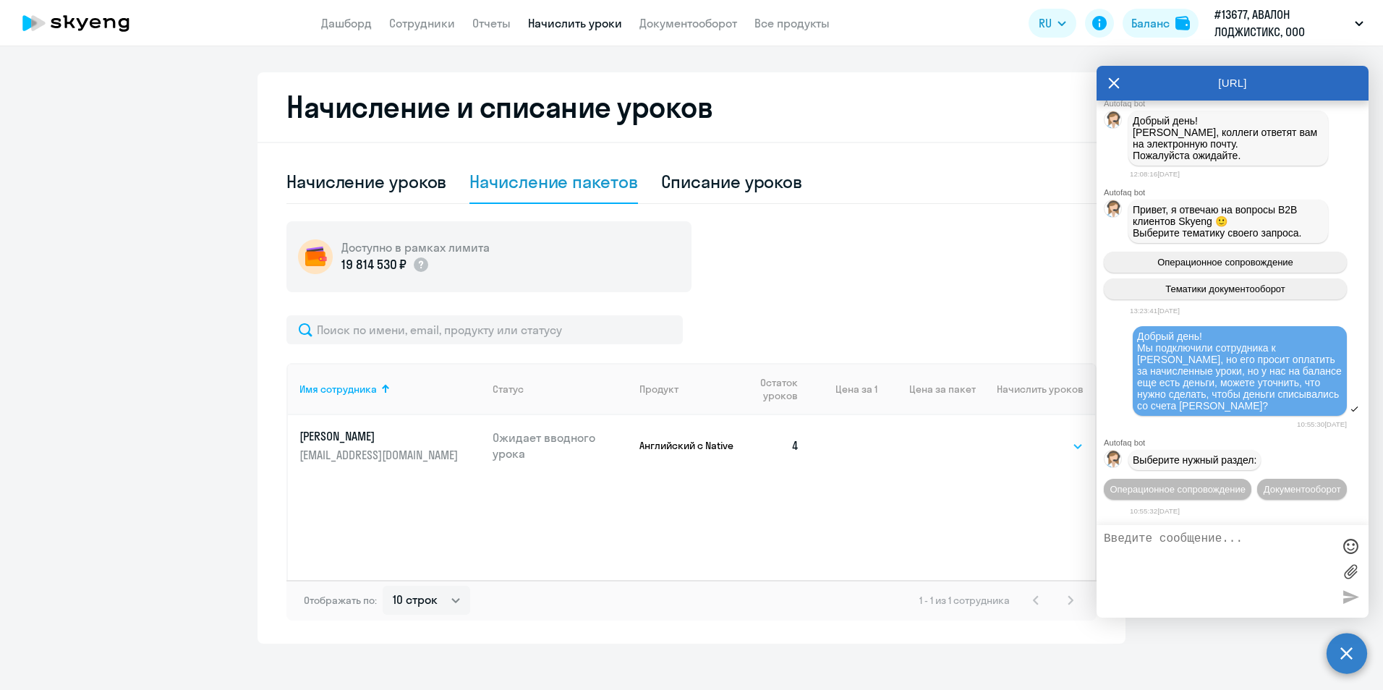
click at [1050, 450] on select "Выбрать 4 8 16 32 64" at bounding box center [1053, 446] width 59 height 17
click at [731, 179] on div "Списание уроков" at bounding box center [732, 181] width 142 height 23
select select "10"
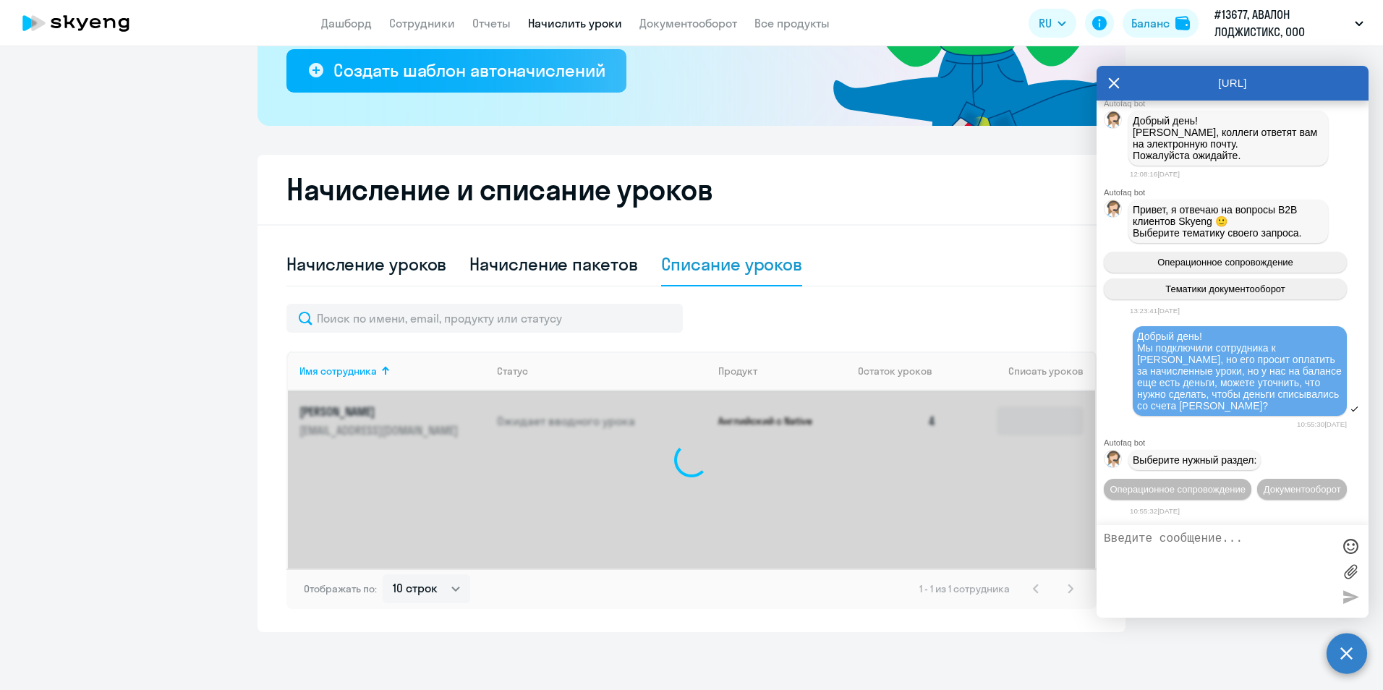
scroll to position [279, 0]
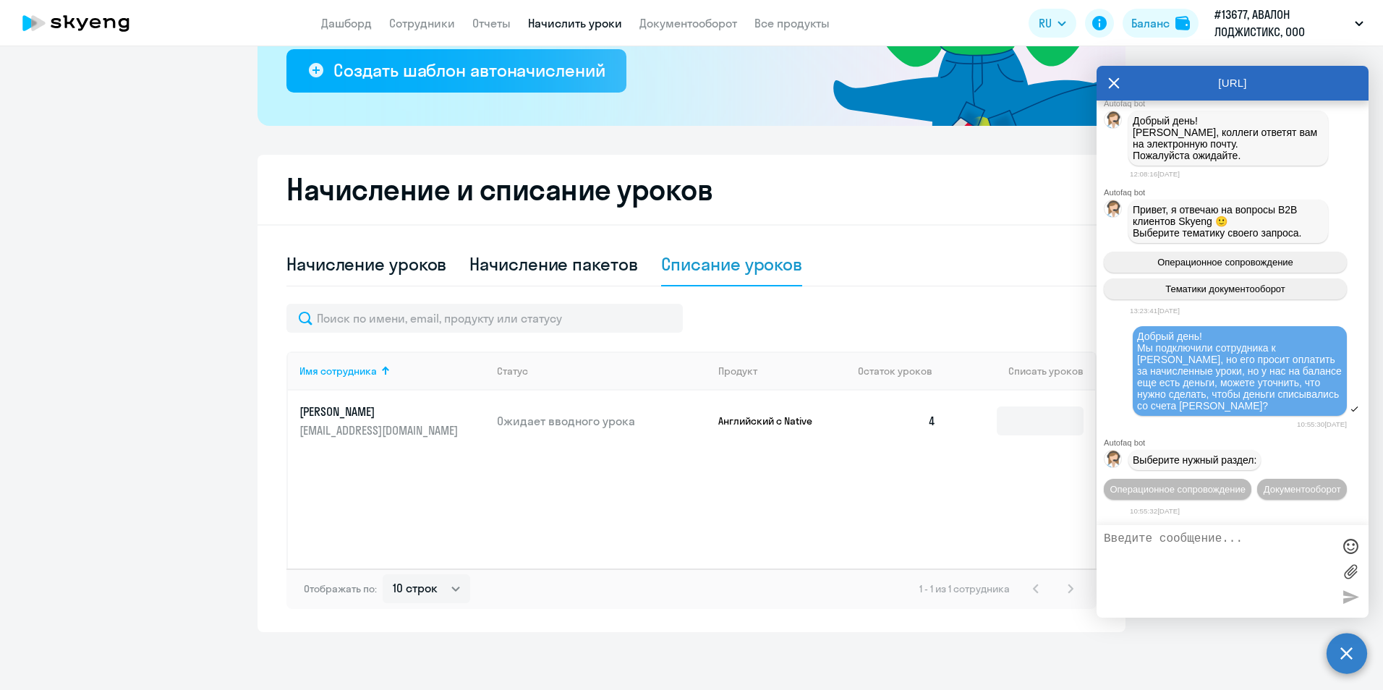
drag, startPoint x: 927, startPoint y: 417, endPoint x: 948, endPoint y: 417, distance: 21.0
click at [929, 417] on td "4" at bounding box center [896, 421] width 101 height 61
click at [1020, 413] on input at bounding box center [1040, 420] width 87 height 29
click at [1018, 414] on input at bounding box center [1040, 420] width 87 height 29
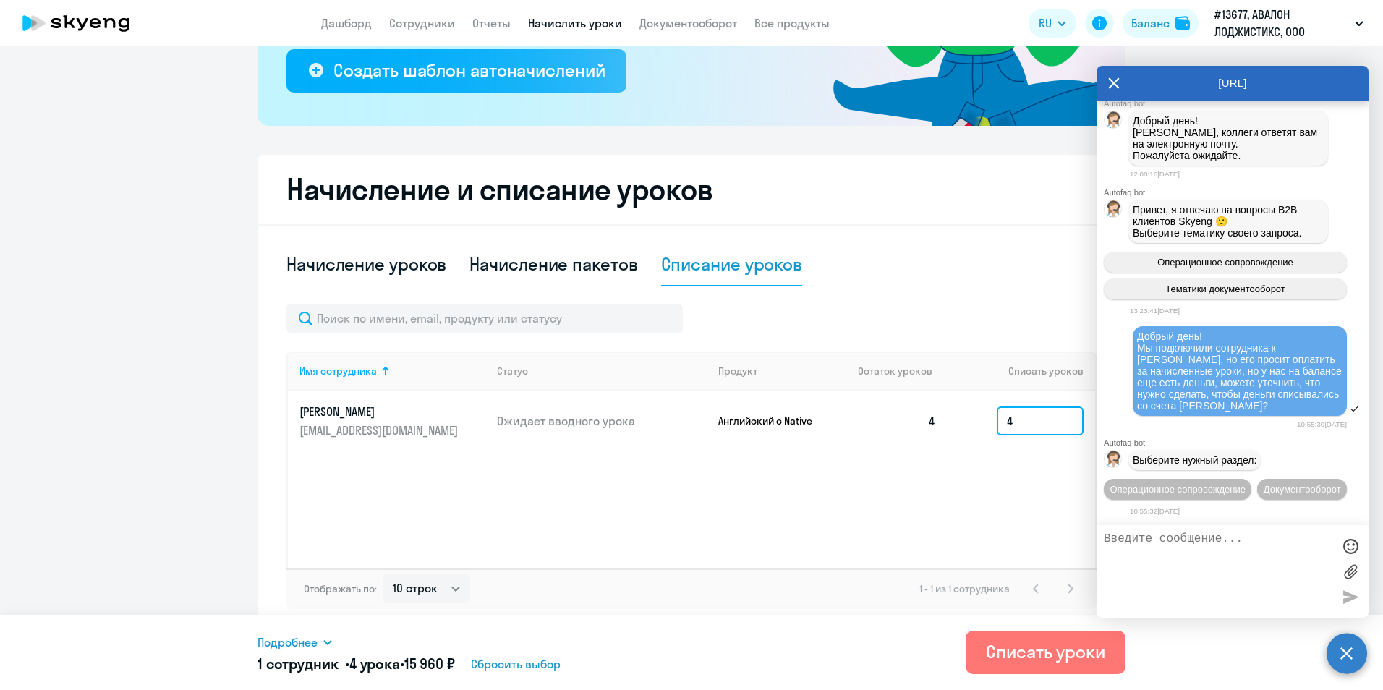
type input "4"
click at [965, 420] on td "4" at bounding box center [1021, 421] width 148 height 61
drag, startPoint x: 1002, startPoint y: 420, endPoint x: 1010, endPoint y: 420, distance: 8.0
click at [1010, 420] on input "4" at bounding box center [1040, 420] width 87 height 29
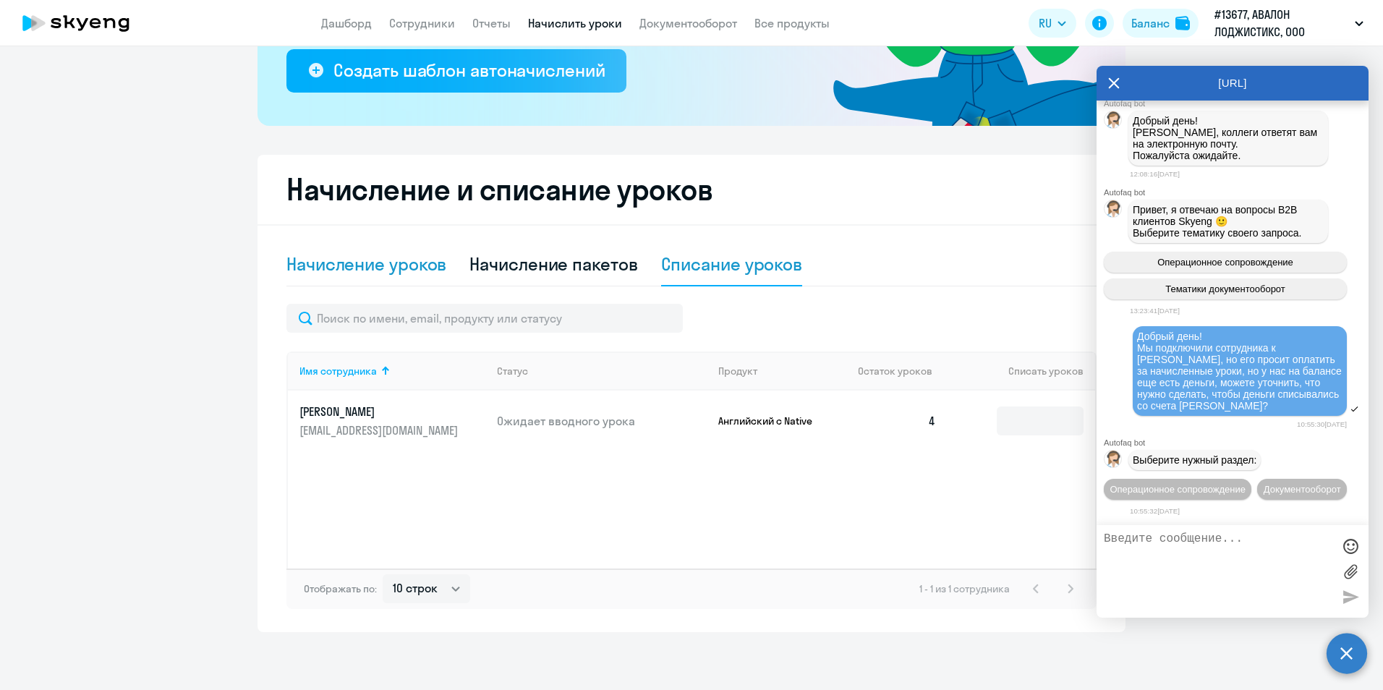
click at [403, 273] on div "Начисление уроков" at bounding box center [366, 263] width 160 height 23
select select "10"
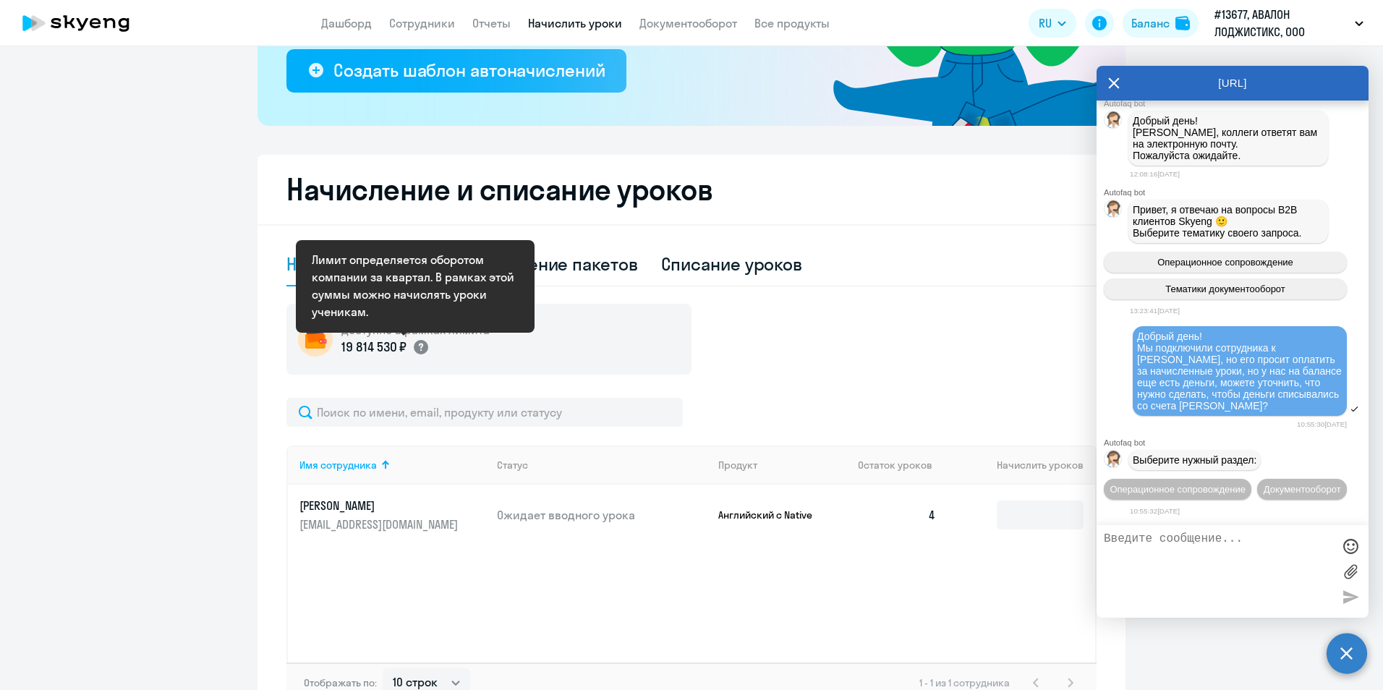
click at [422, 344] on icon at bounding box center [420, 346] width 17 height 17
click at [857, 352] on div "Доступно в рамках лимита 19 814 530 ₽" at bounding box center [691, 339] width 810 height 71
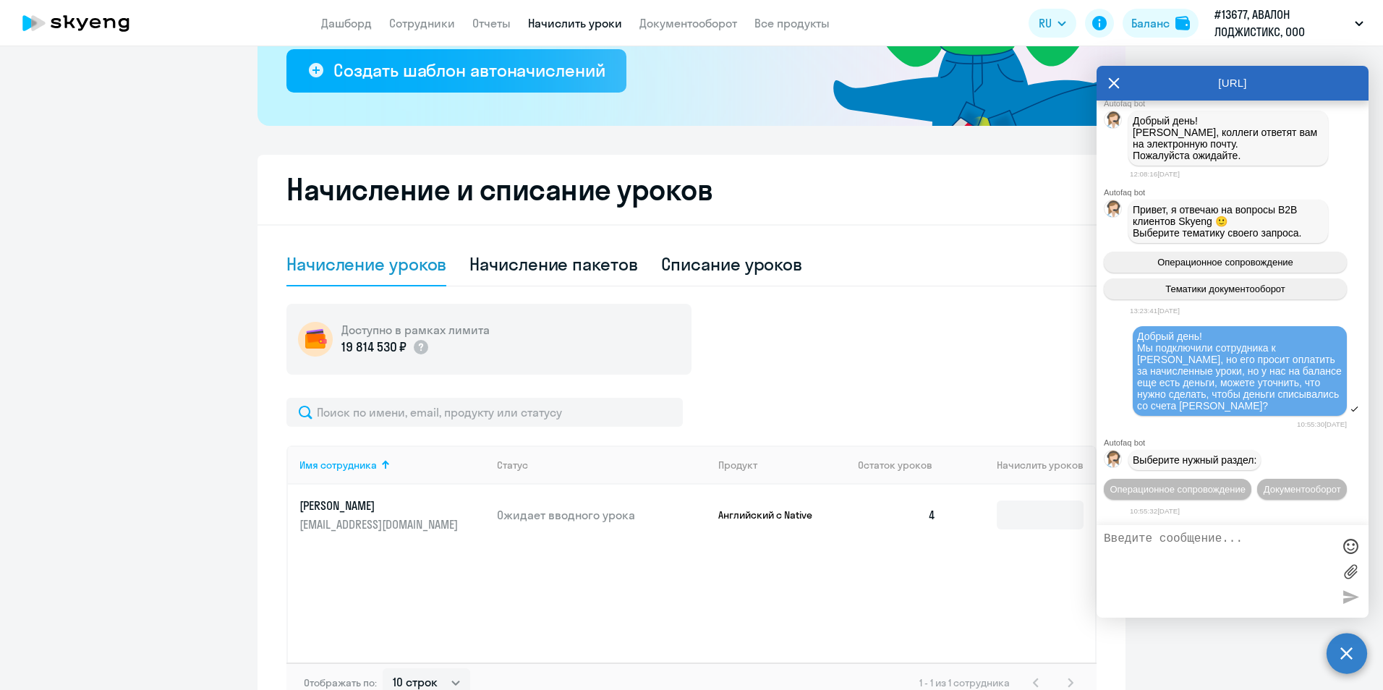
drag, startPoint x: 1274, startPoint y: 375, endPoint x: 1113, endPoint y: 313, distance: 171.9
click at [1113, 325] on div "Добрый день! Мы подключили сотрудника к [PERSON_NAME], но его просит оплатить з…" at bounding box center [1232, 372] width 272 height 94
copy span "Добрый день! Мы подключили сотрудника к [PERSON_NAME], но его просит оплатить з…"
click at [1199, 484] on span "Операционное сопровождение" at bounding box center [1177, 489] width 136 height 11
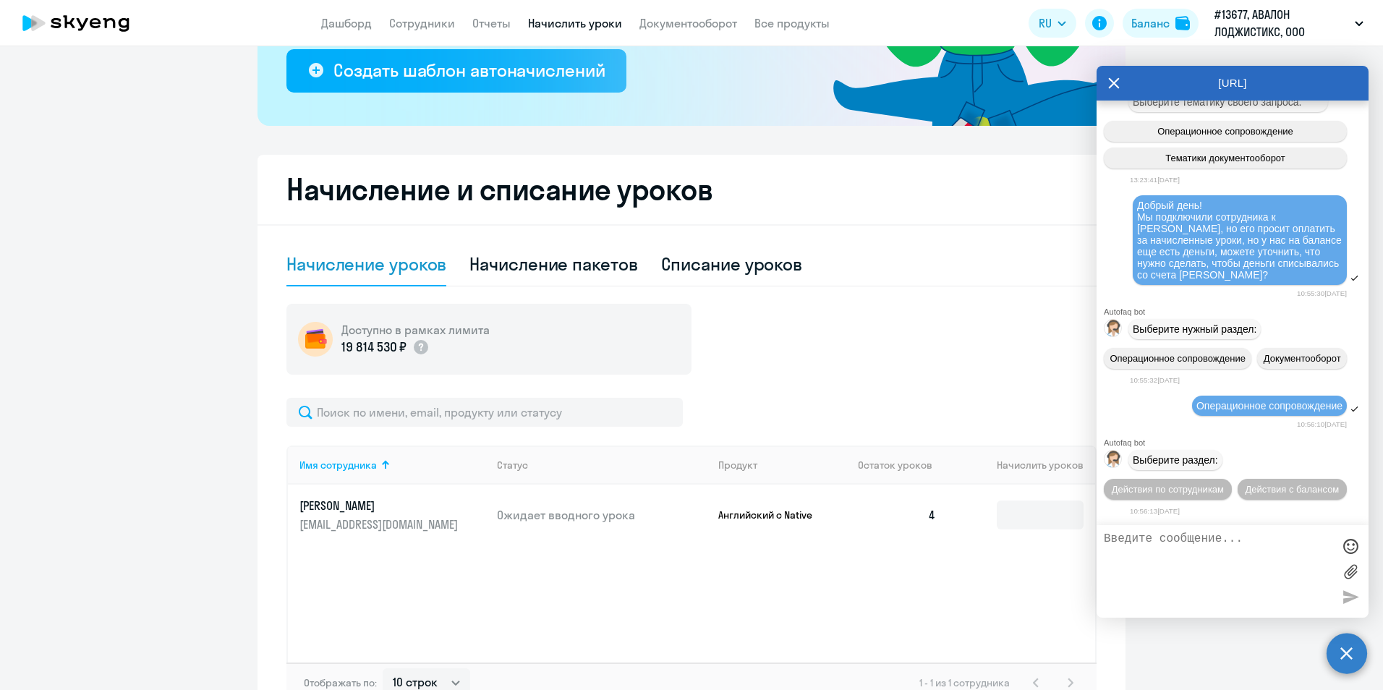
scroll to position [14928, 0]
drag, startPoint x: 1232, startPoint y: 462, endPoint x: 1233, endPoint y: 491, distance: 29.0
click at [1234, 495] on div "Действия по сотрудникам Действия с балансом" at bounding box center [1232, 489] width 272 height 33
click at [1245, 491] on span "Действия с балансом" at bounding box center [1292, 489] width 94 height 11
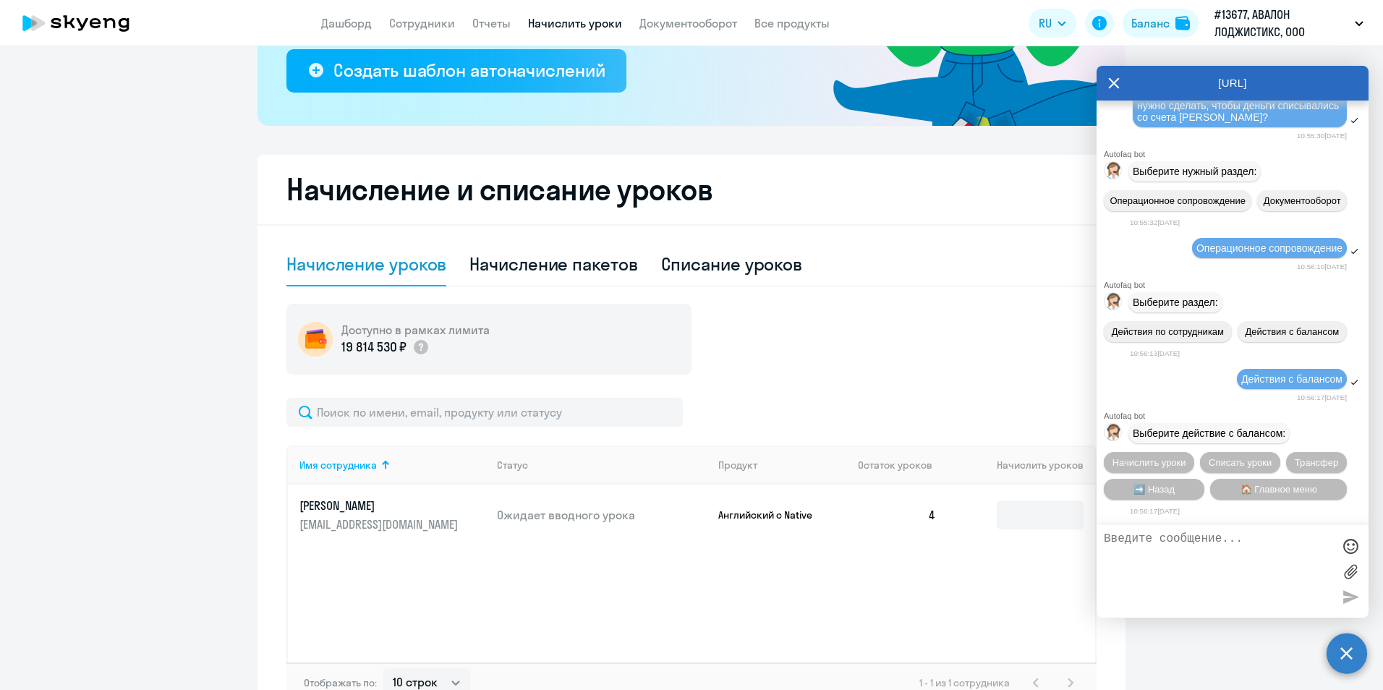
scroll to position [15087, 0]
click at [1161, 457] on span "Начислить уроки" at bounding box center [1149, 462] width 74 height 11
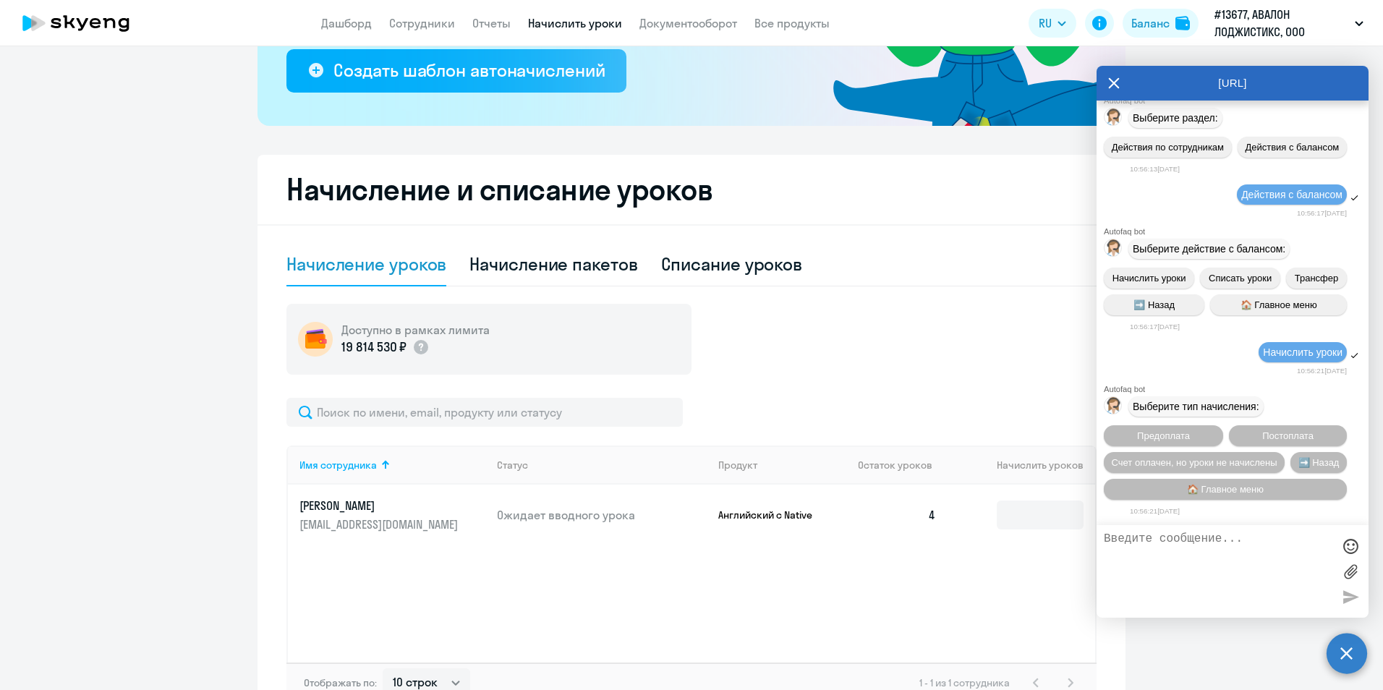
scroll to position [15273, 0]
drag, startPoint x: 1212, startPoint y: 465, endPoint x: 1245, endPoint y: 578, distance: 117.6
click at [1245, 579] on div "[URL] Autofaq bot Привет, я отвечаю на вопросы B2B клиентов Skyeng 🙂 Операционн…" at bounding box center [1232, 342] width 272 height 552
drag, startPoint x: 1262, startPoint y: 439, endPoint x: 1195, endPoint y: 592, distance: 167.4
click at [1193, 601] on div "[URL] Autofaq bot Привет, я отвечаю на вопросы B2B клиентов Skyeng 🙂 Операционн…" at bounding box center [1232, 342] width 272 height 552
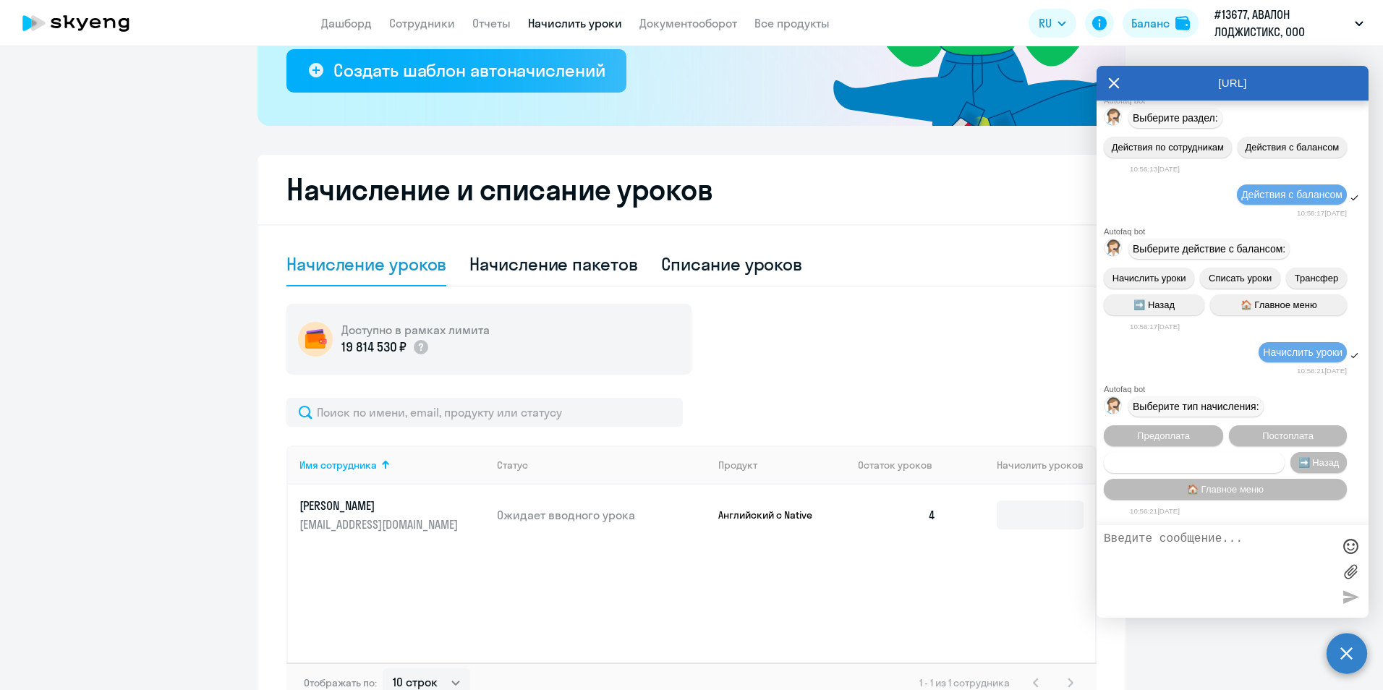
drag, startPoint x: 1268, startPoint y: 440, endPoint x: 1246, endPoint y: 464, distance: 32.8
click at [1246, 466] on div "Предоплата Постоплата Счет оплачен, но уроки не начислены ➡️ Назад 🏠 Главное ме…" at bounding box center [1232, 462] width 272 height 86
click at [1246, 461] on span "Счет оплачен, но уроки не начислены" at bounding box center [1195, 462] width 166 height 11
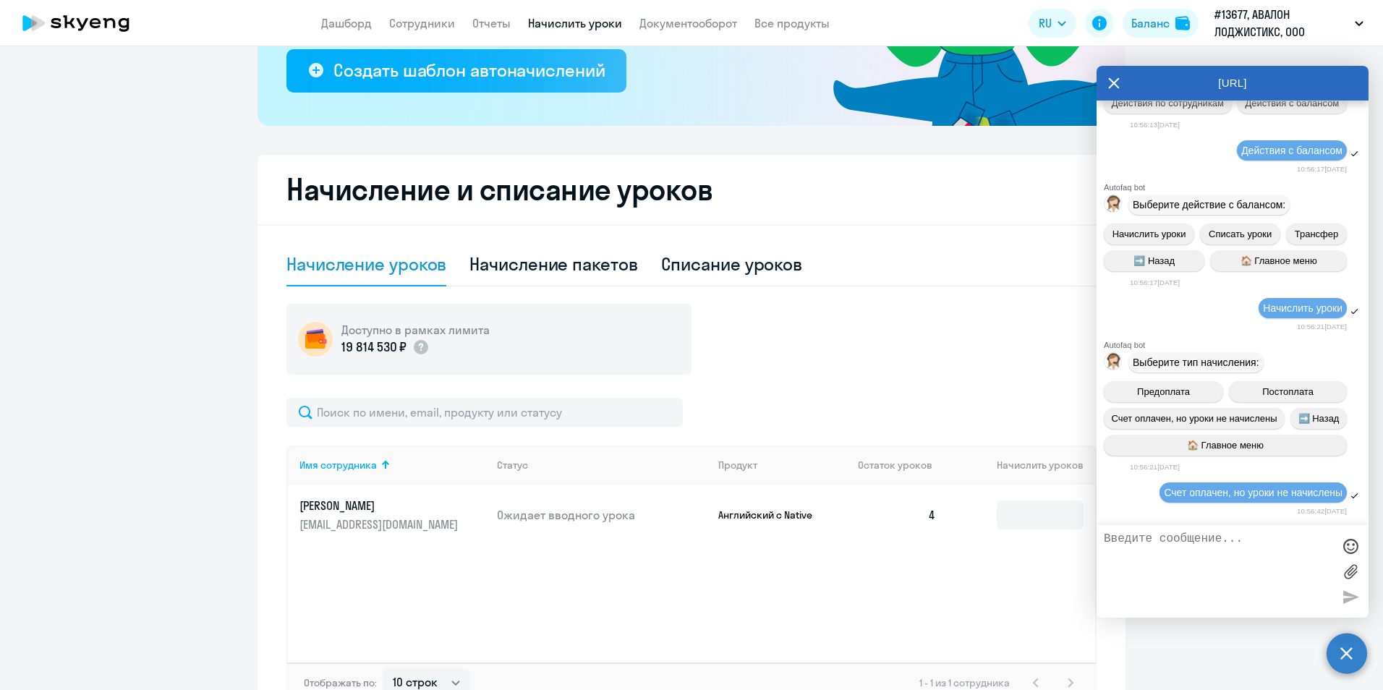
scroll to position [15317, 0]
click at [1214, 544] on textarea at bounding box center [1218, 571] width 229 height 78
paste textarea "Добрый день! Мы подключили сотрудника к [PERSON_NAME], но его просит оплатить з…"
type textarea "Добрый день! Мы подключили сотрудника к [PERSON_NAME], но его просит оплатить з…"
click at [1159, 555] on textarea at bounding box center [1218, 571] width 229 height 78
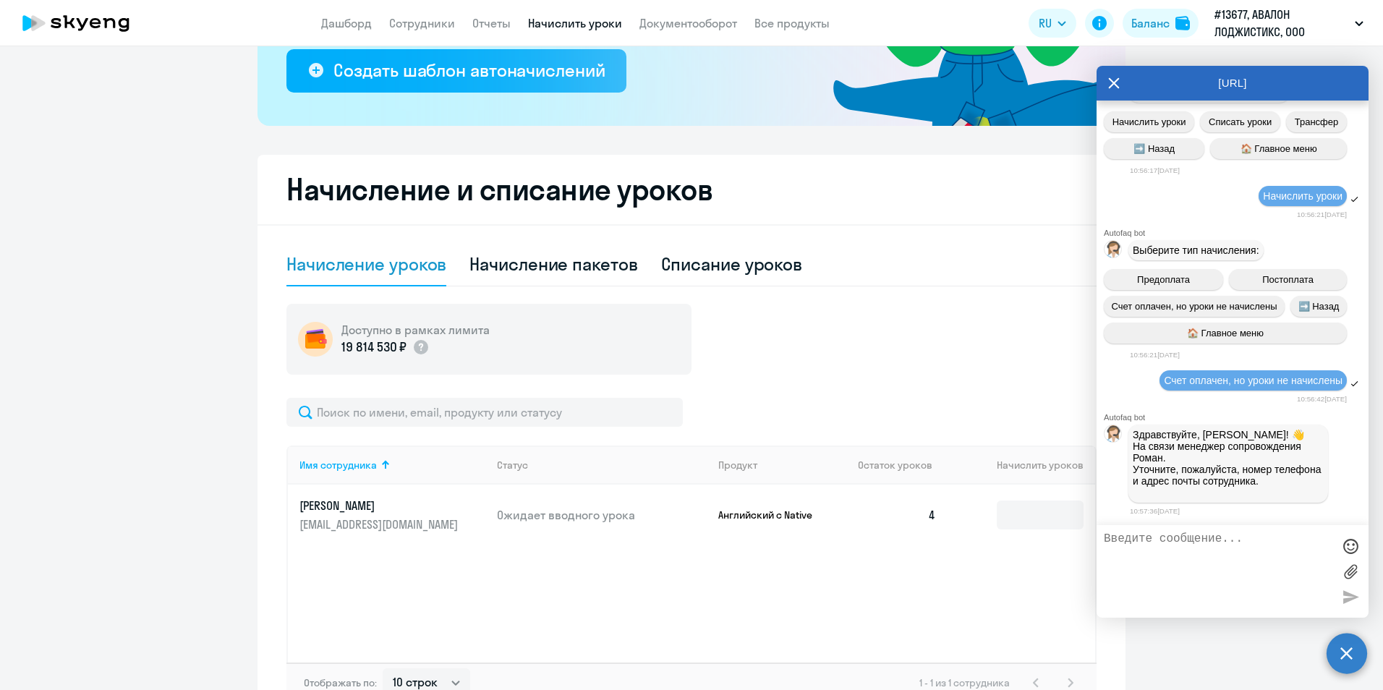
scroll to position [15432, 0]
click at [1203, 543] on textarea at bounding box center [1218, 571] width 229 height 78
paste textarea "Добрый день! Мы подключили сотрудника к [PERSON_NAME], но его просит оплатить з…"
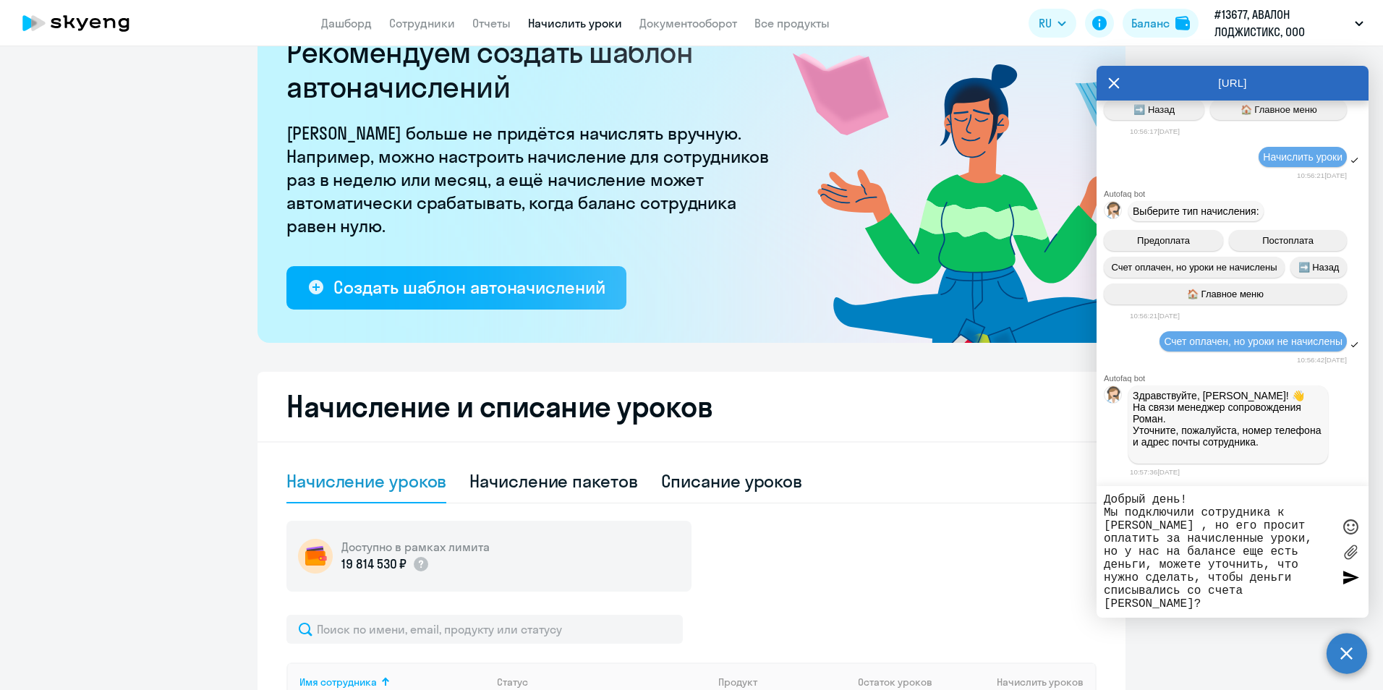
scroll to position [15471, 0]
paste textarea "[PHONE_NUMBER]"
paste textarea "[PERSON_NAME][EMAIL_ADDRESS][DOMAIN_NAME]"
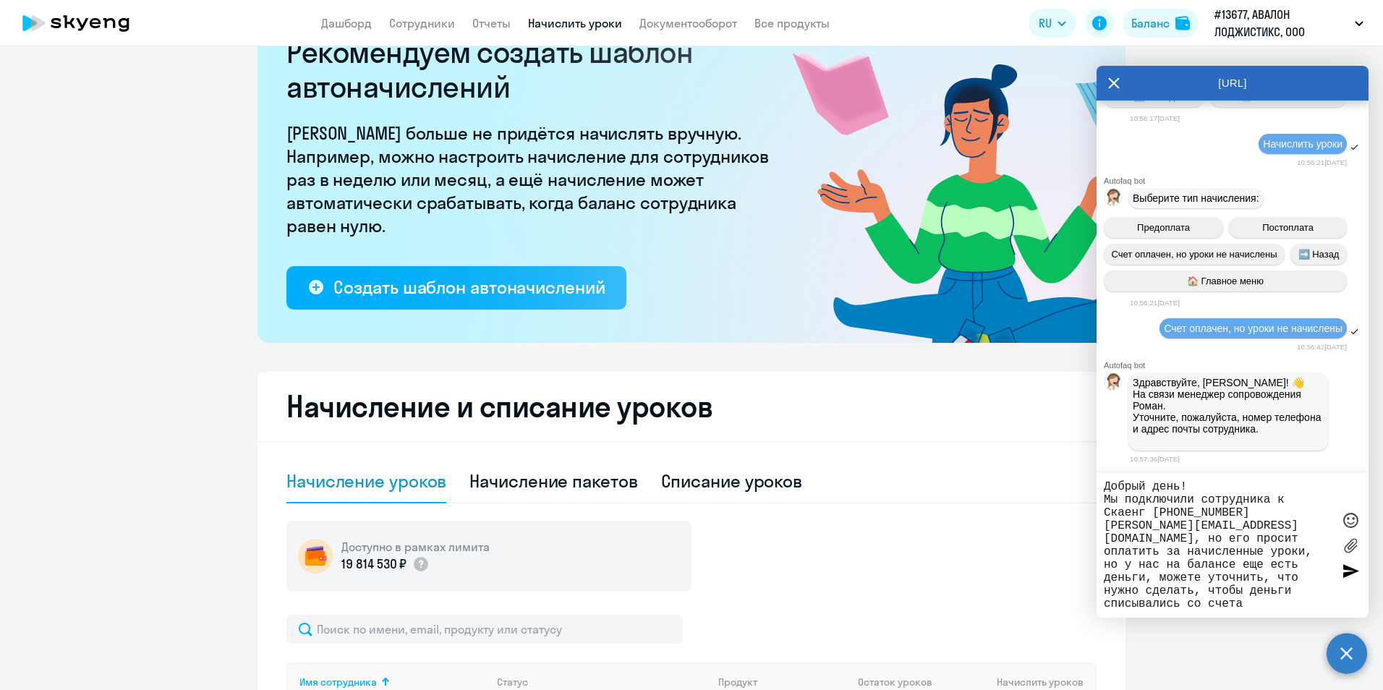
click at [1263, 568] on textarea "Добрый день! Мы подключили сотрудника к Скаенг [PHONE_NUMBER] [PERSON_NAME][EMA…" at bounding box center [1218, 545] width 229 height 130
drag, startPoint x: 1224, startPoint y: 560, endPoint x: 1263, endPoint y: 569, distance: 39.3
click at [1263, 569] on textarea "Добрый день! Мы подключили сотрудника к Скаенг [PHONE_NUMBER] [PERSON_NAME][EMA…" at bounding box center [1218, 545] width 229 height 130
click at [1237, 602] on textarea "Добрый день! Мы подключили сотрудника к [PERSON_NAME] [PHONE_NUMBER] [PERSON_NA…" at bounding box center [1218, 545] width 229 height 130
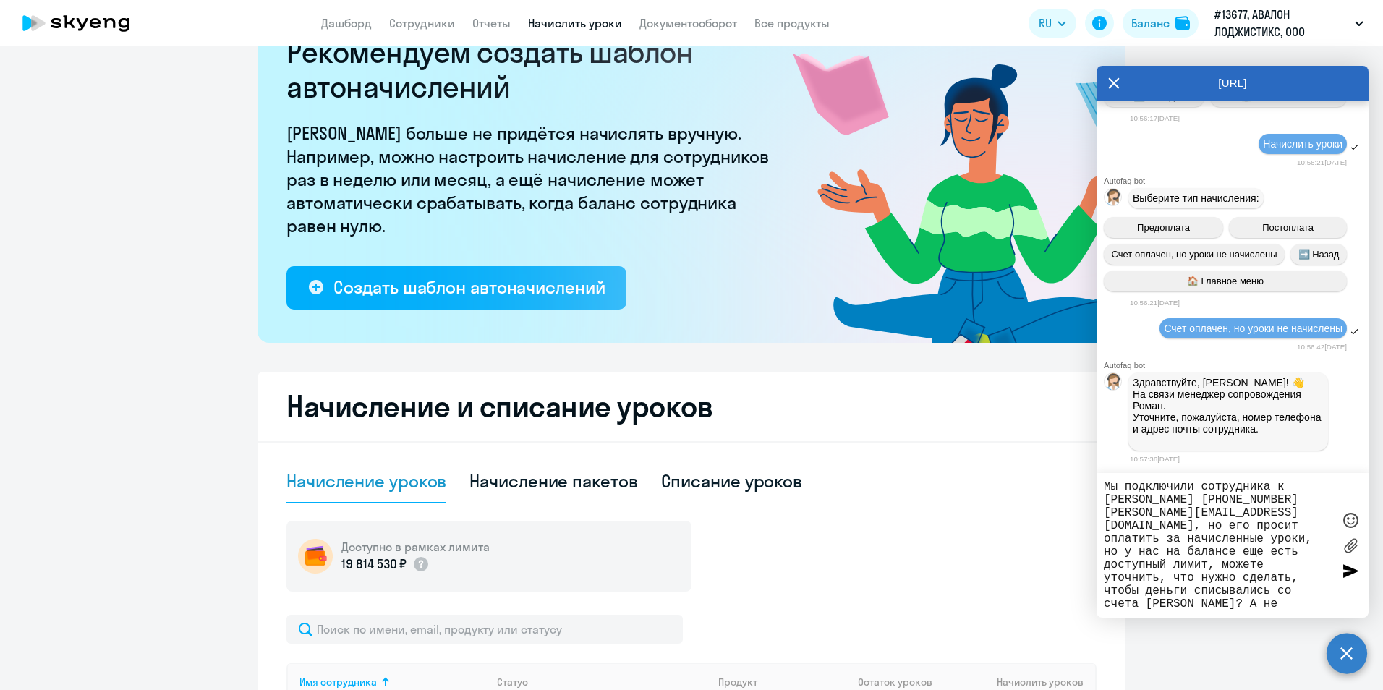
scroll to position [26, 0]
type textarea "Добрый день! Мы подключили сотрудника к [PERSON_NAME] [PHONE_NUMBER] [PERSON_NA…"
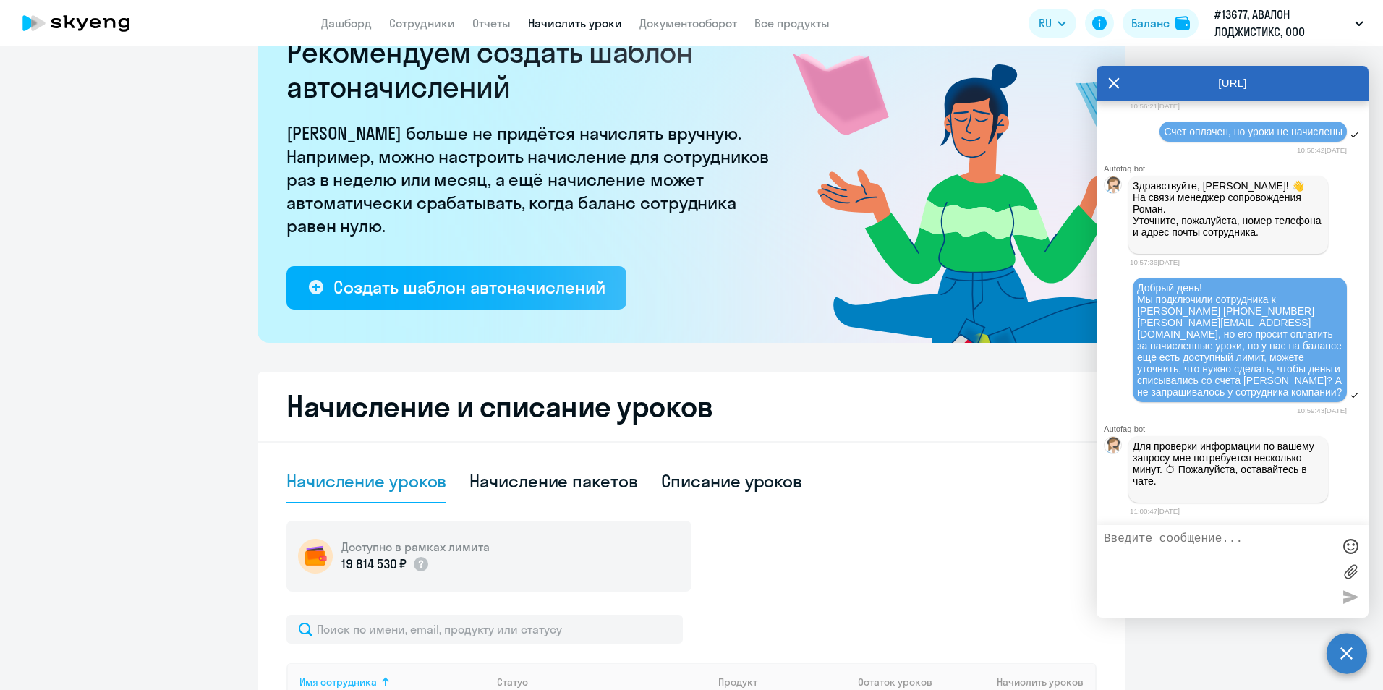
scroll to position [15864, 0]
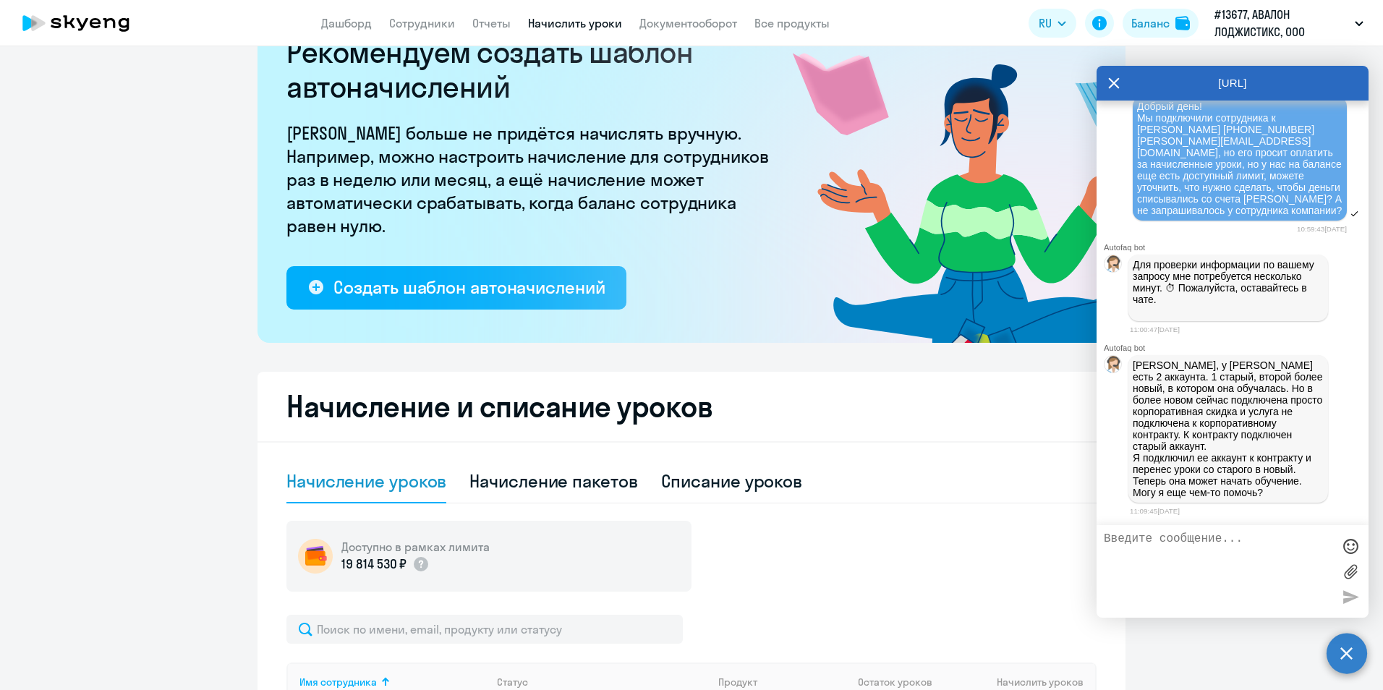
click at [1233, 550] on textarea at bounding box center [1218, 571] width 229 height 78
type textarea "Правильно понимаю, что Вы со старого аккаунта перенесли все условия на новый?"
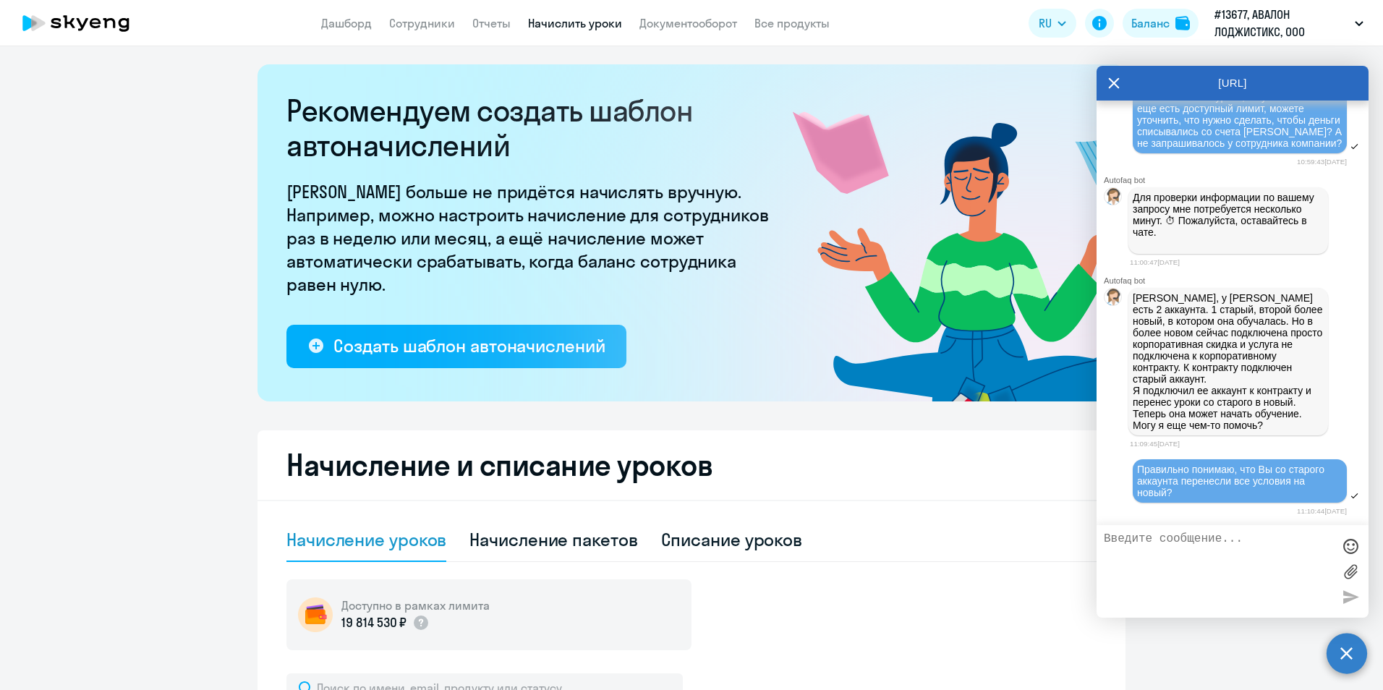
scroll to position [0, 0]
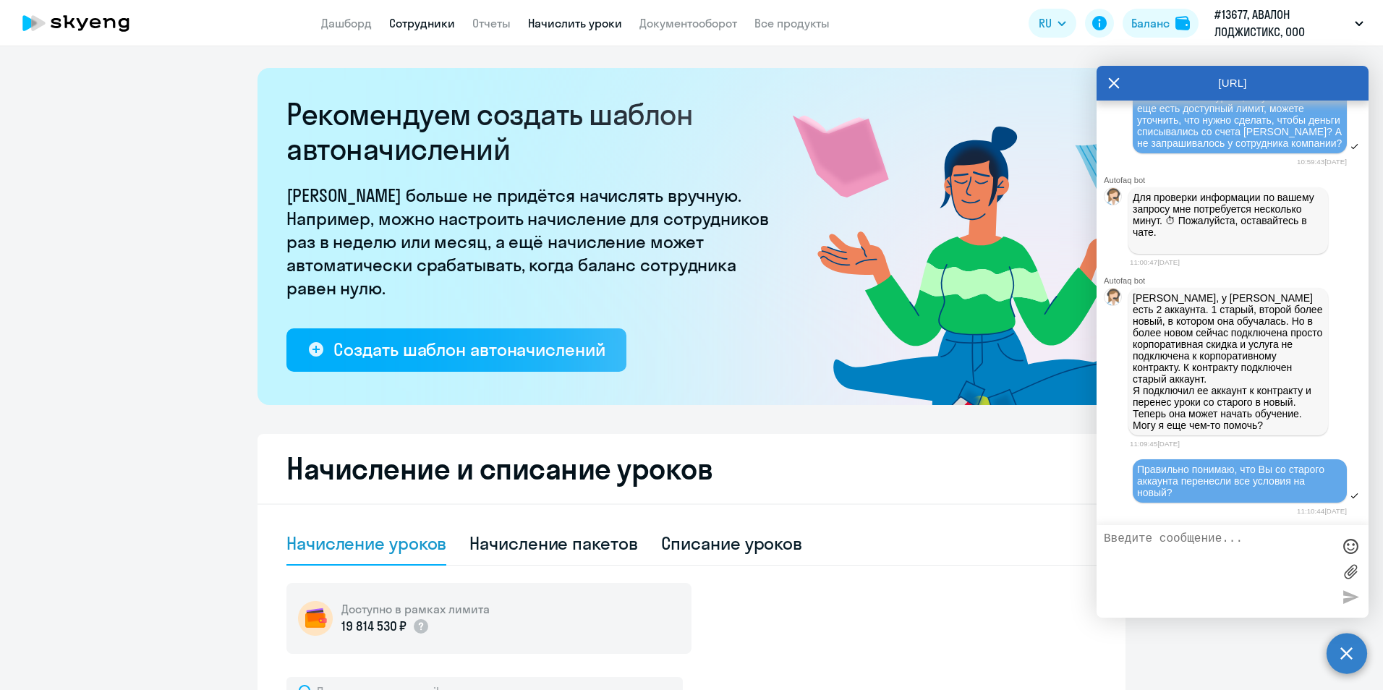
click at [439, 27] on link "Сотрудники" at bounding box center [422, 23] width 66 height 14
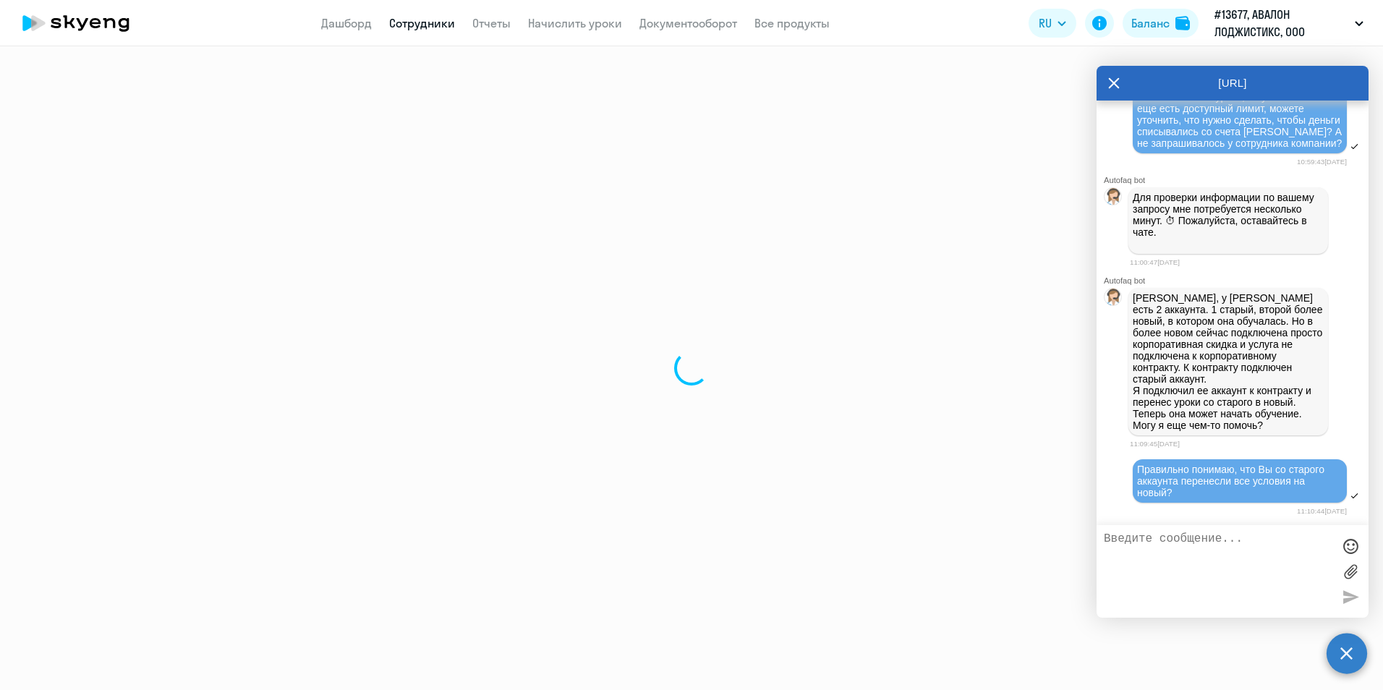
select select "30"
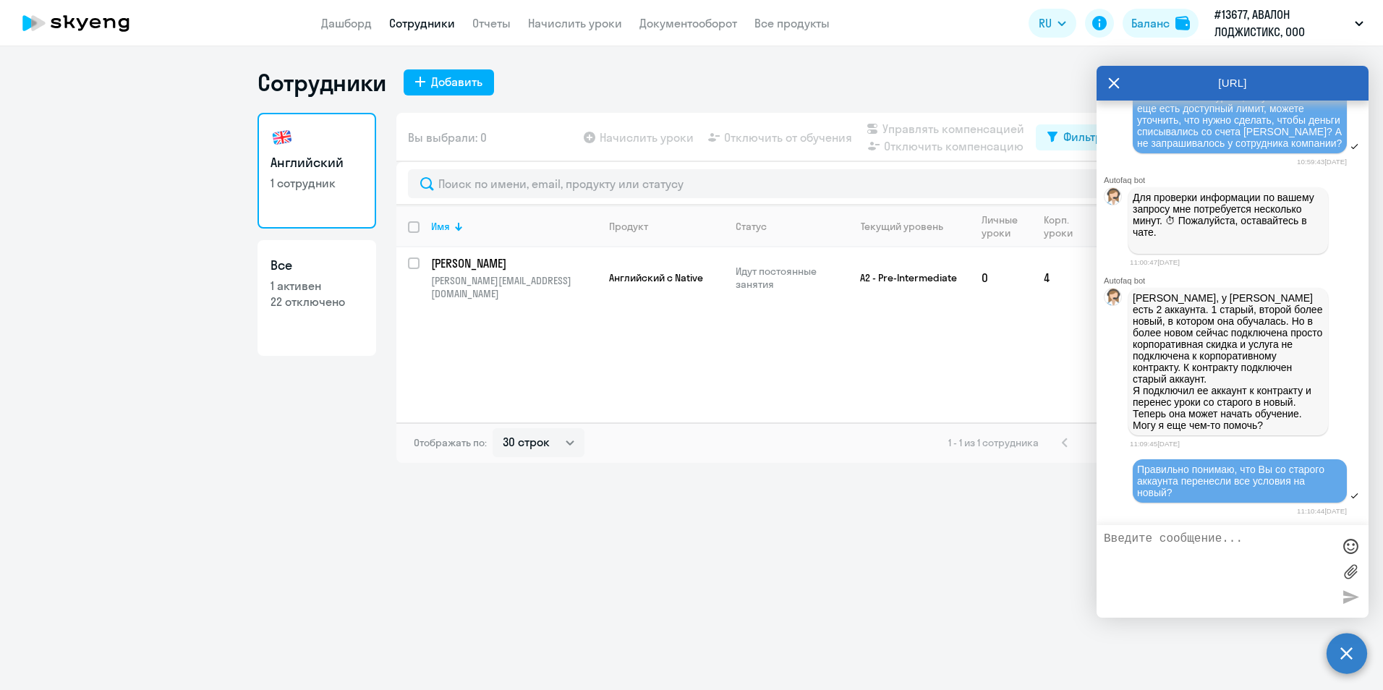
click at [738, 326] on div "Имя Продукт Статус Текущий уровень Личные уроки Корп. уроки [PERSON_NAME] [PERS…" at bounding box center [760, 313] width 729 height 217
drag, startPoint x: 1175, startPoint y: 90, endPoint x: 1313, endPoint y: 86, distance: 138.2
click at [1315, 89] on div "[URL]" at bounding box center [1232, 83] width 272 height 35
drag, startPoint x: 1311, startPoint y: 85, endPoint x: 1291, endPoint y: 91, distance: 21.3
click at [1296, 93] on div "[URL]" at bounding box center [1232, 83] width 272 height 35
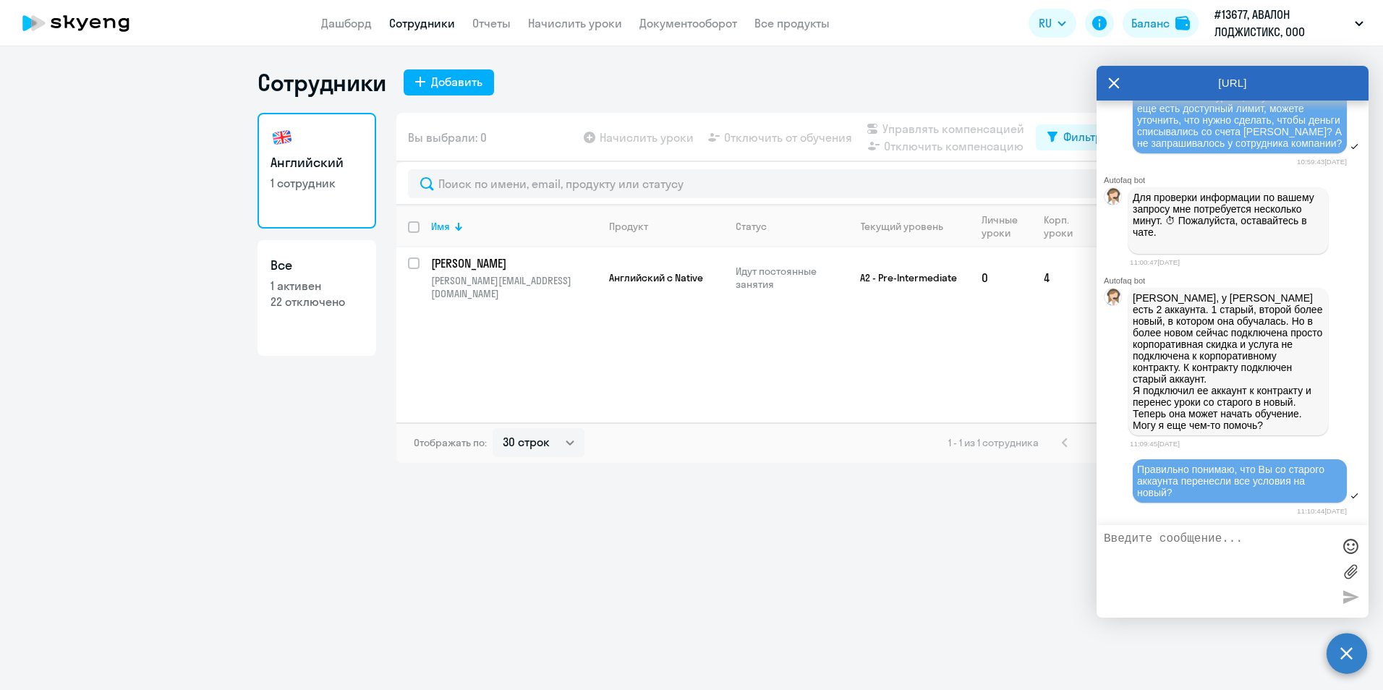
click at [288, 281] on p "1 активен" at bounding box center [316, 286] width 93 height 16
select select "30"
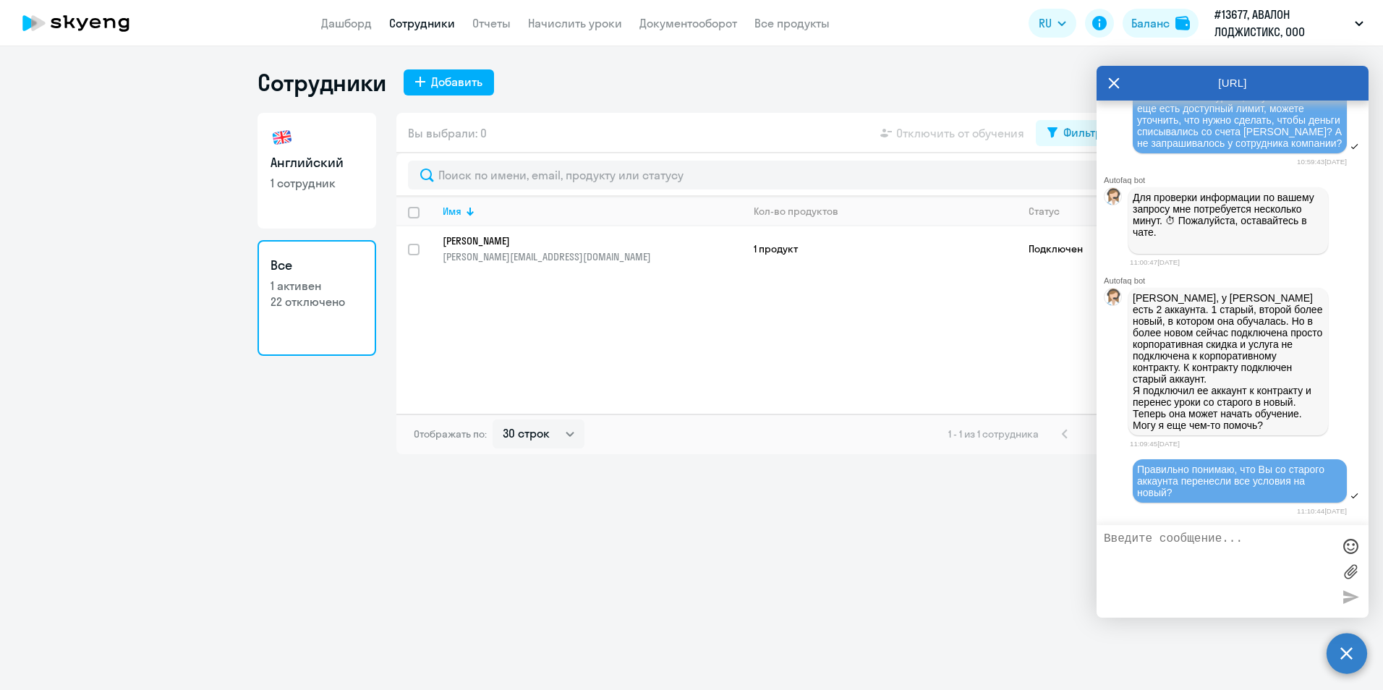
click at [302, 156] on h3 "Английский" at bounding box center [316, 162] width 93 height 19
select select "30"
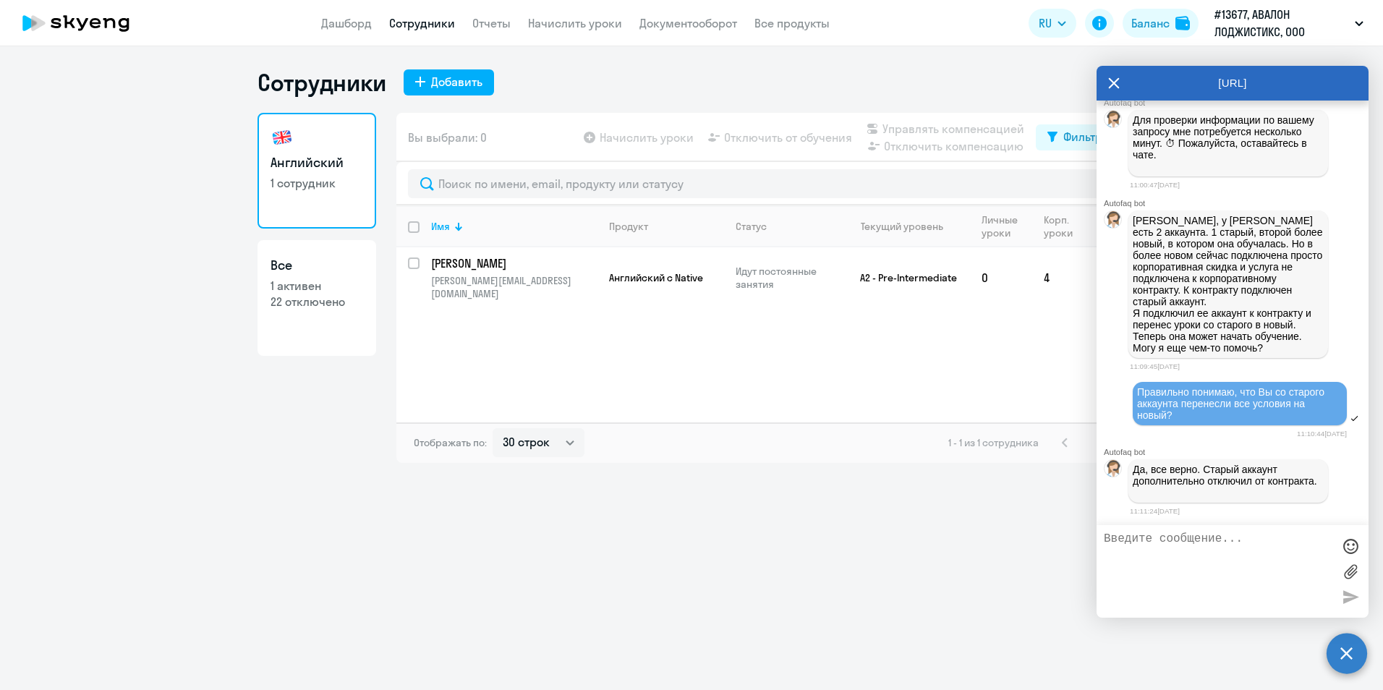
scroll to position [16020, 0]
click at [1295, 564] on textarea at bounding box center [1218, 571] width 229 height 78
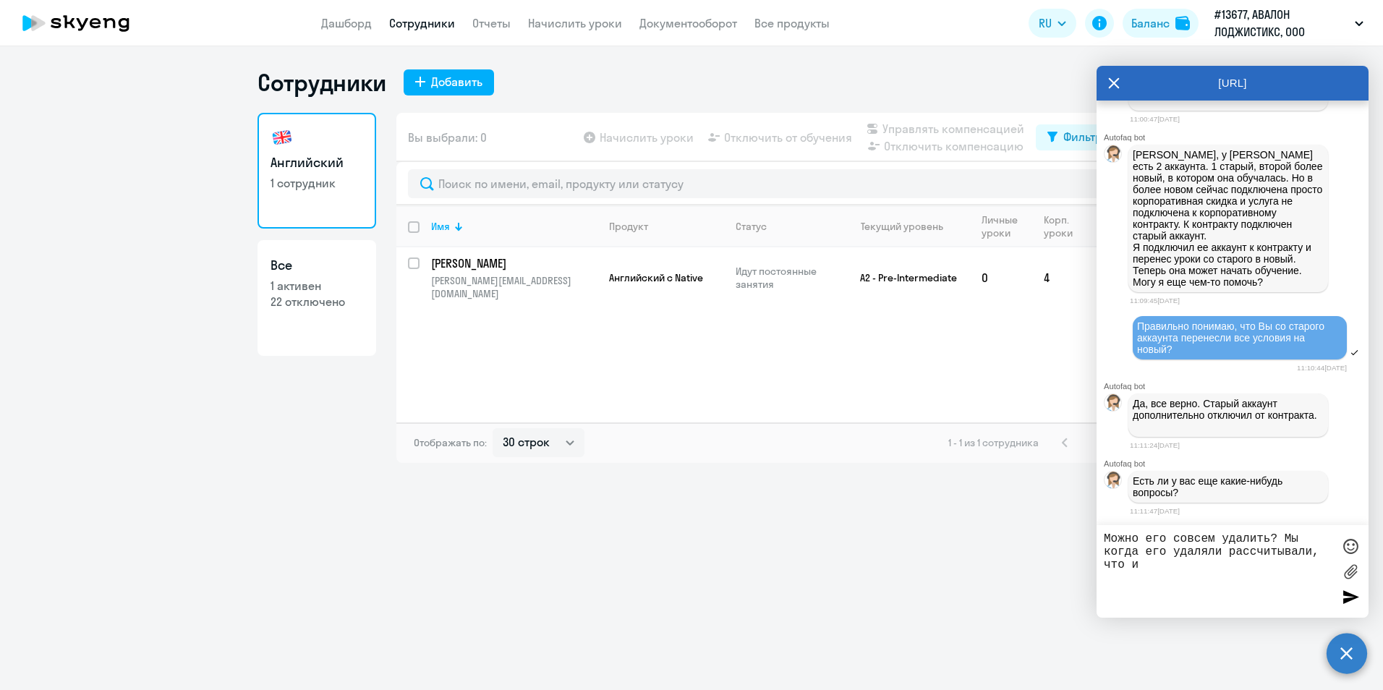
scroll to position [16086, 0]
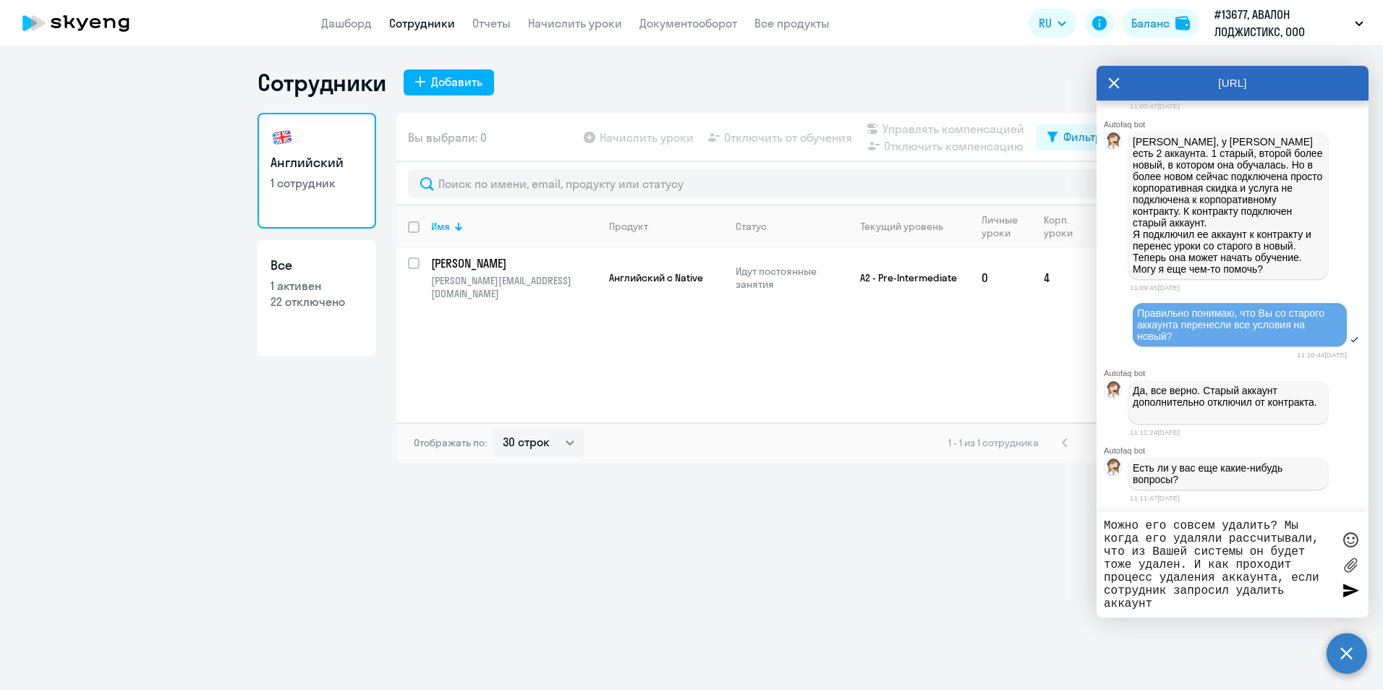
type textarea "Можно его совсем удалить? Мы когда его удаляли рассчитывали, что из Вашей систе…"
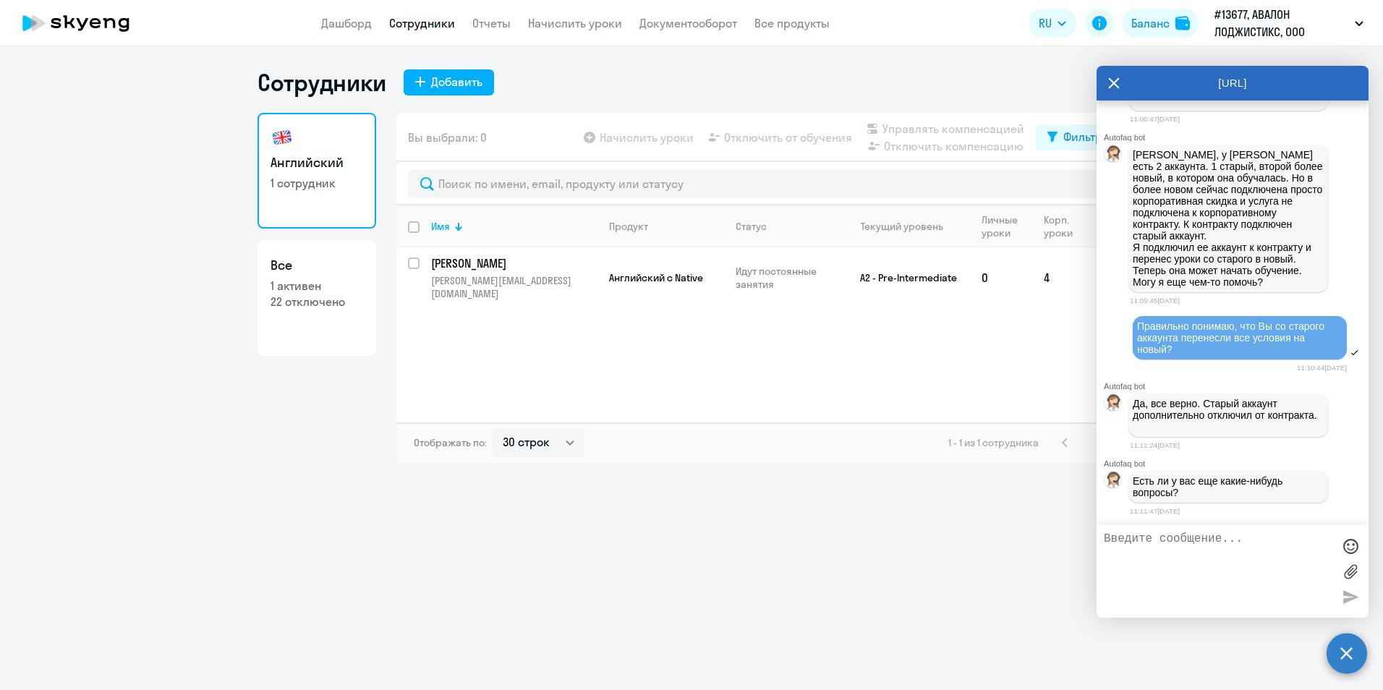
scroll to position [16188, 0]
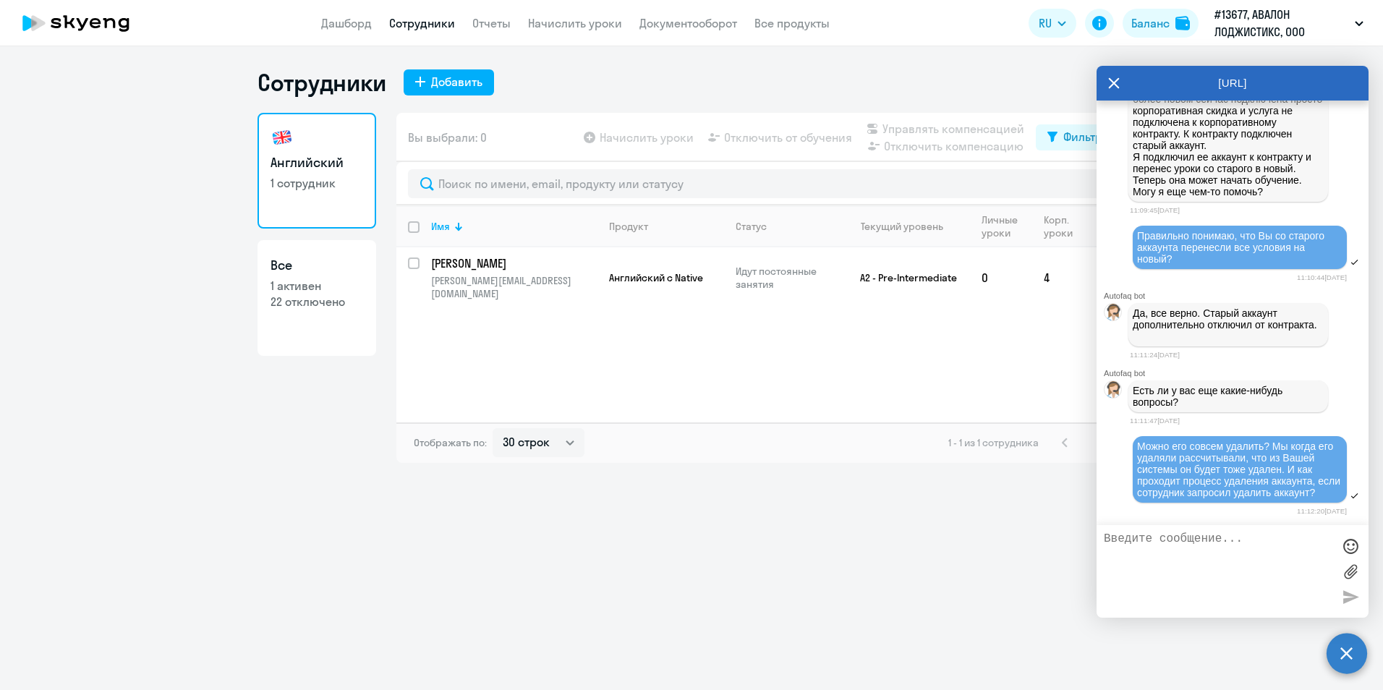
click at [1208, 565] on textarea at bounding box center [1218, 571] width 229 height 78
type textarea "Старый аккаунт удалить, чтобы остался только новый"
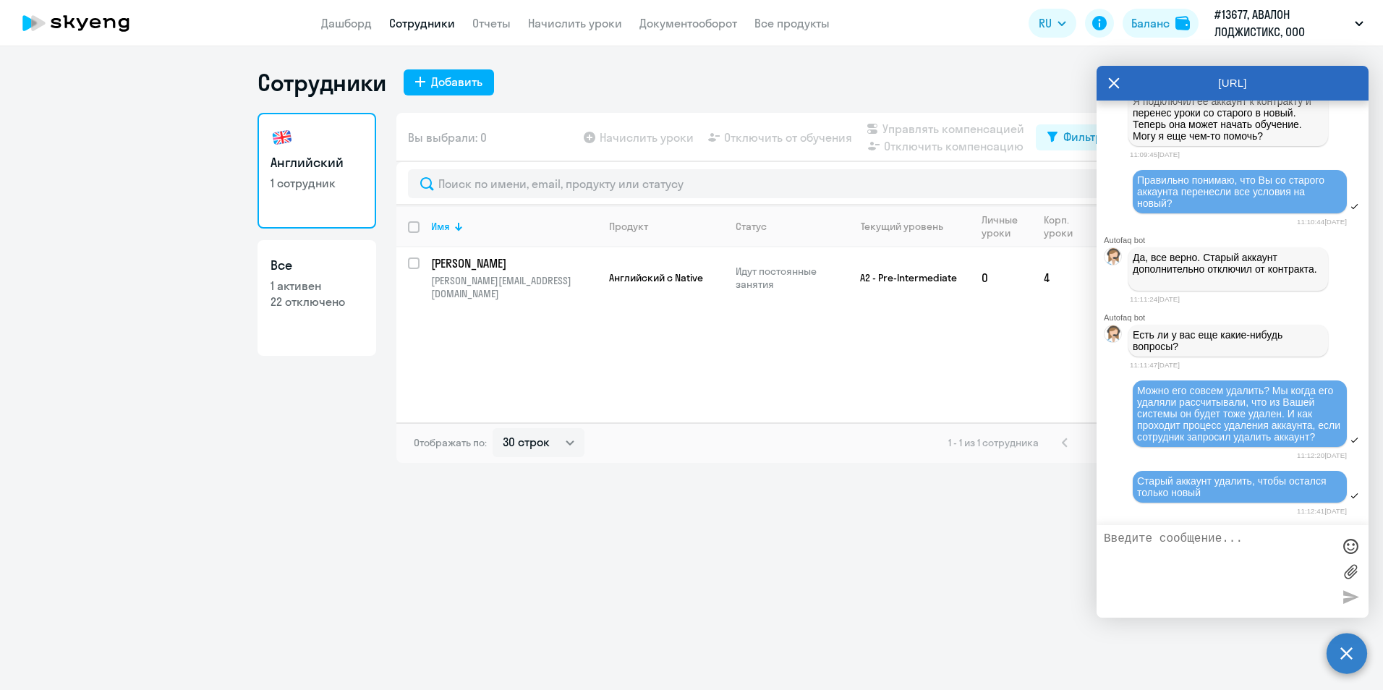
click at [965, 367] on div "Имя Продукт Статус Текущий уровень Личные уроки Корп. уроки [PERSON_NAME] [PERS…" at bounding box center [760, 313] width 729 height 217
click at [780, 15] on app-menu-item-link "Все продукты" at bounding box center [791, 23] width 75 height 18
click at [689, 21] on link "Документооборот" at bounding box center [688, 23] width 98 height 14
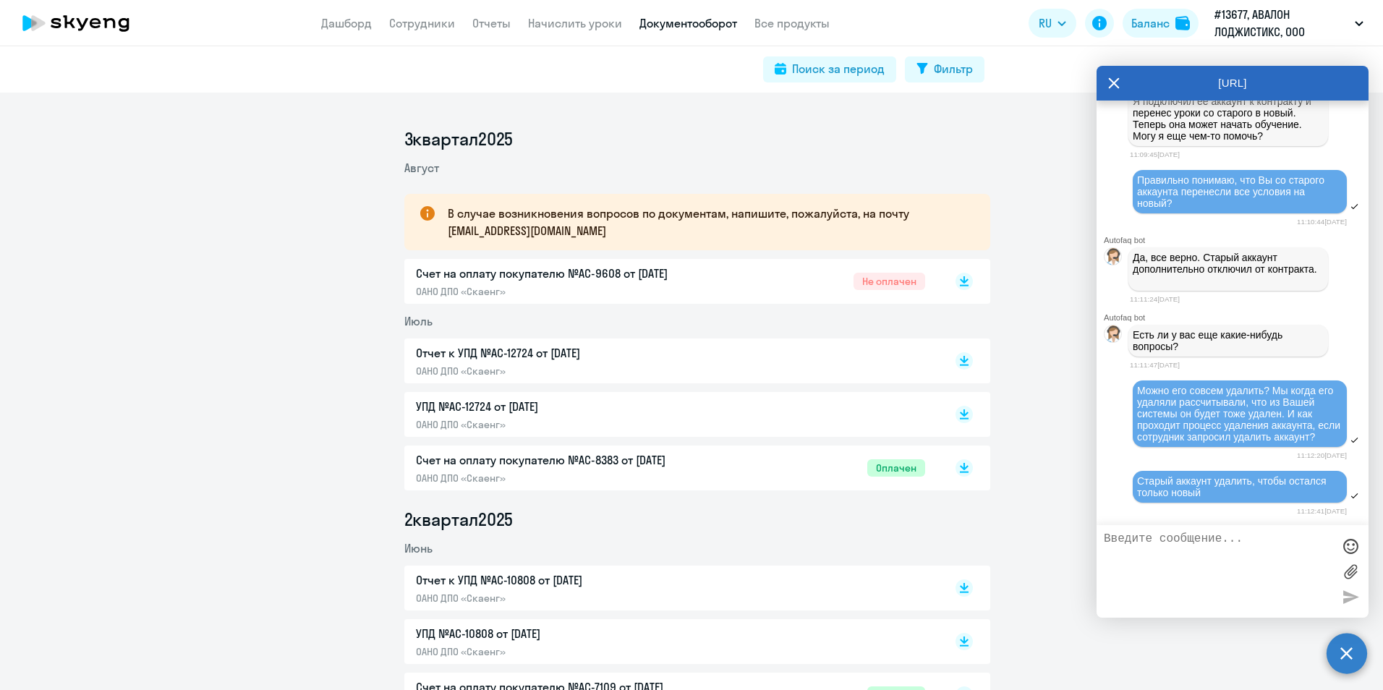
click at [566, 32] on app-header "Дашборд Сотрудники Отчеты Начислить уроки Документооборот Все продукты Дашборд …" at bounding box center [691, 23] width 1383 height 46
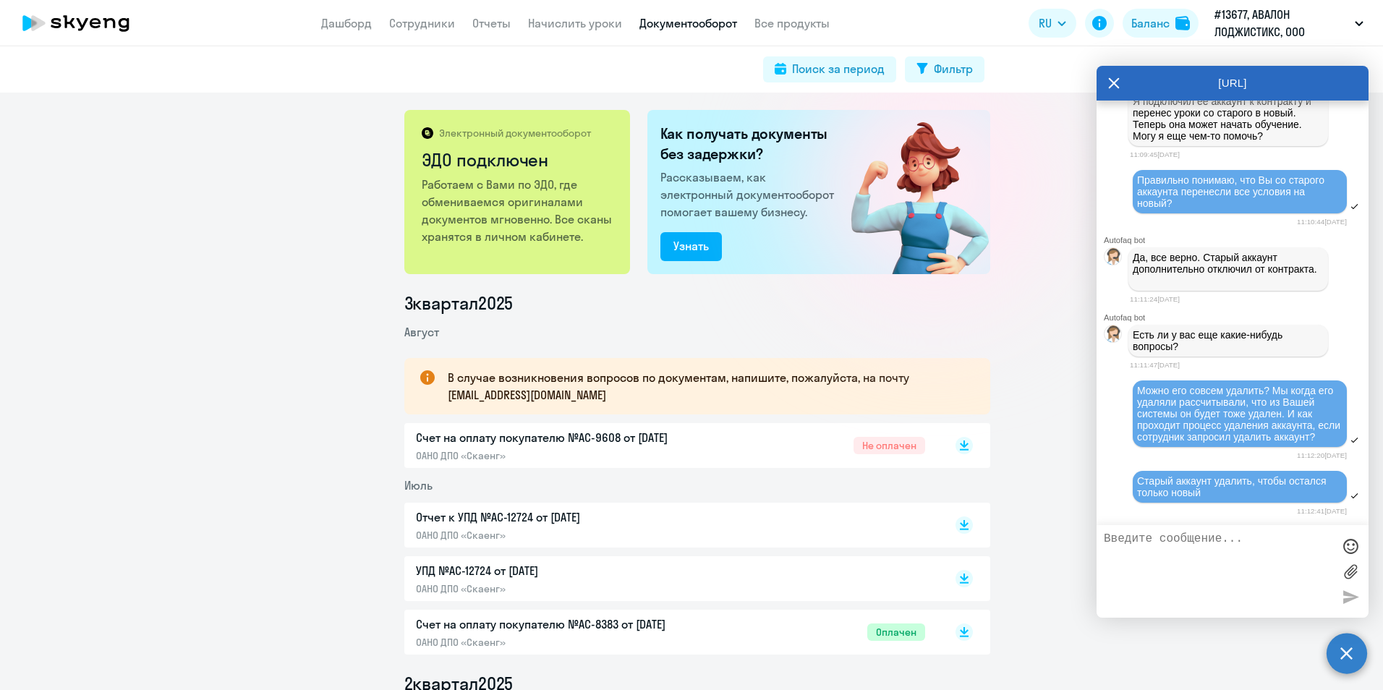
click at [918, 443] on span "Не оплачен" at bounding box center [889, 445] width 72 height 17
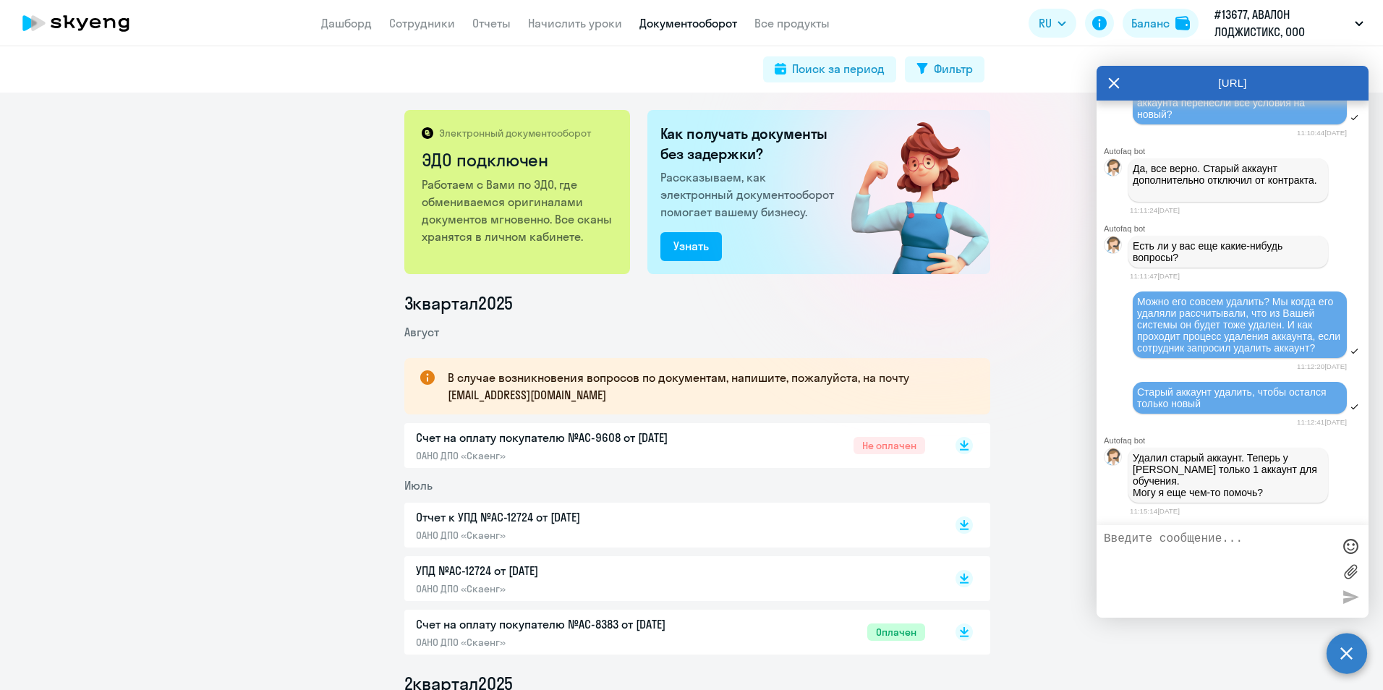
scroll to position [16321, 0]
click at [1172, 545] on textarea at bounding box center [1218, 571] width 229 height 78
type textarea "[PERSON_NAME], спасибо большое!"
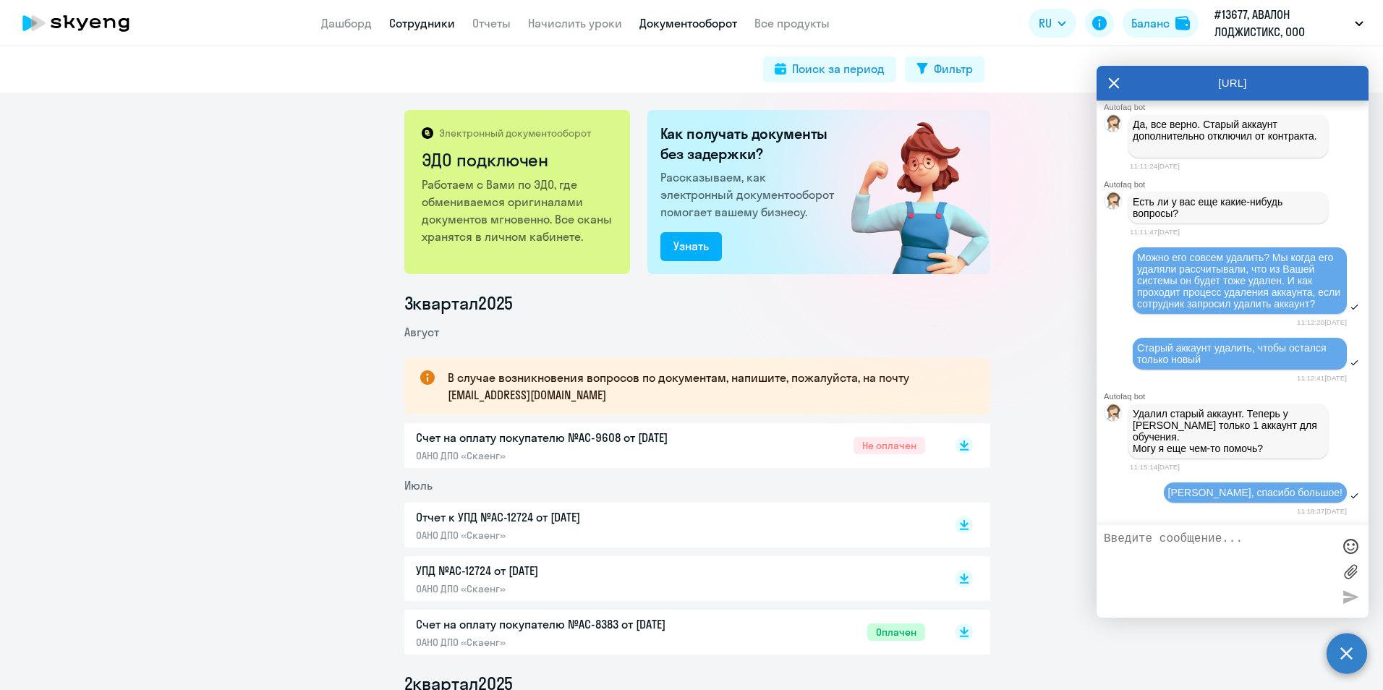
click at [400, 22] on link "Сотрудники" at bounding box center [422, 23] width 66 height 14
select select "30"
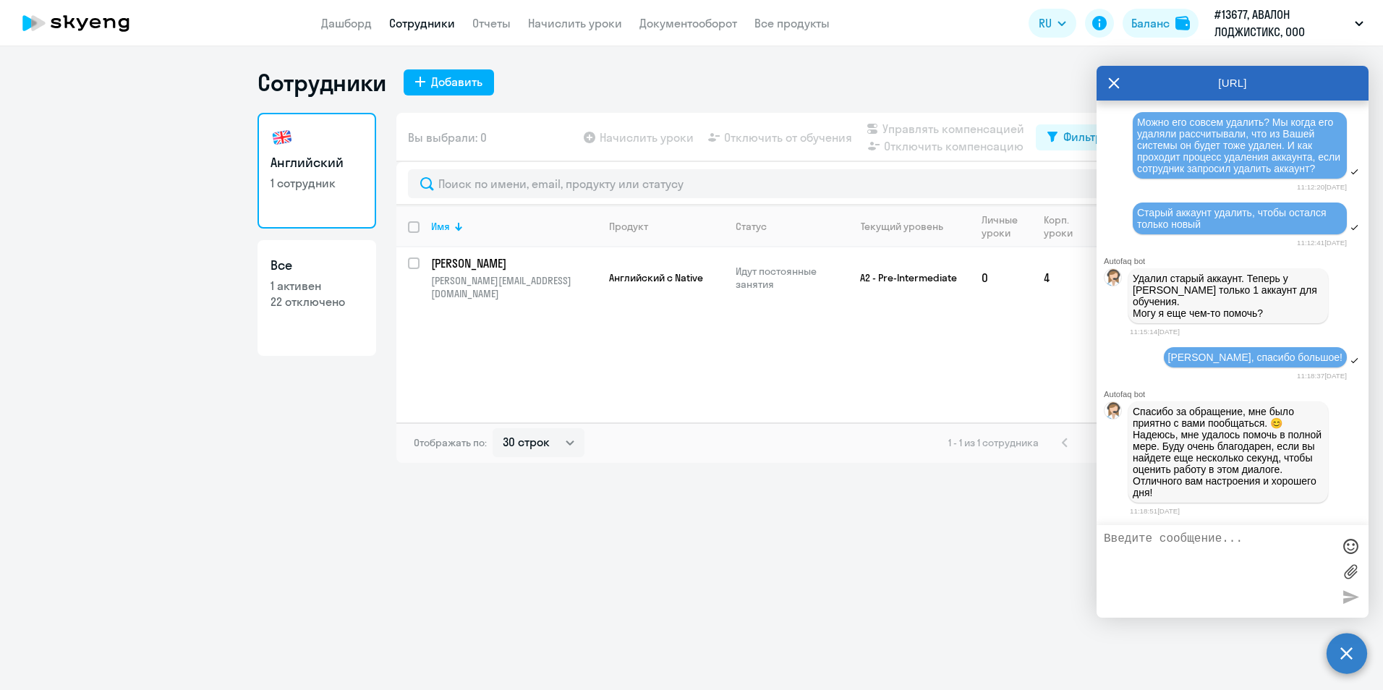
scroll to position [16719, 0]
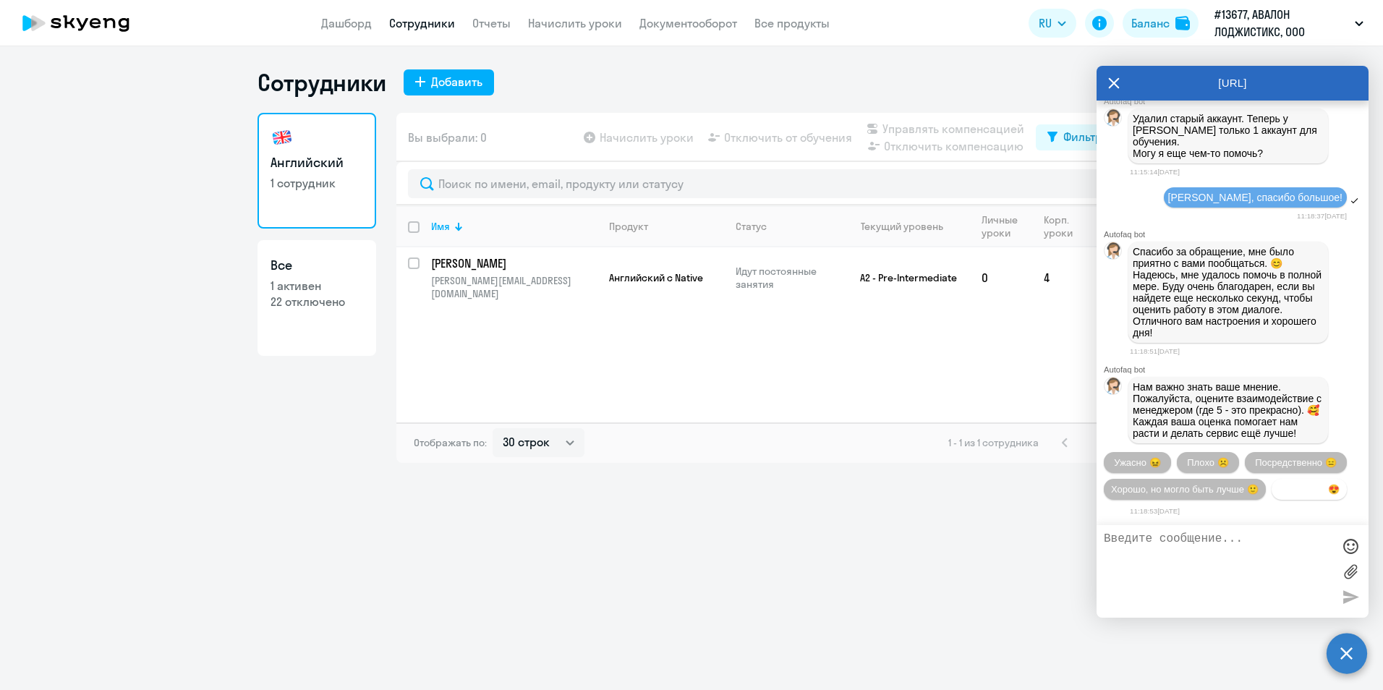
click at [1280, 487] on button "Прекрасно 😍" at bounding box center [1308, 489] width 75 height 21
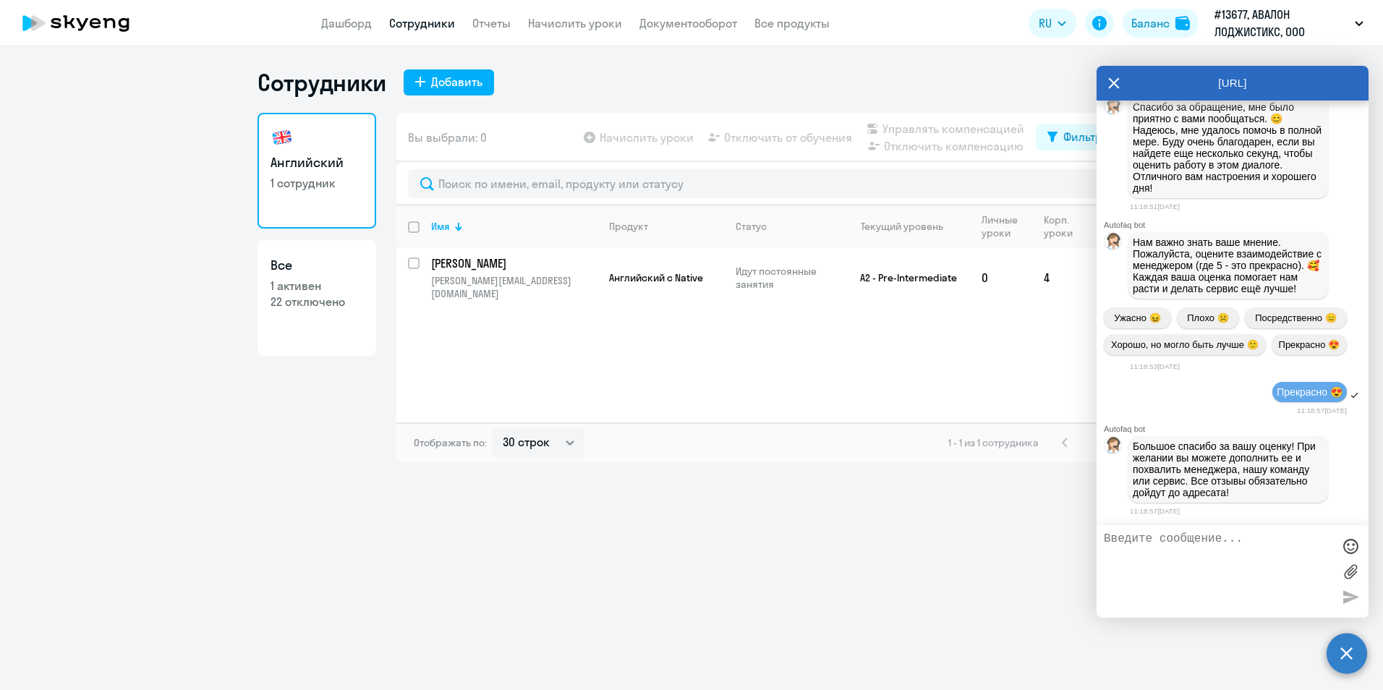
scroll to position [16866, 0]
click at [1102, 85] on div "[URL]" at bounding box center [1232, 83] width 272 height 35
click at [1117, 87] on icon at bounding box center [1114, 83] width 11 height 11
